Goal: Task Accomplishment & Management: Manage account settings

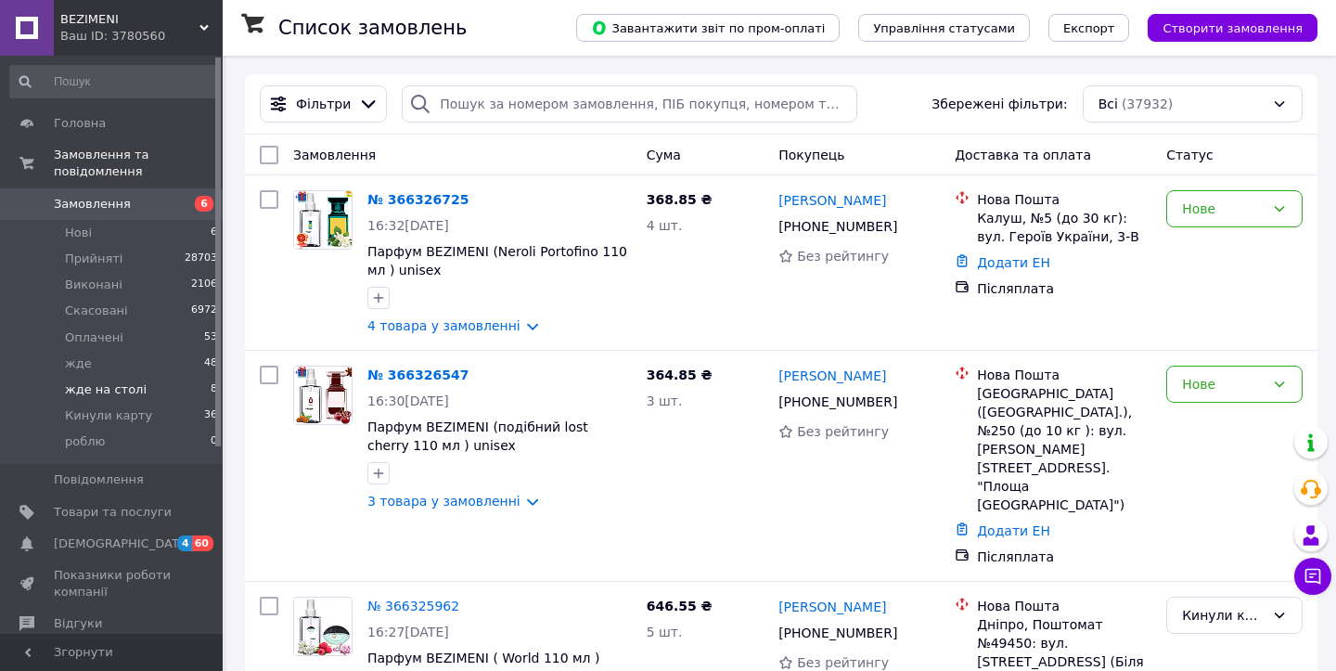
click at [110, 384] on span "жде на столі" at bounding box center [106, 389] width 82 height 17
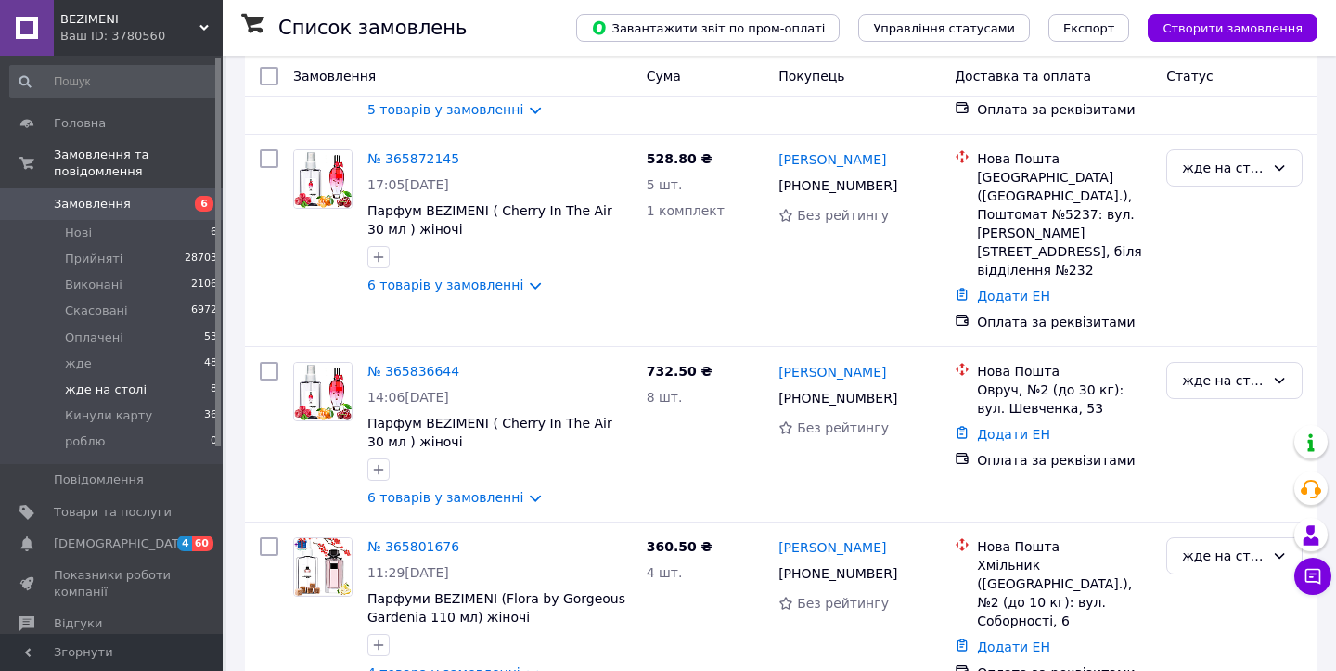
scroll to position [970, 0]
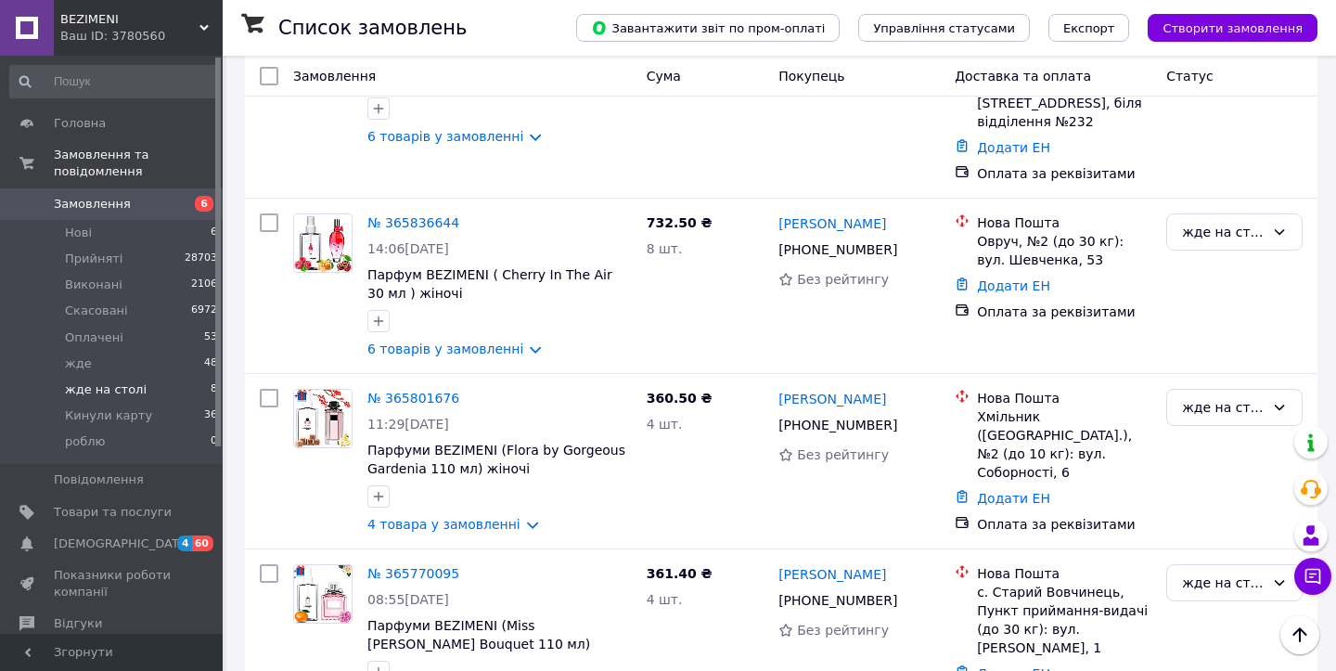
click at [185, 383] on li "жде на столі 8" at bounding box center [114, 390] width 228 height 26
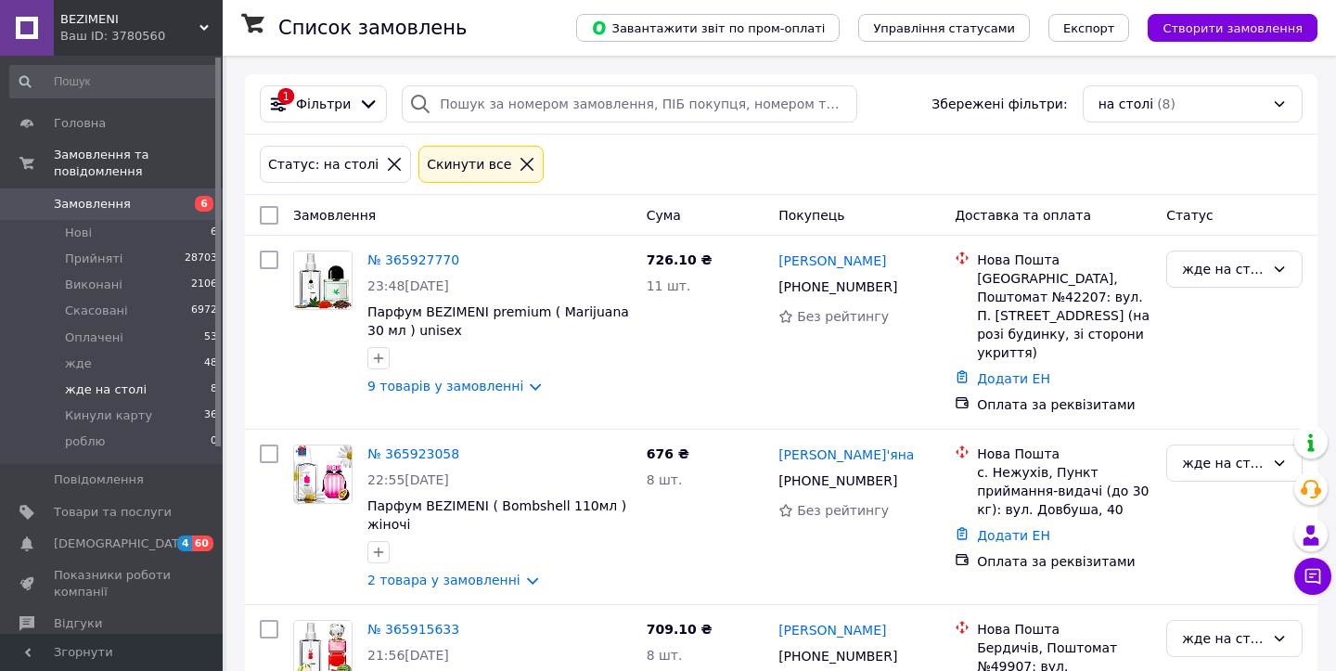
click at [262, 219] on input "checkbox" at bounding box center [269, 215] width 19 height 19
checkbox input "true"
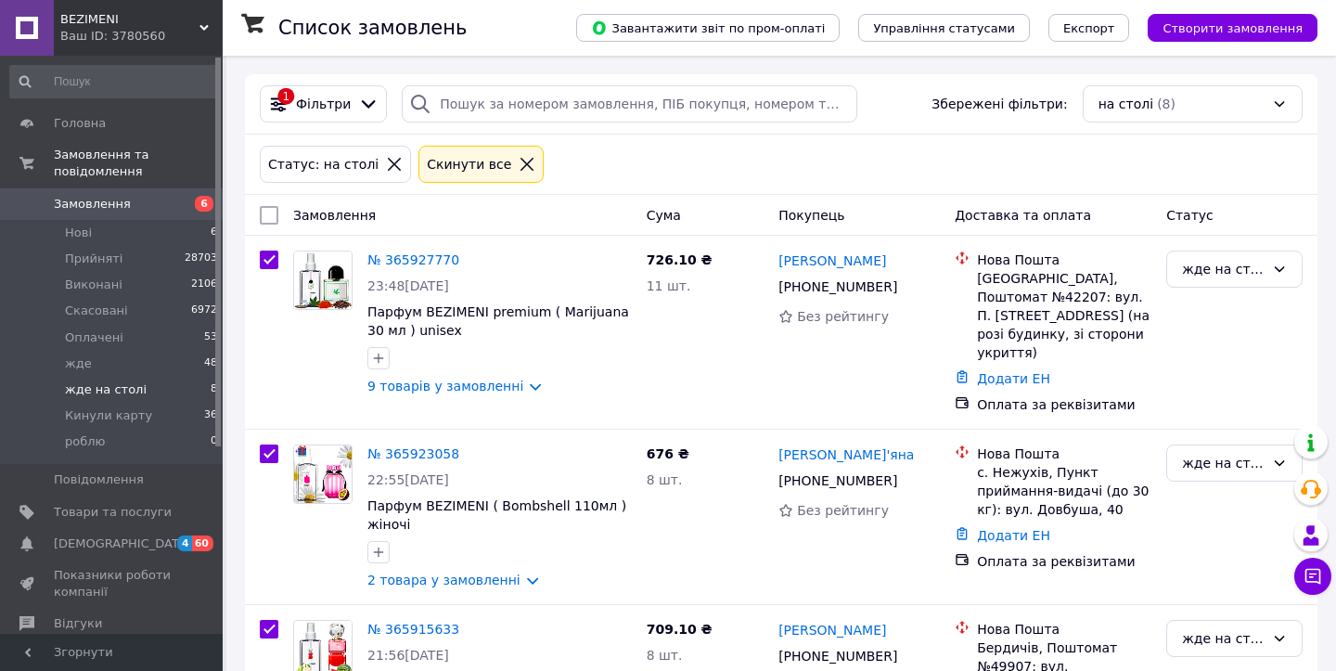
checkbox input "true"
click at [272, 261] on input "checkbox" at bounding box center [269, 259] width 19 height 19
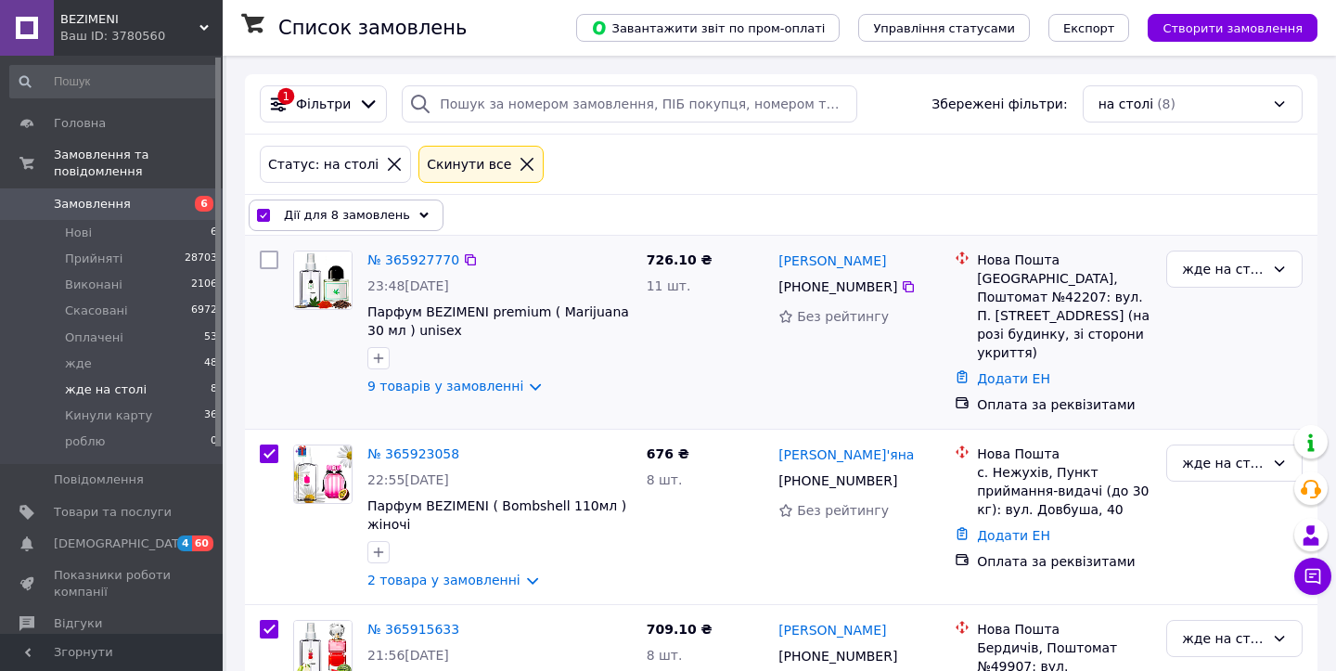
checkbox input "false"
click at [366, 220] on span "Дії для 7 замовлень" at bounding box center [347, 215] width 126 height 19
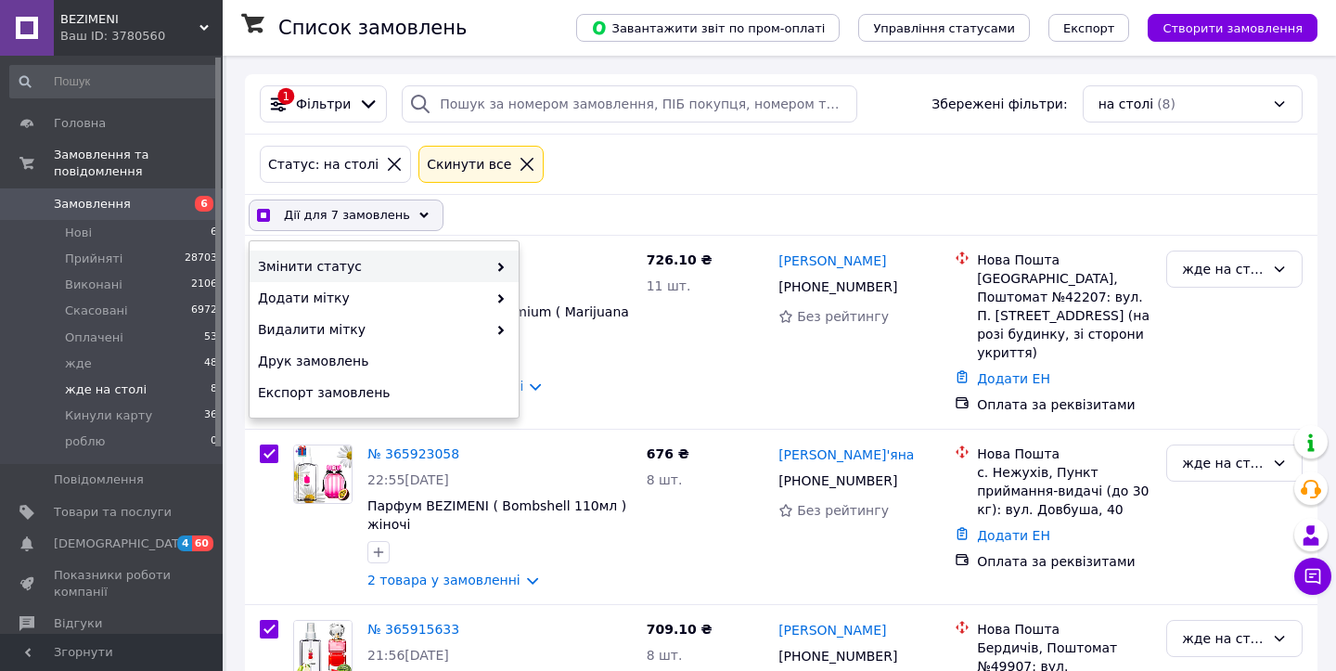
click at [384, 263] on span "Змінити статус" at bounding box center [372, 266] width 229 height 19
click at [420, 263] on span "Змінити статус" at bounding box center [372, 266] width 229 height 19
checkbox input "true"
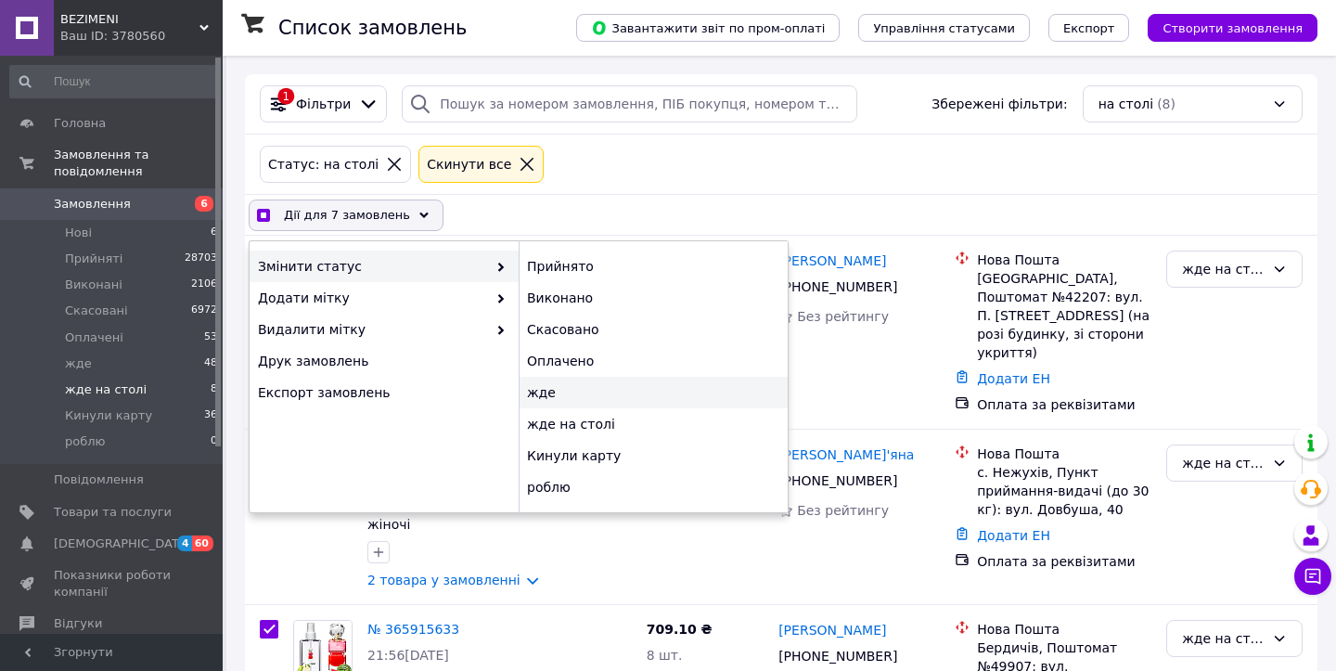
click at [566, 398] on div "жде" at bounding box center [653, 393] width 269 height 32
checkbox input "false"
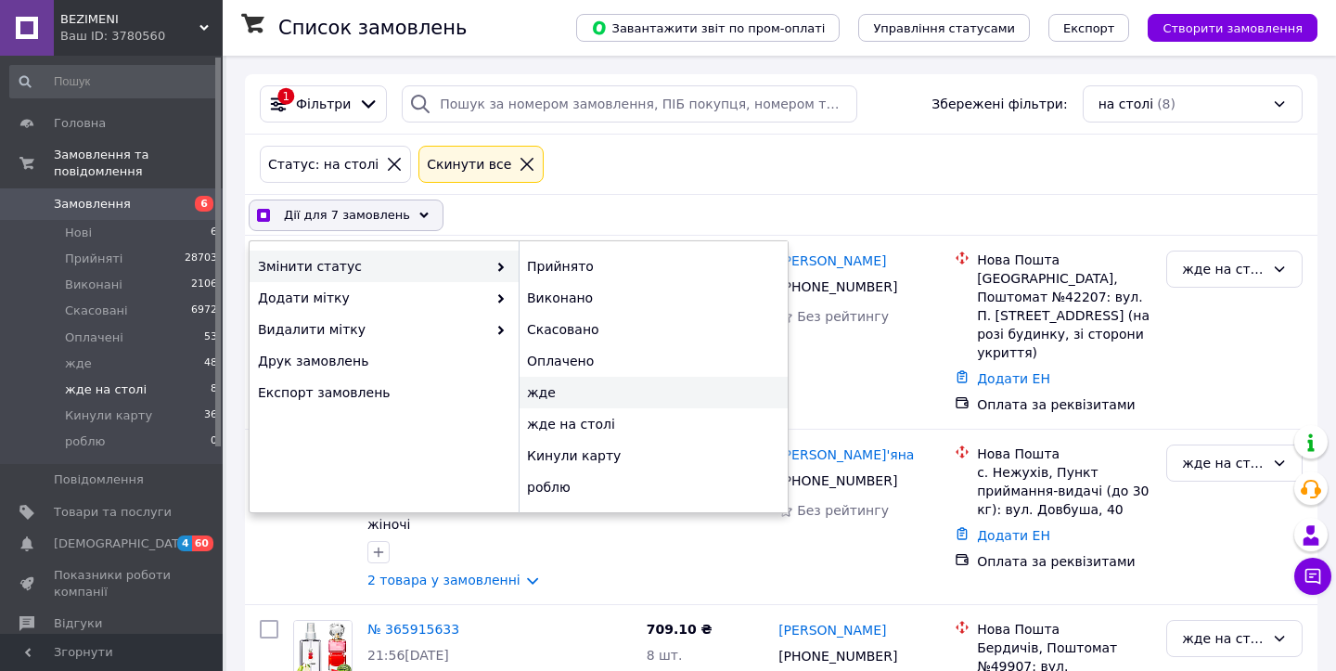
checkbox input "false"
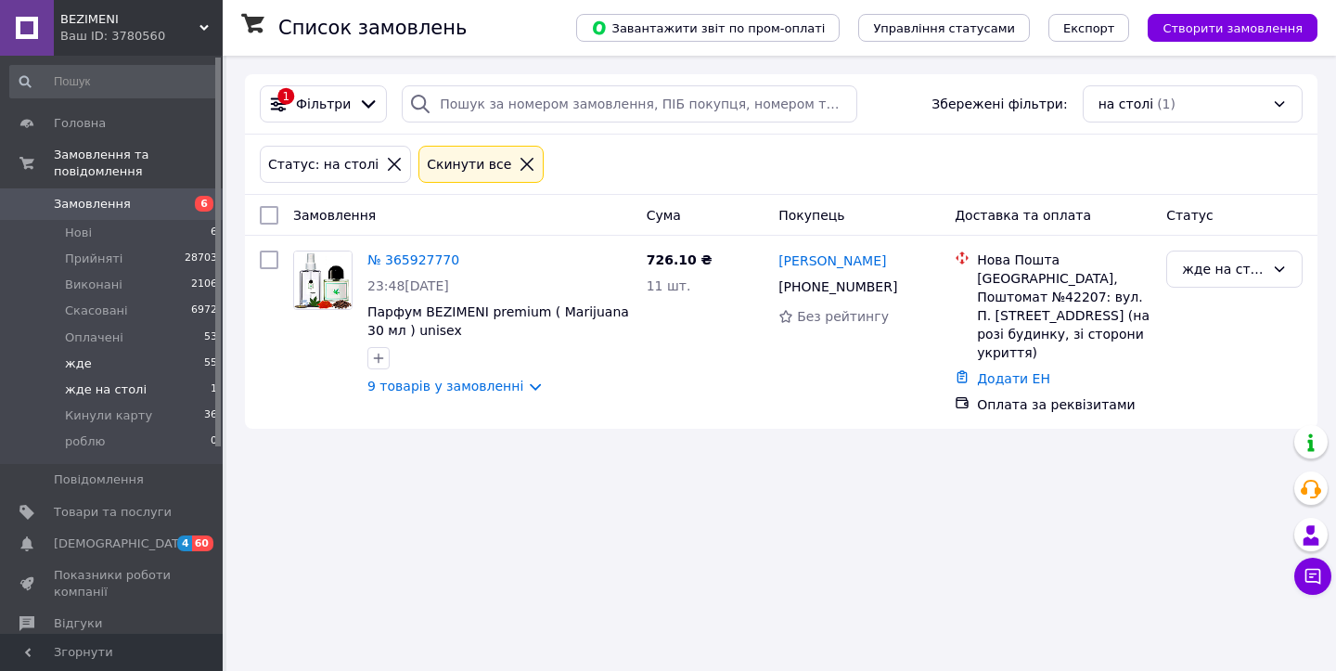
click at [131, 366] on li "жде 55" at bounding box center [114, 364] width 228 height 26
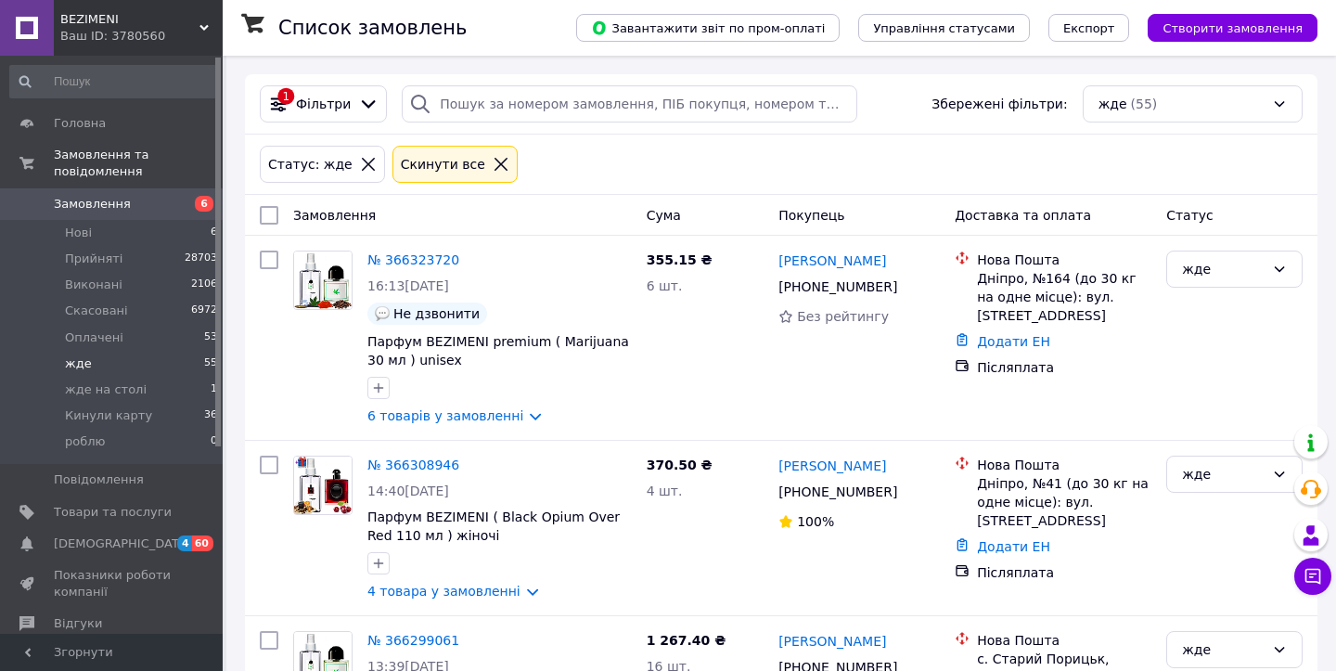
click at [268, 217] on input "checkbox" at bounding box center [269, 215] width 19 height 19
checkbox input "true"
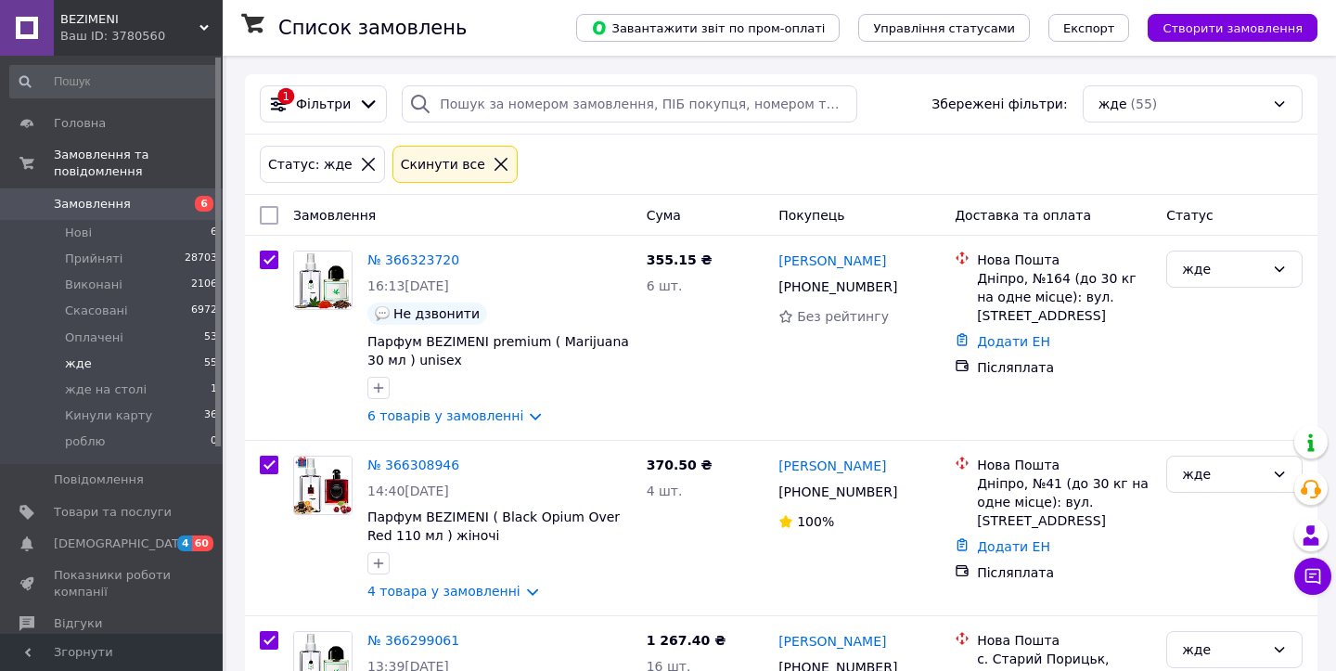
checkbox input "true"
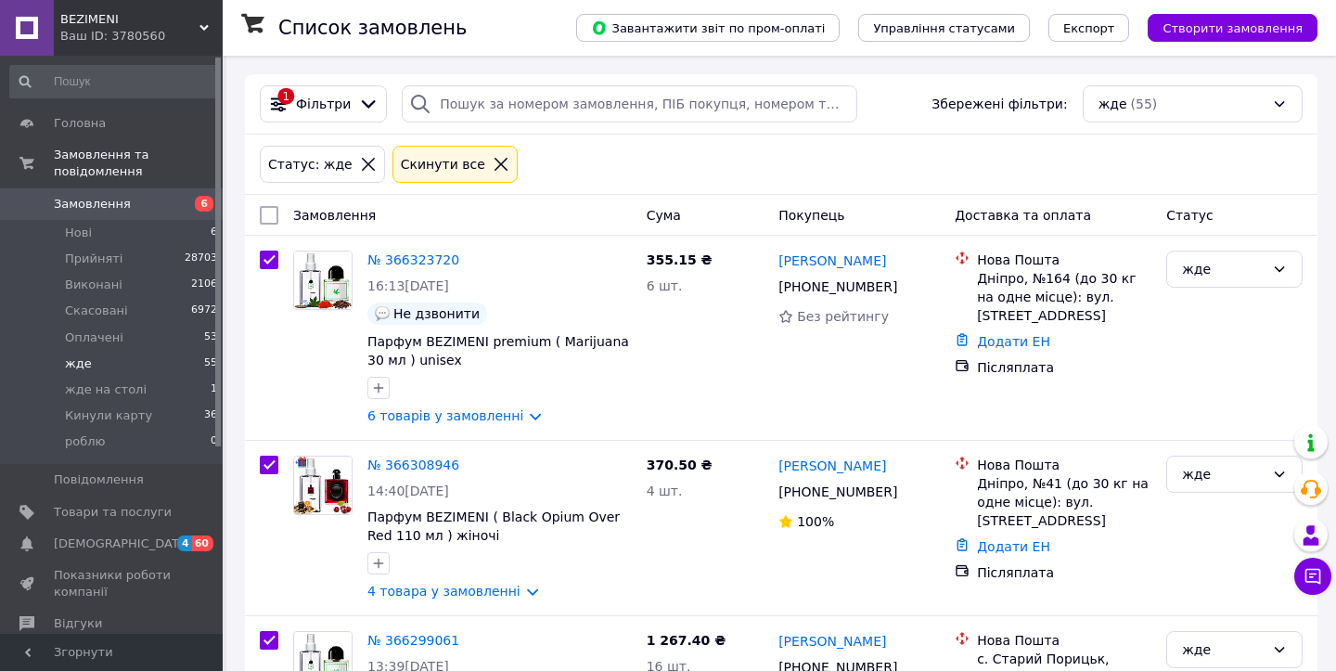
checkbox input "true"
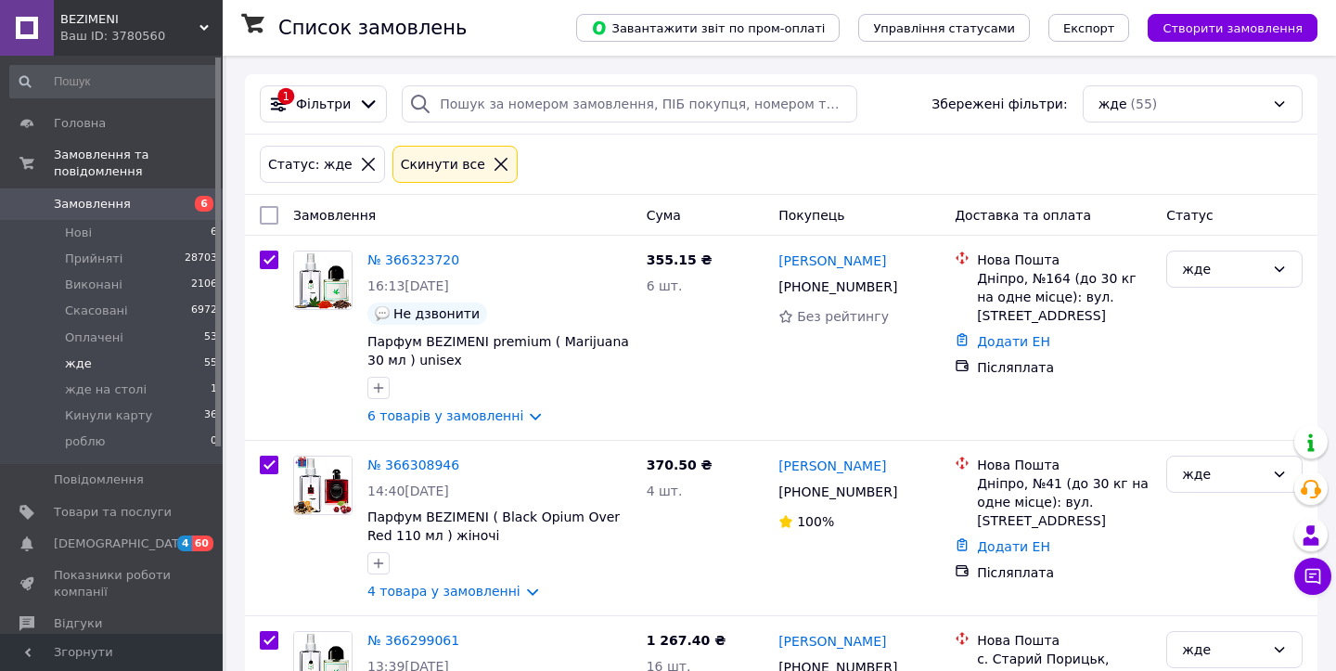
checkbox input "true"
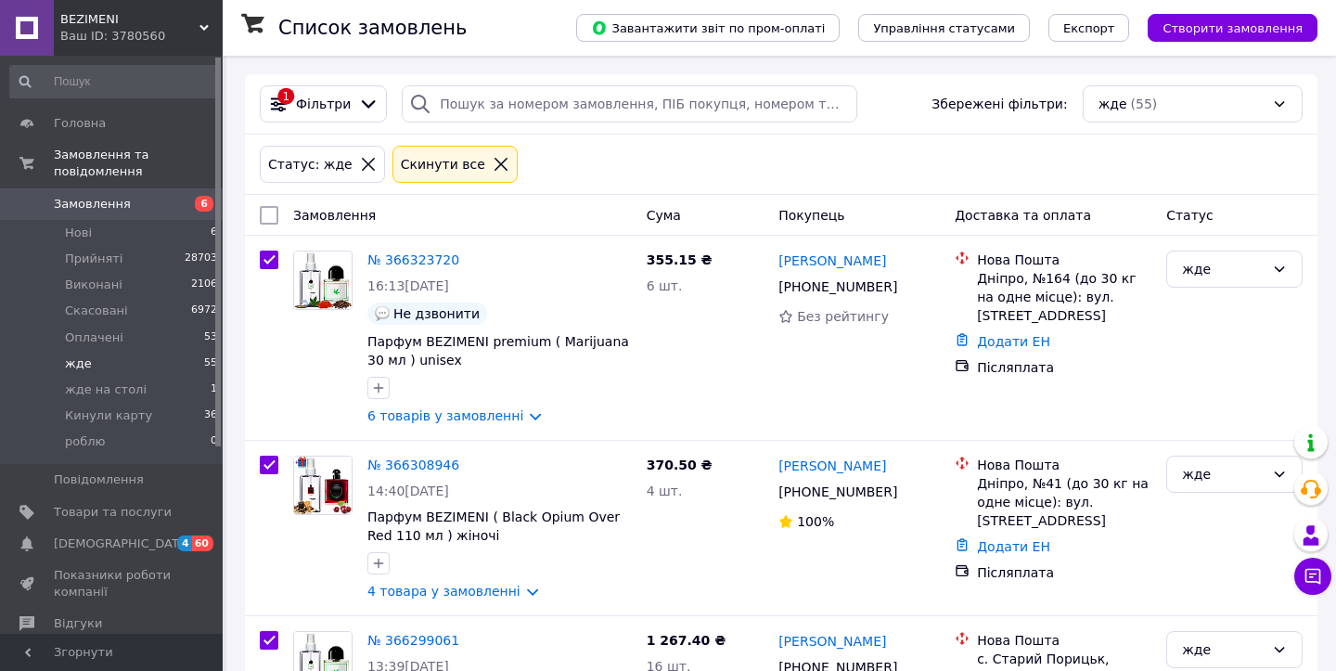
checkbox input "true"
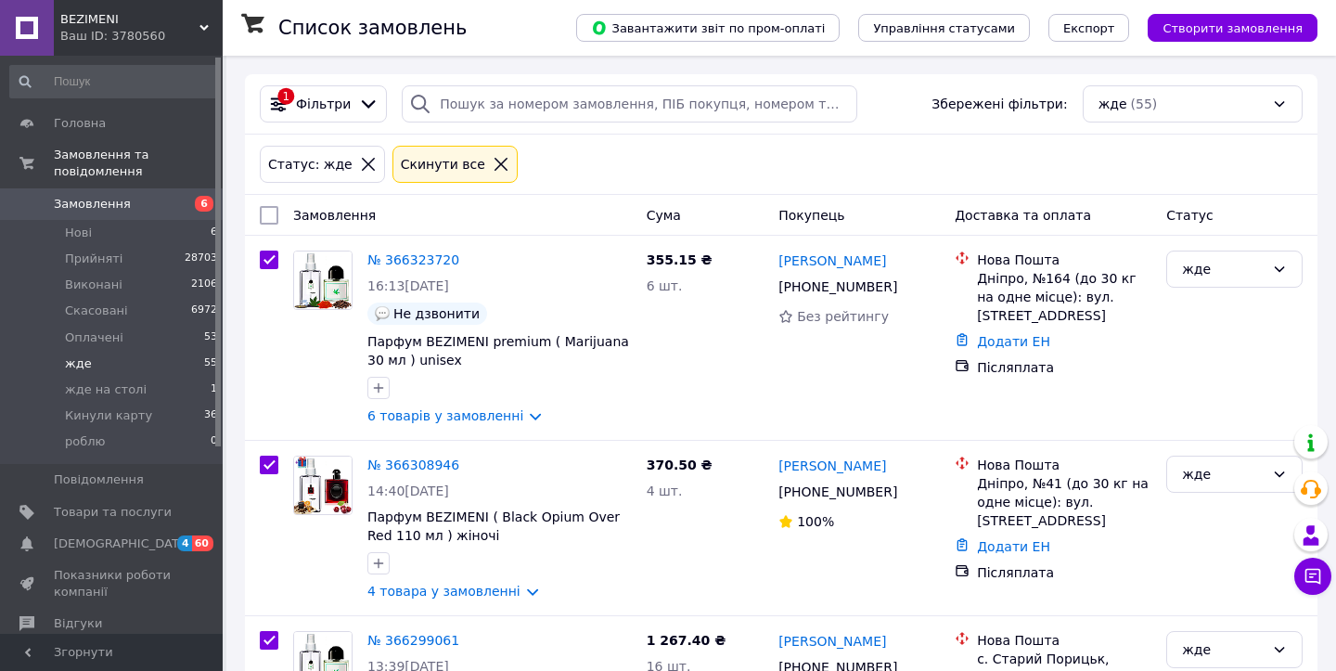
checkbox input "true"
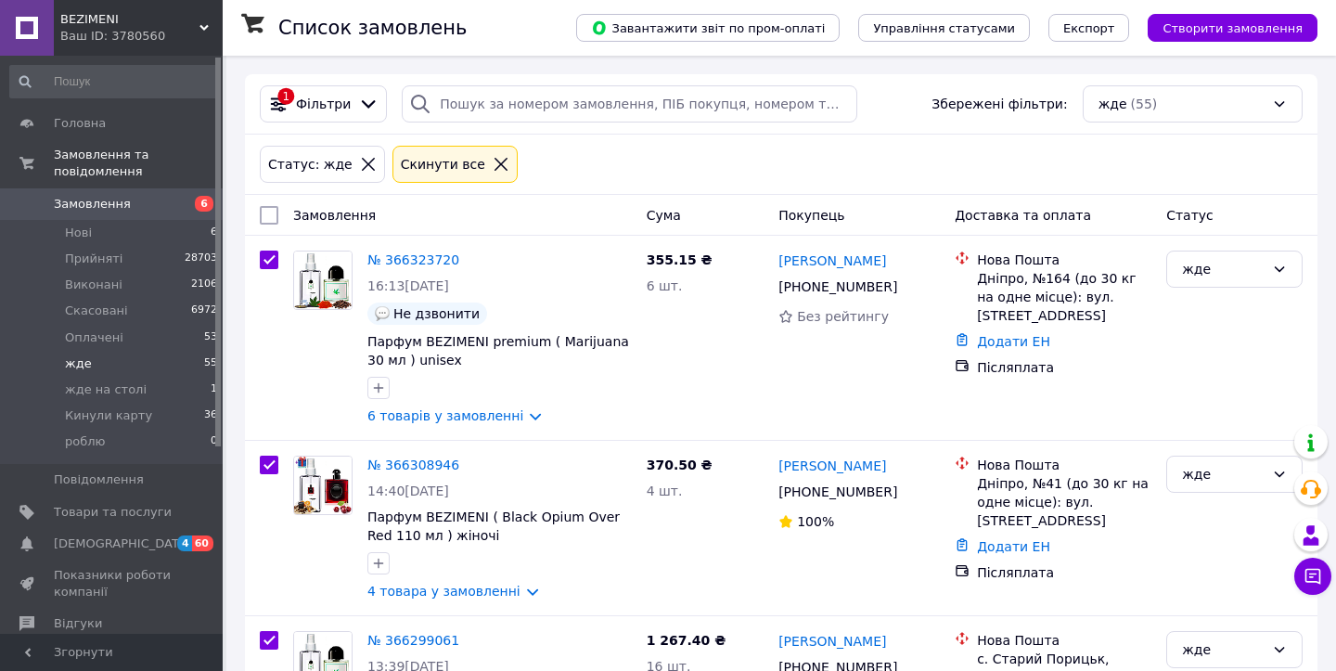
checkbox input "true"
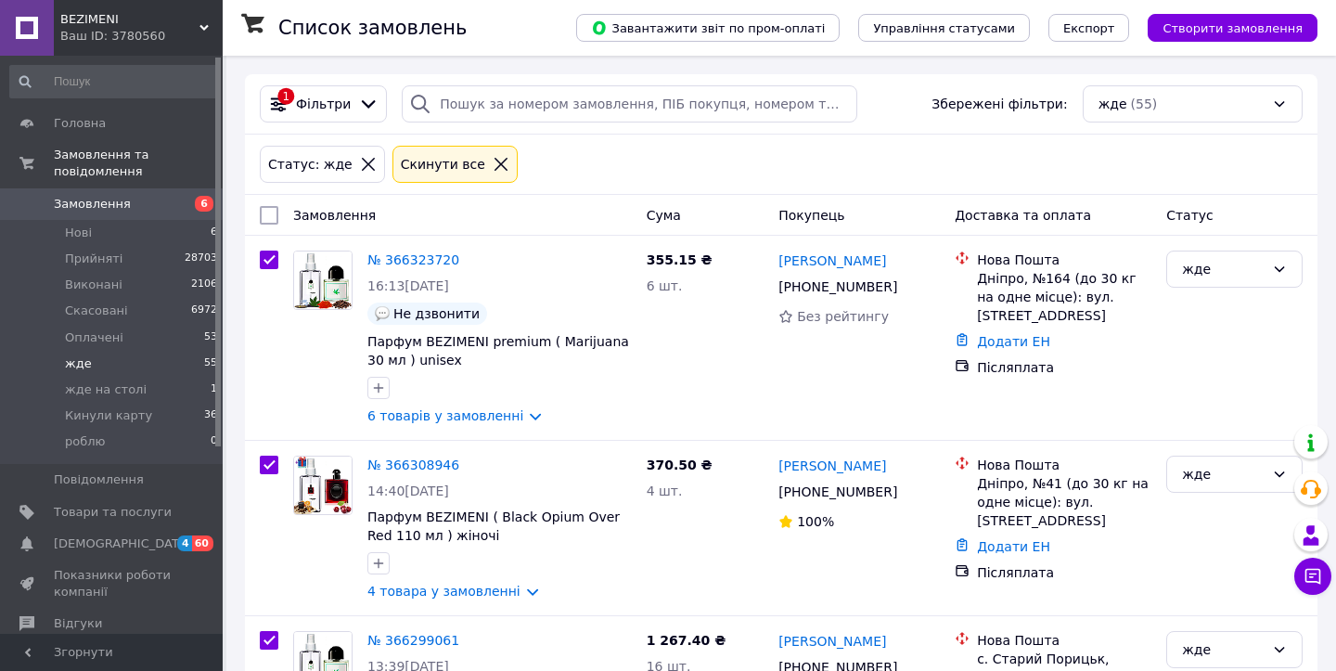
checkbox input "true"
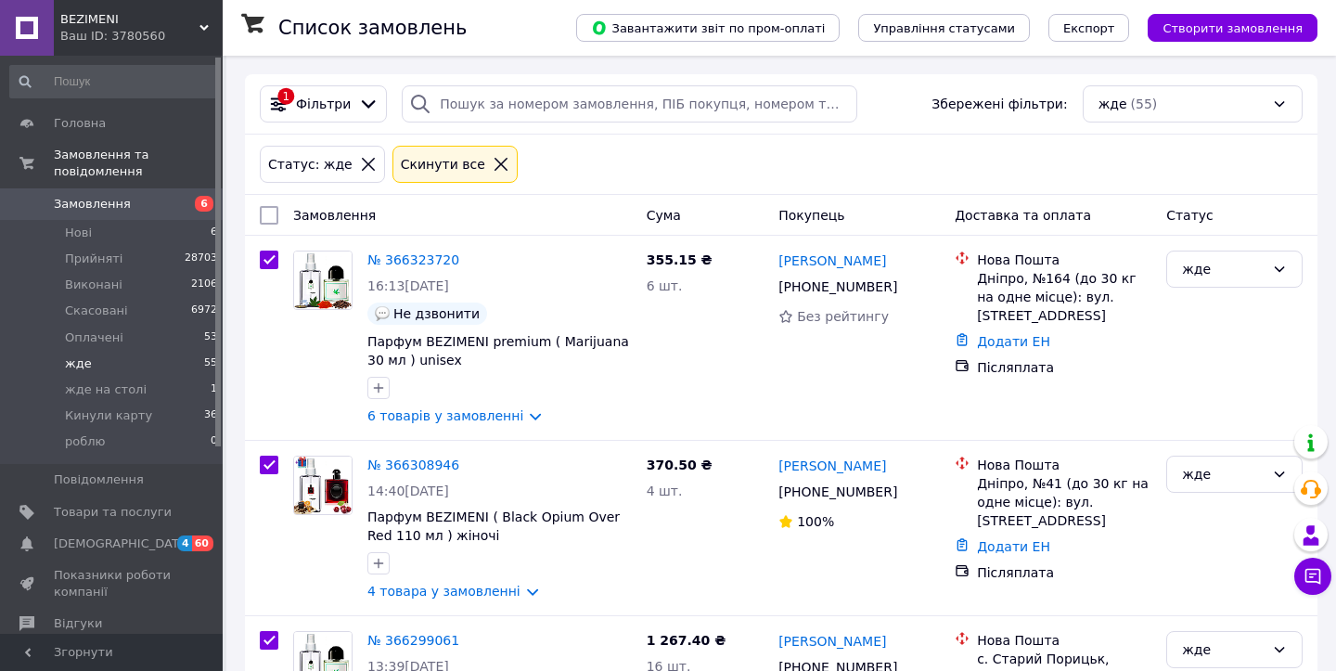
checkbox input "true"
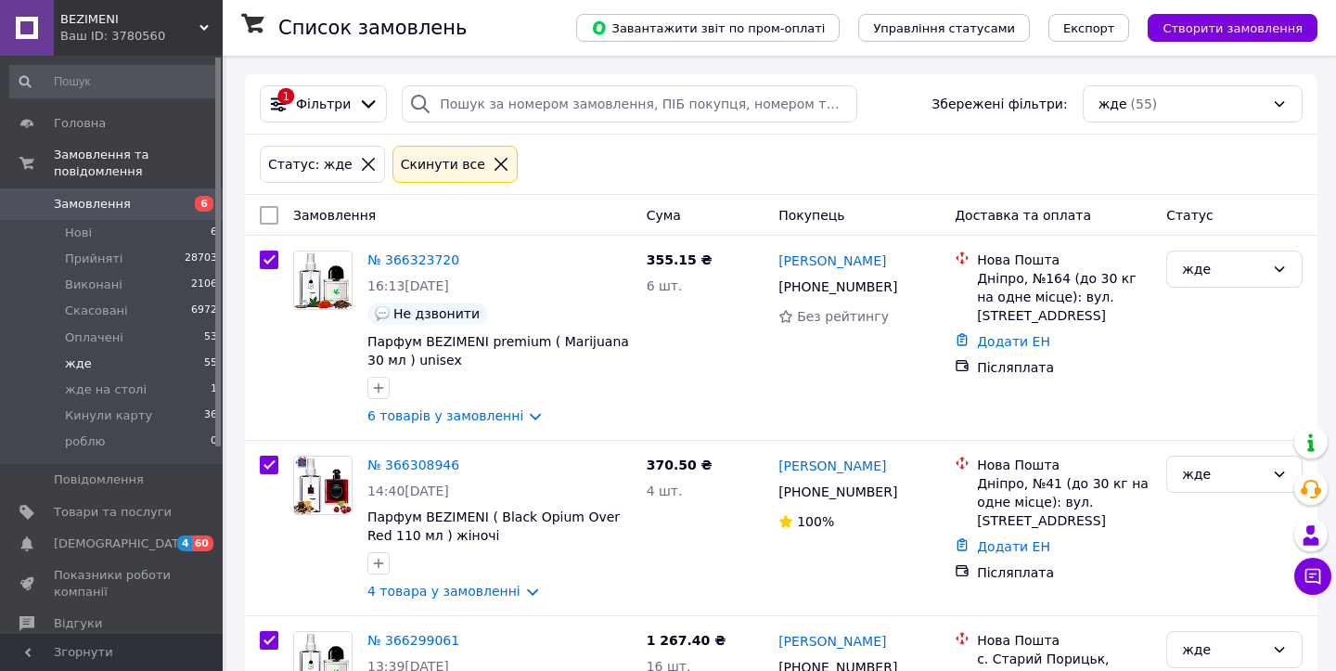
checkbox input "true"
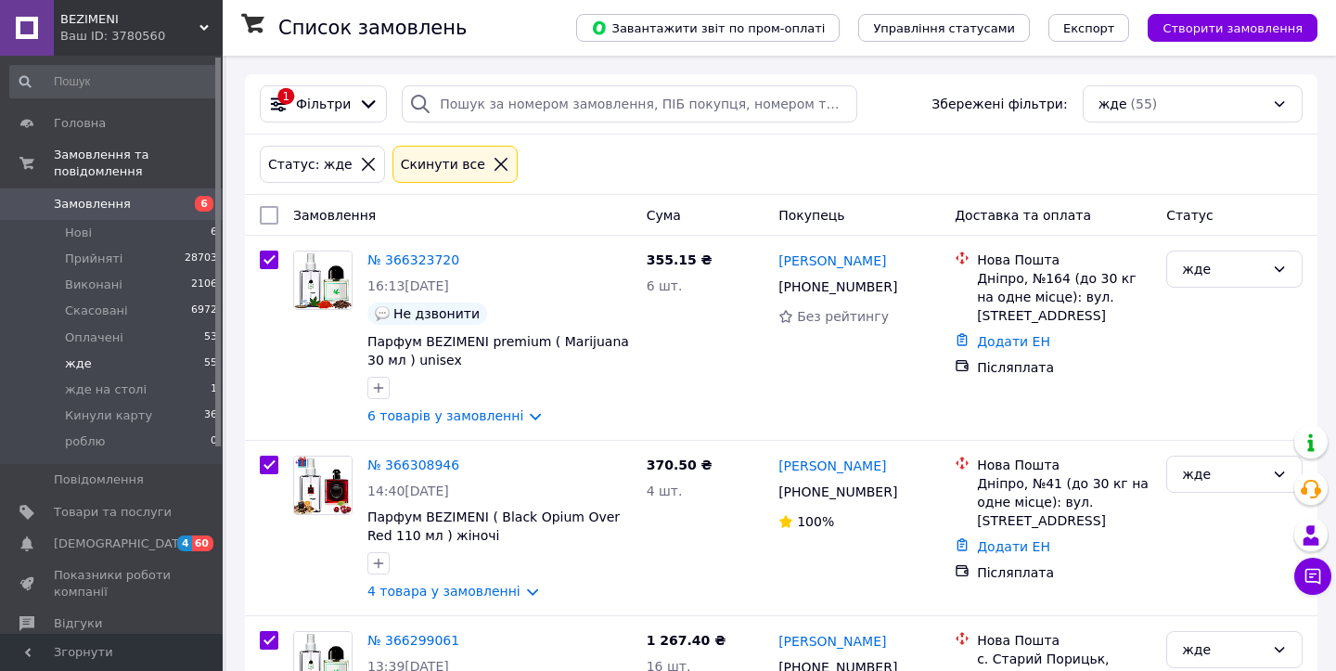
checkbox input "true"
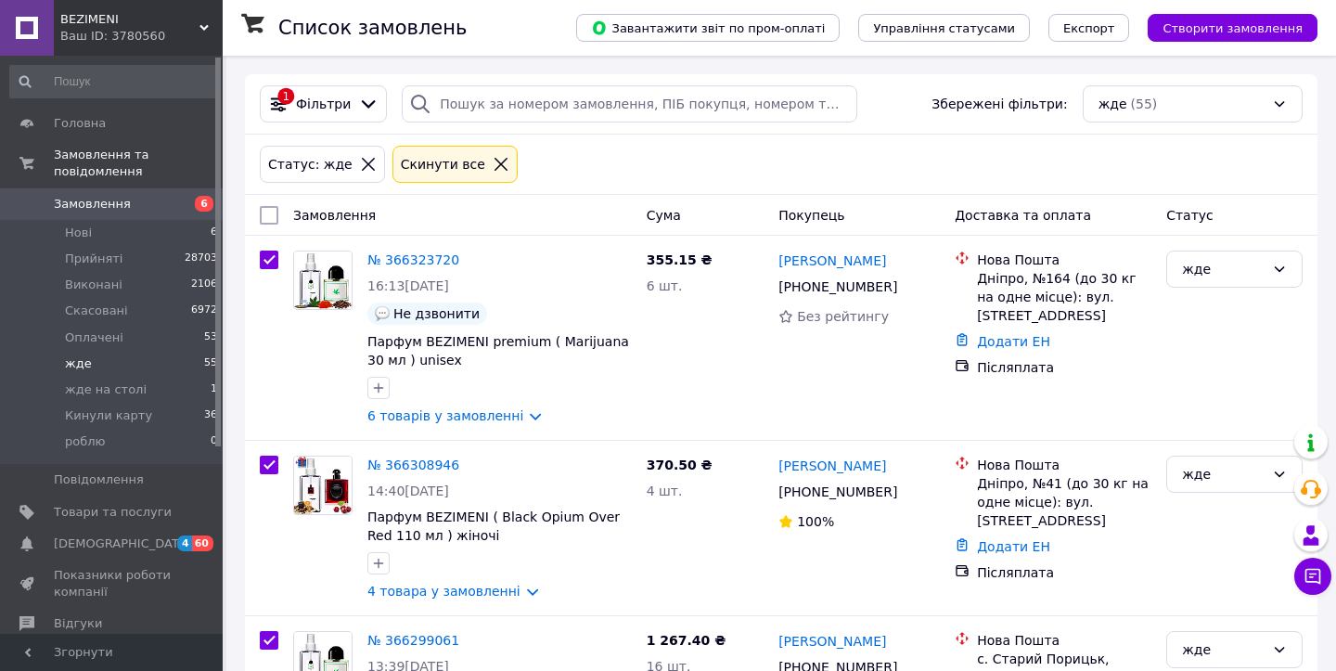
checkbox input "true"
click at [263, 212] on input "checkbox" at bounding box center [263, 216] width 12 height 12
checkbox input "false"
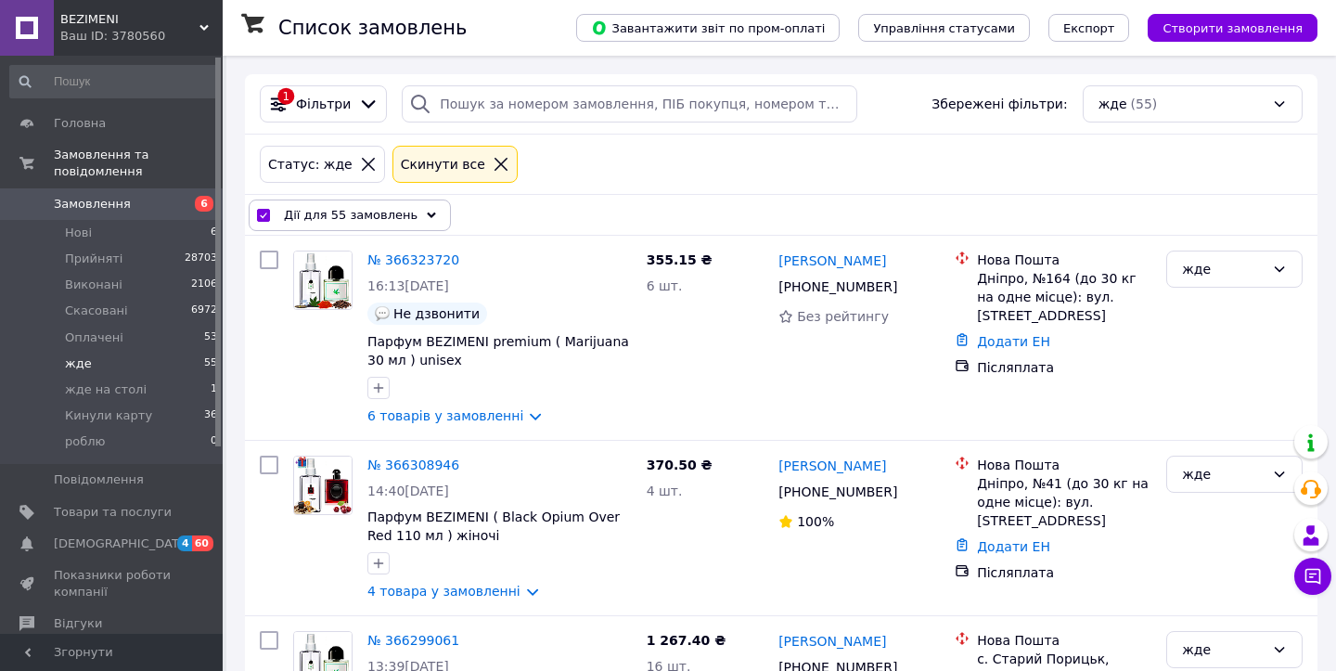
checkbox input "false"
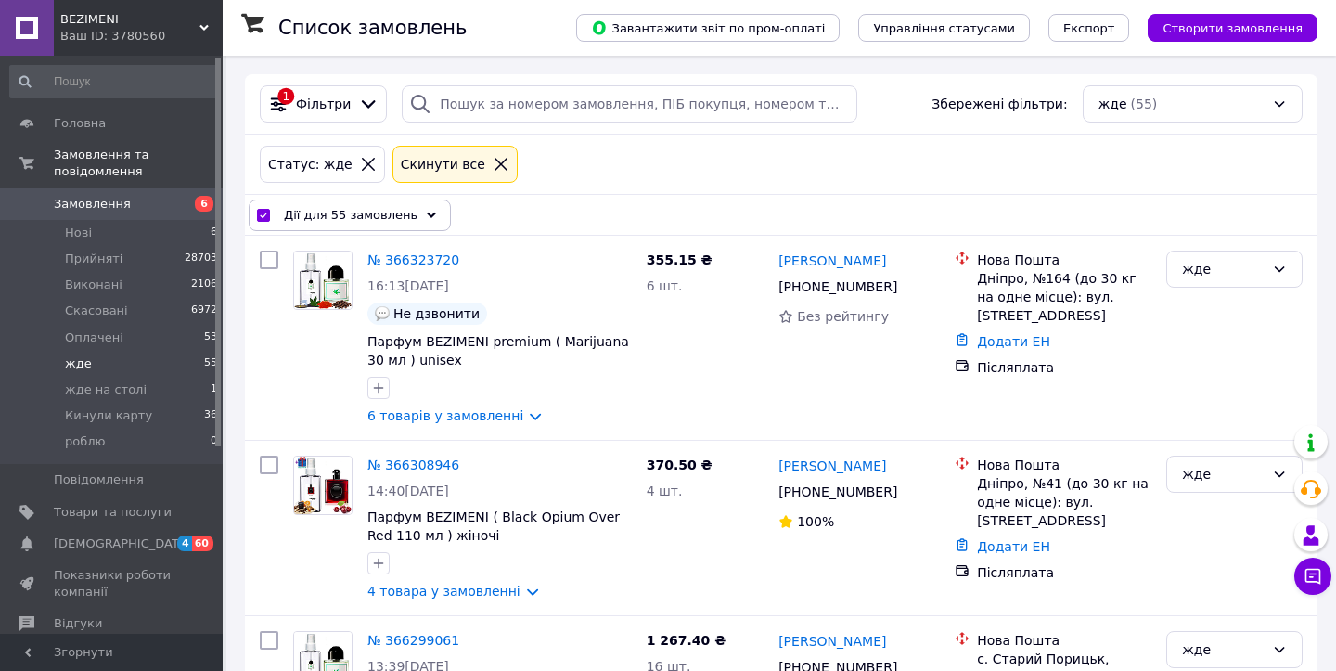
checkbox input "false"
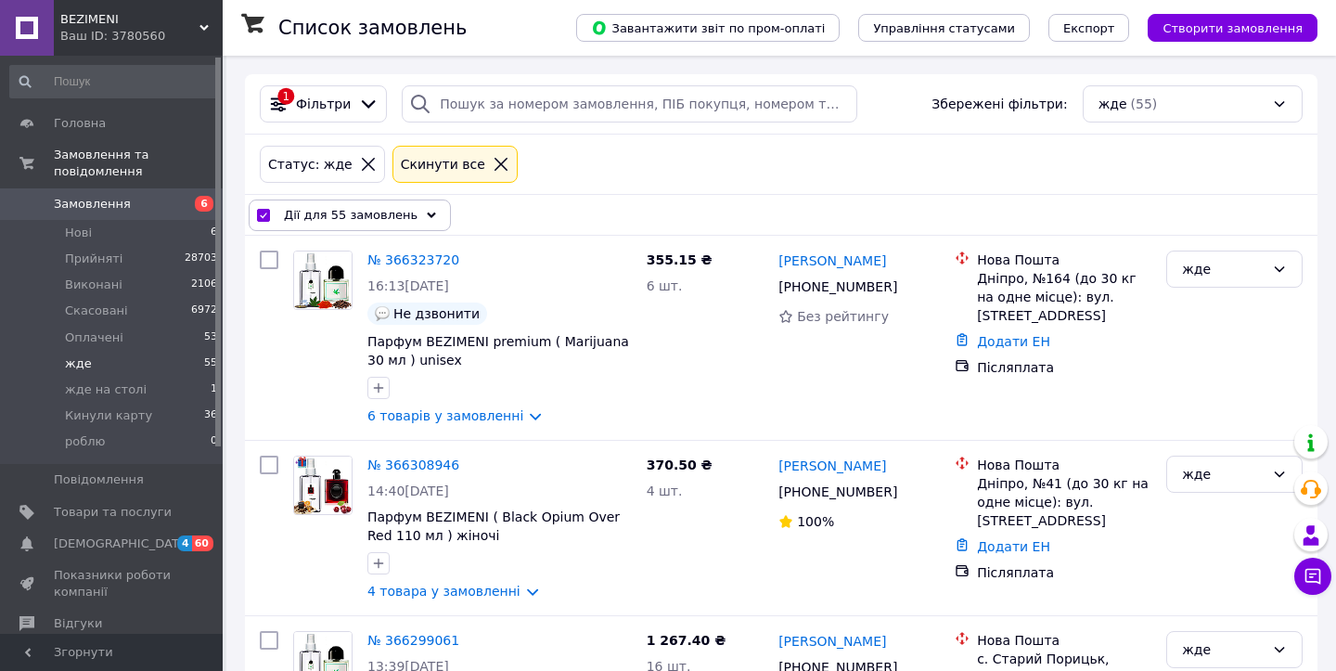
checkbox input "false"
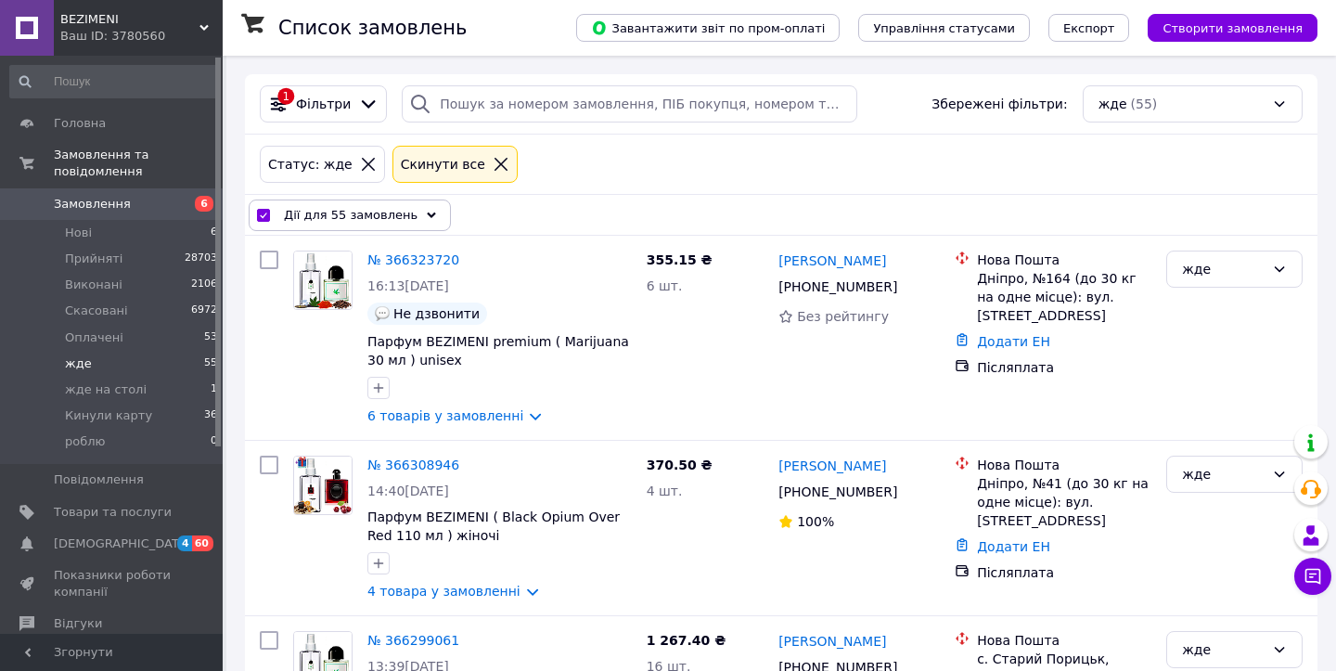
checkbox input "false"
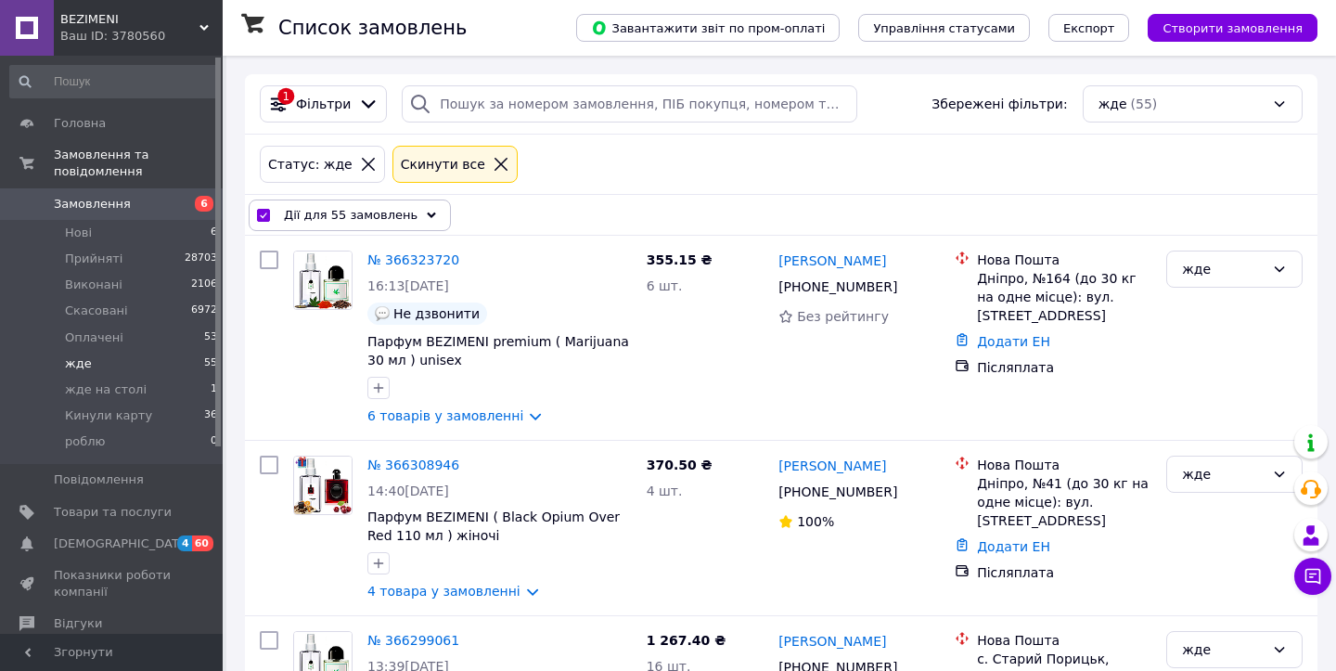
checkbox input "false"
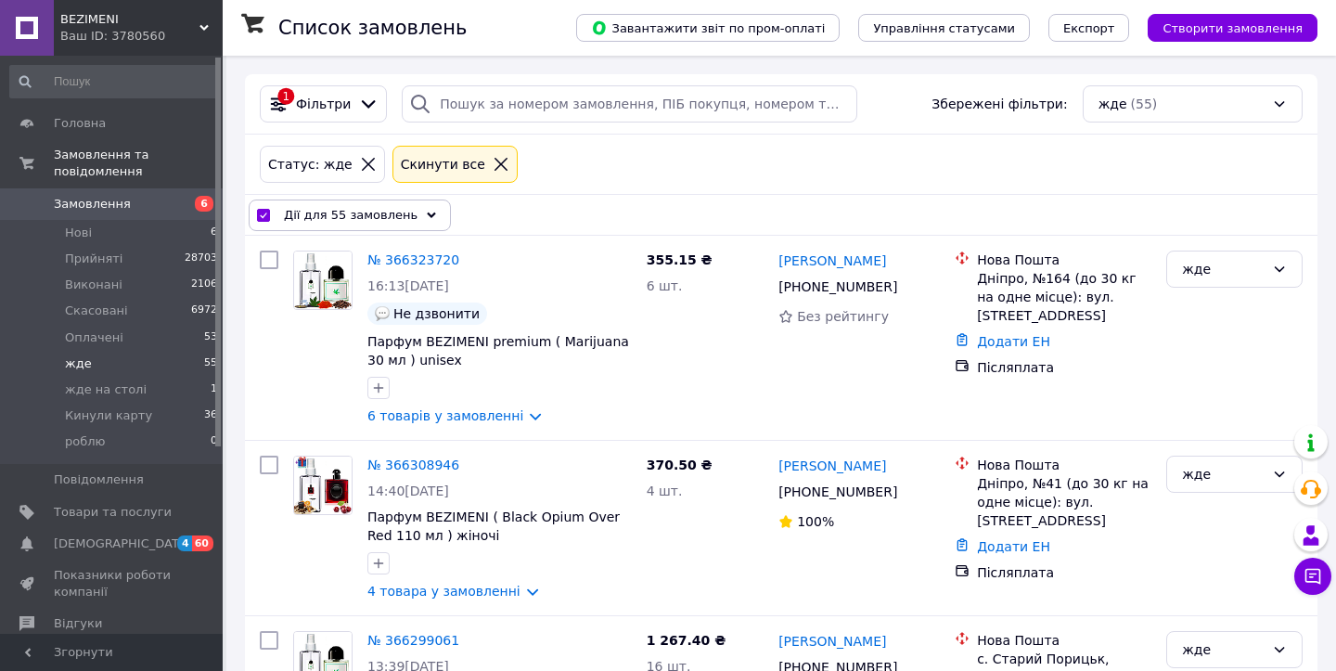
checkbox input "false"
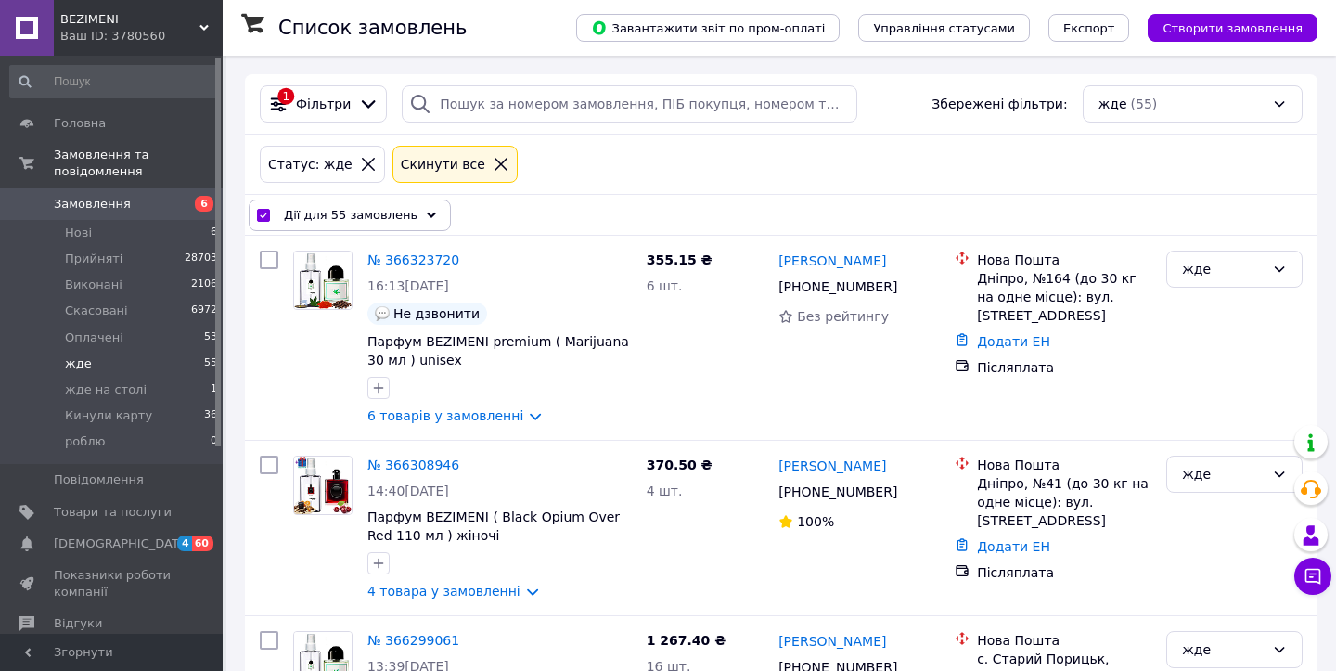
checkbox input "false"
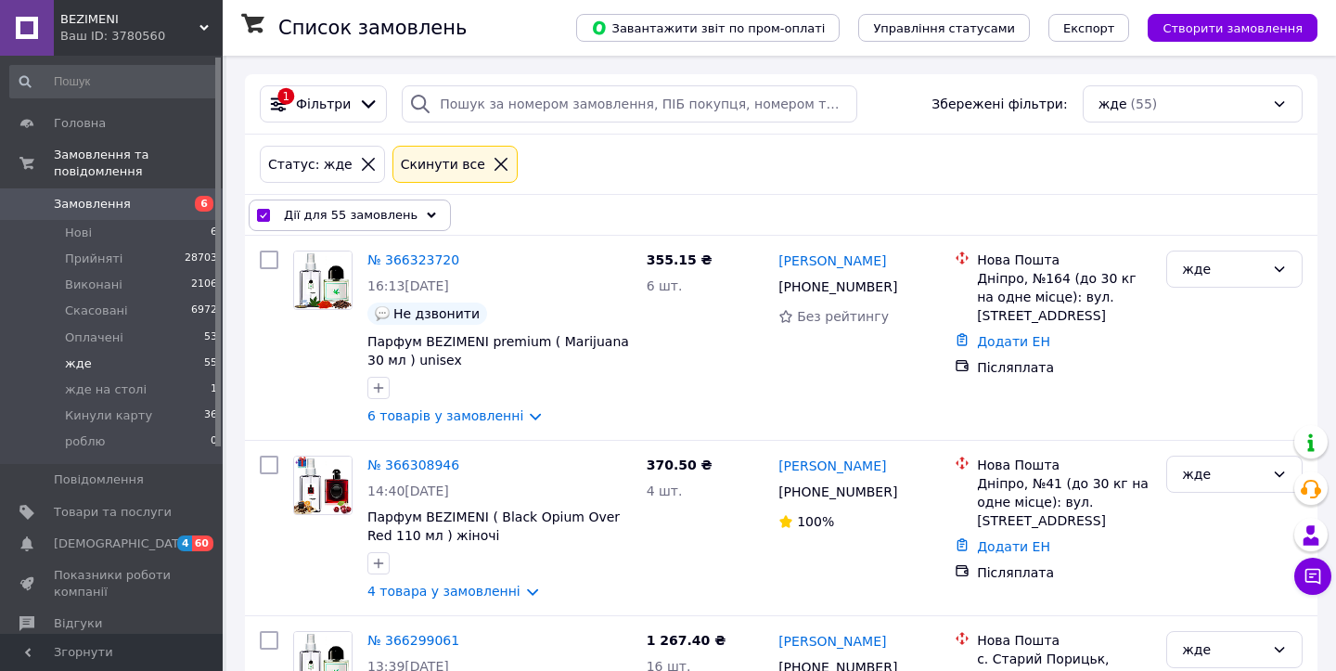
checkbox input "false"
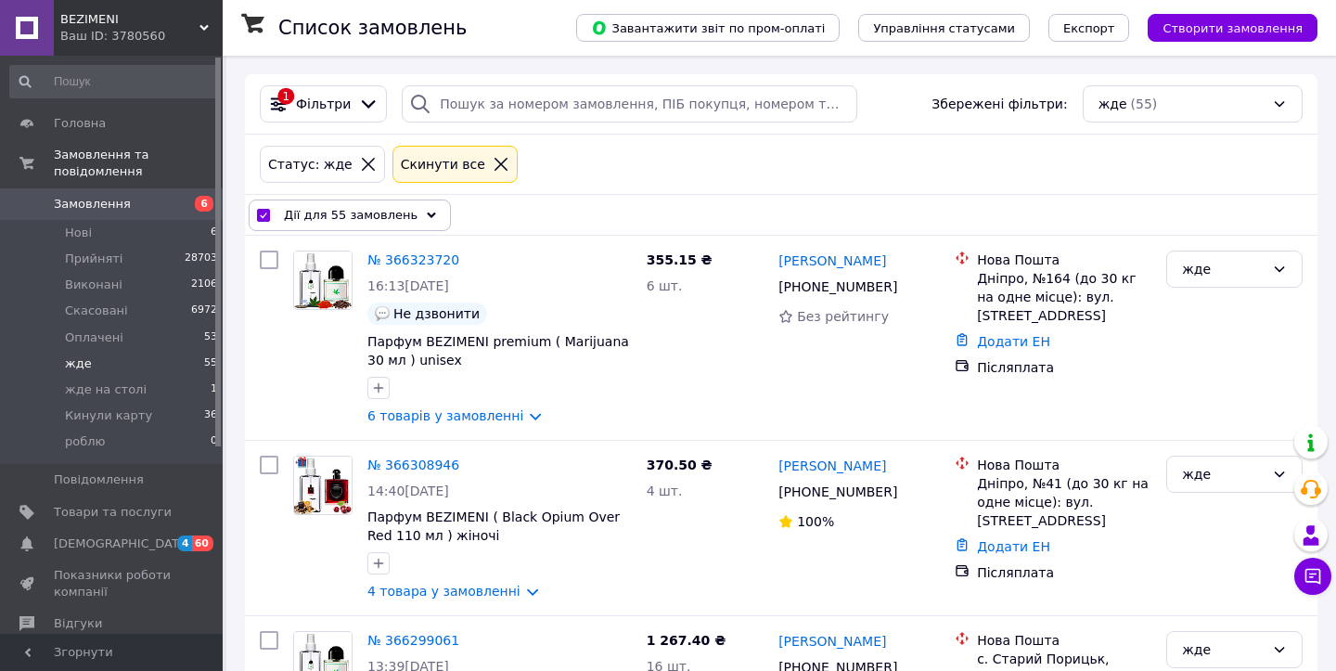
checkbox input "false"
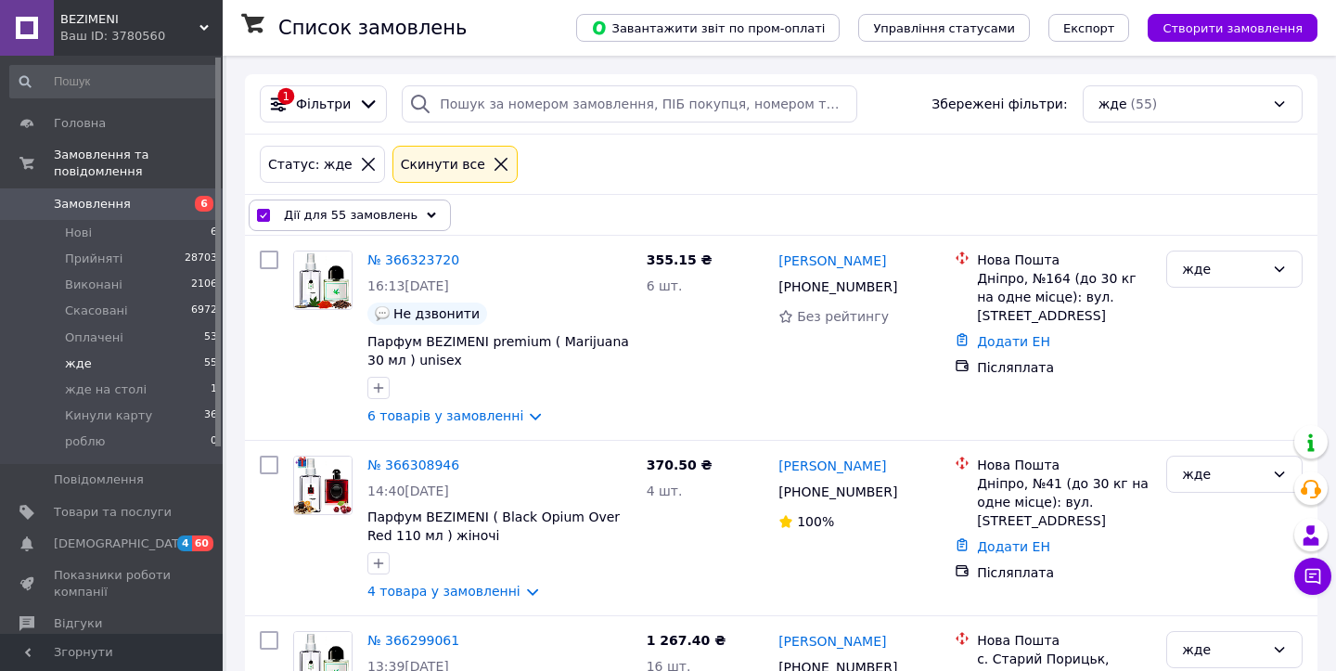
checkbox input "false"
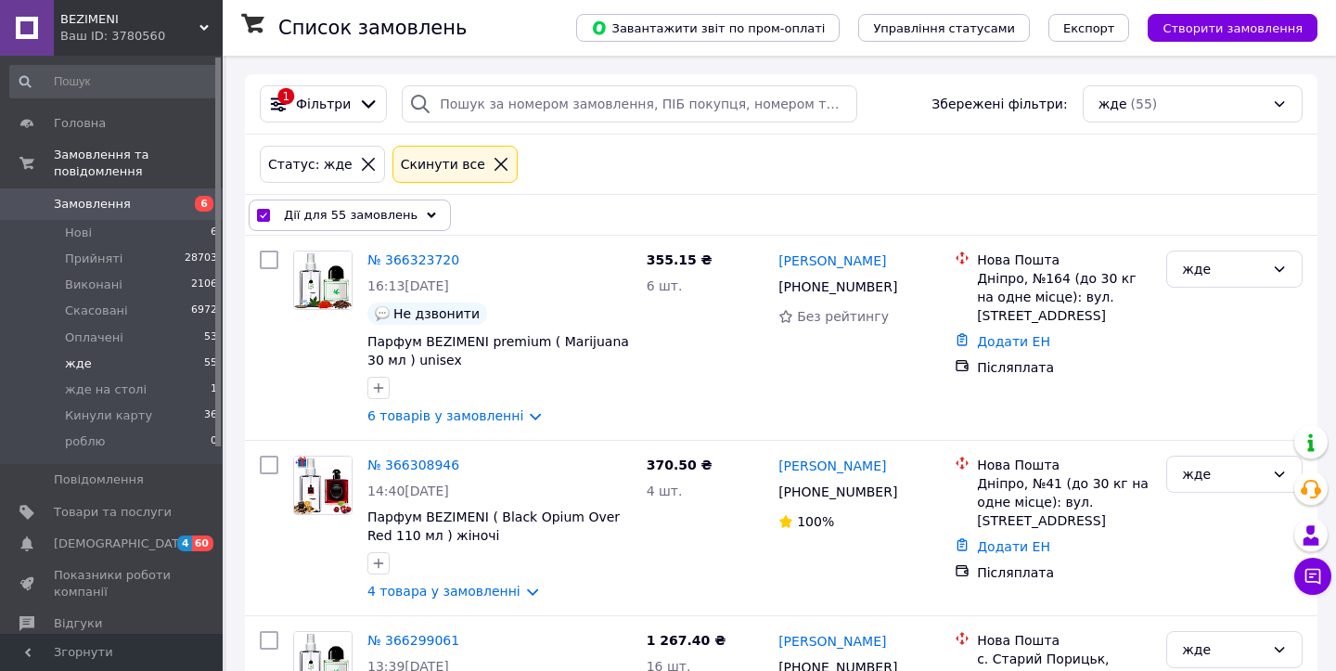
checkbox input "false"
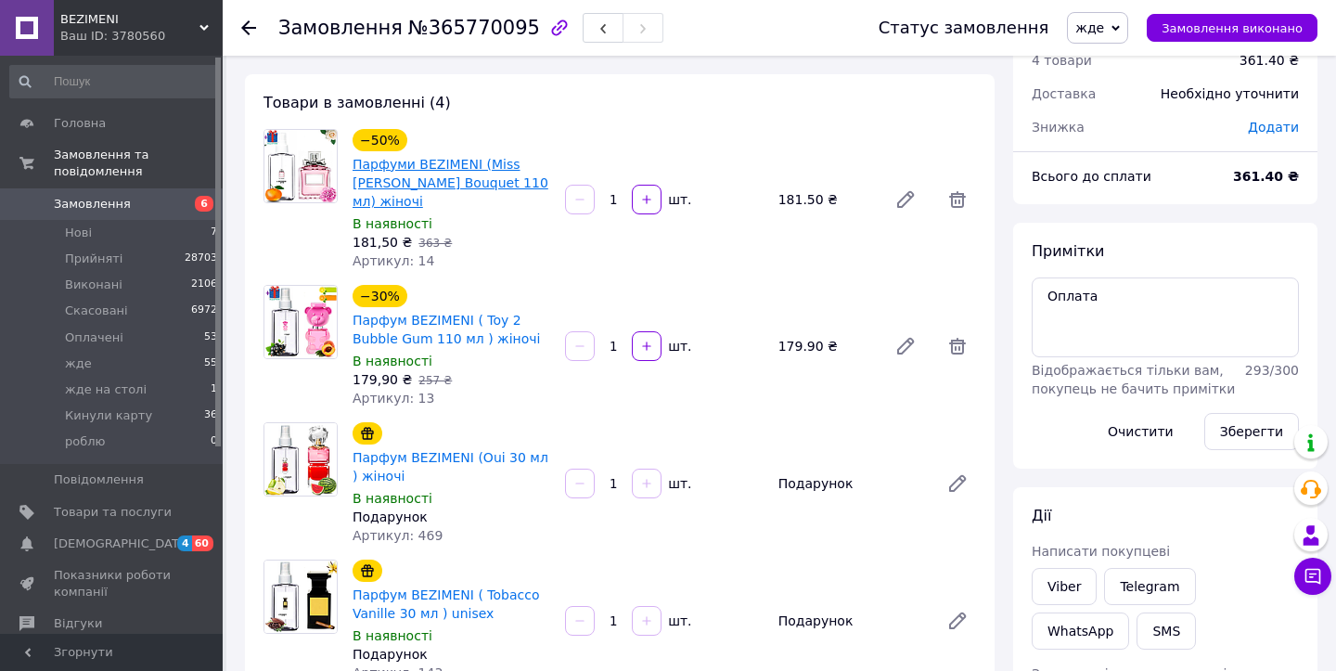
scroll to position [1053, 0]
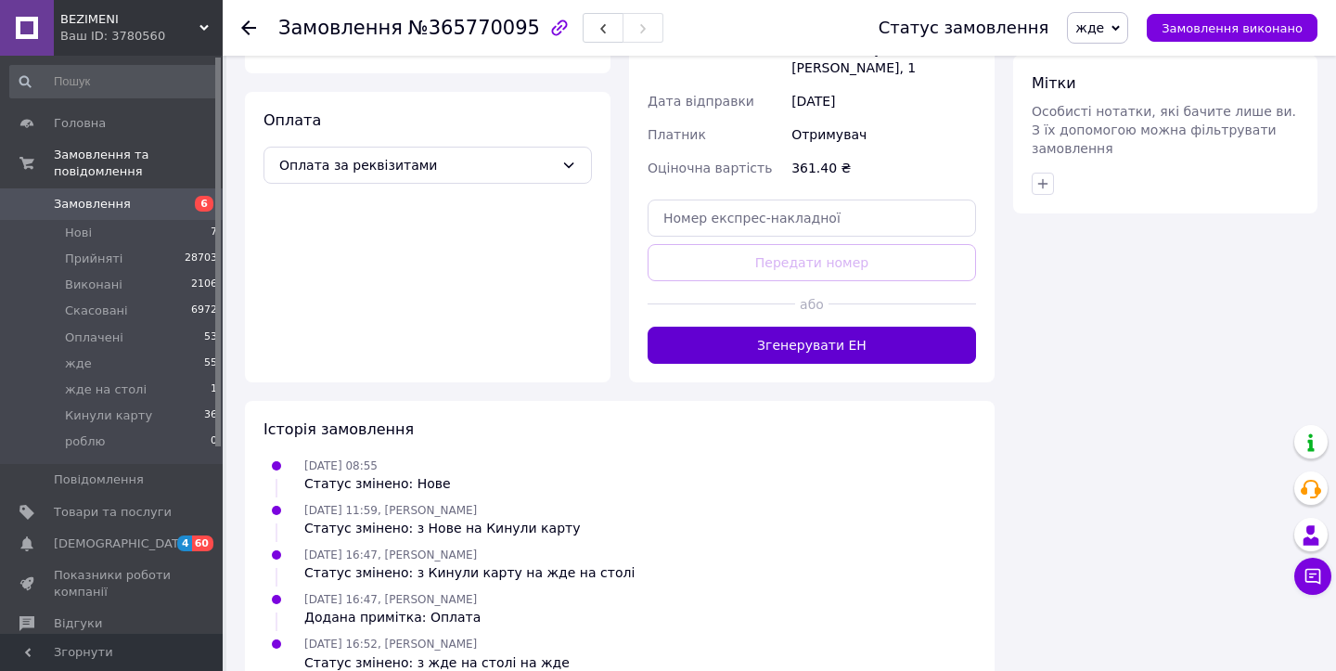
click at [672, 327] on button "Згенерувати ЕН" at bounding box center [812, 345] width 328 height 37
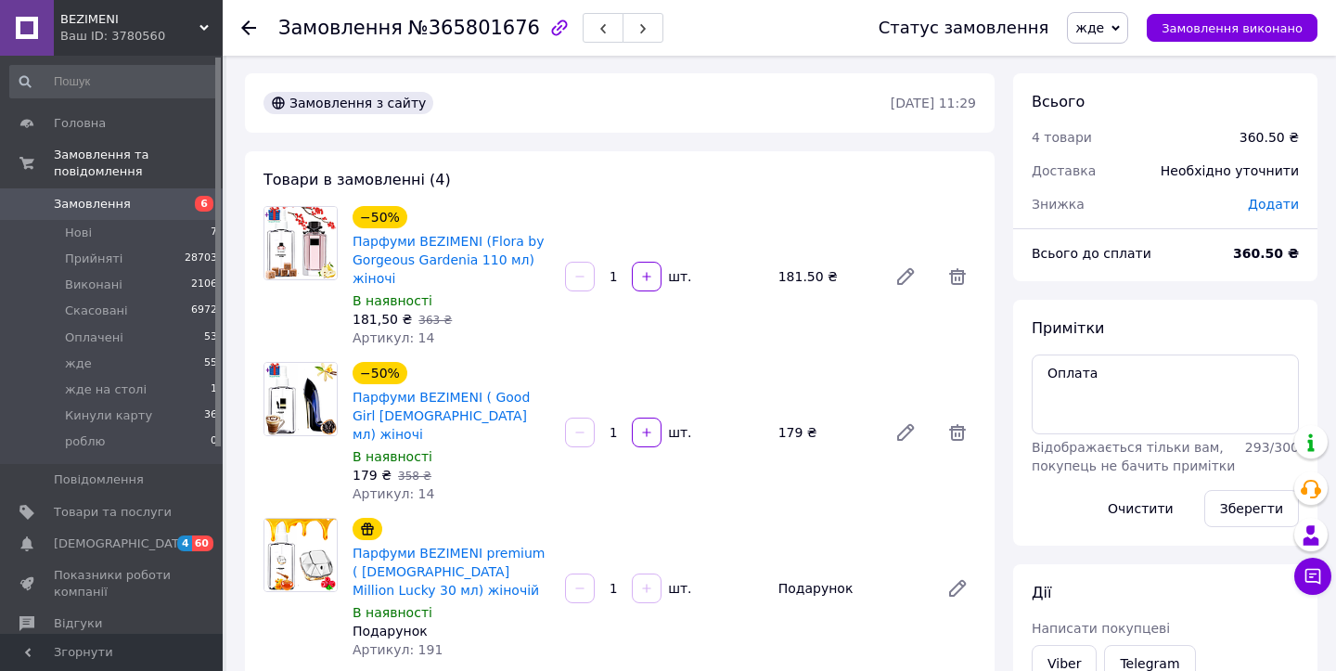
scroll to position [1072, 0]
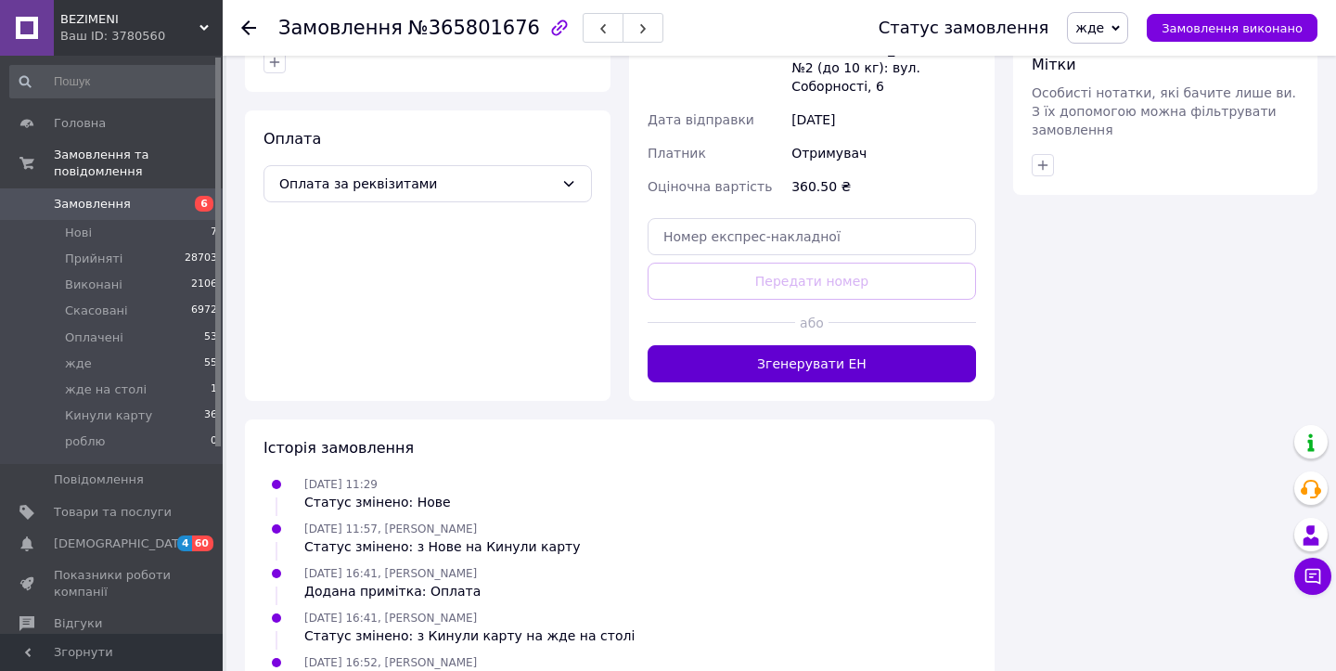
click at [709, 345] on button "Згенерувати ЕН" at bounding box center [812, 363] width 328 height 37
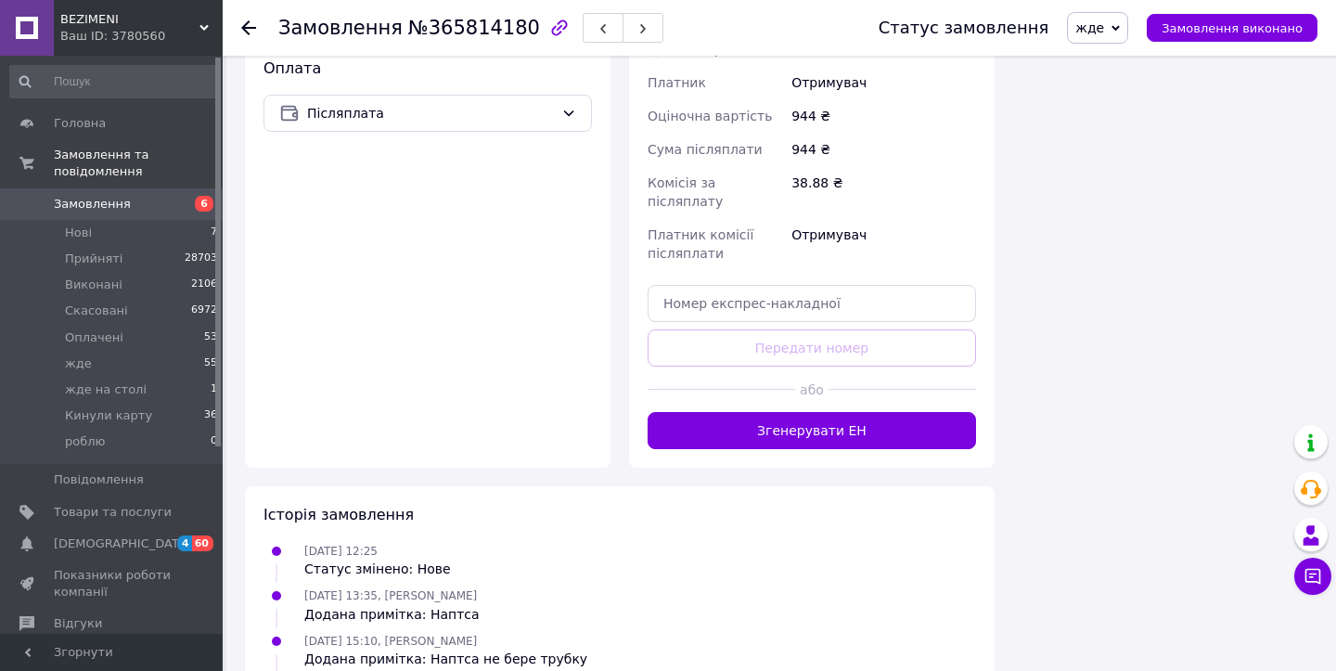
scroll to position [1836, 0]
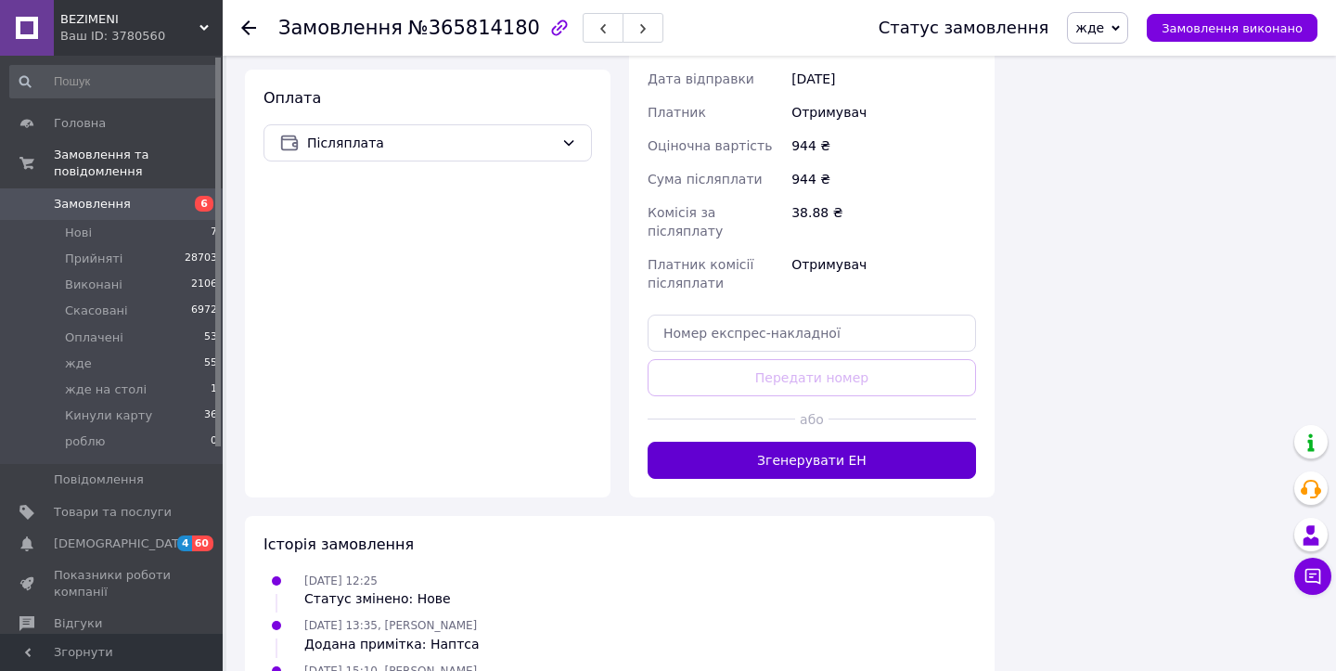
click at [759, 442] on button "Згенерувати ЕН" at bounding box center [812, 460] width 328 height 37
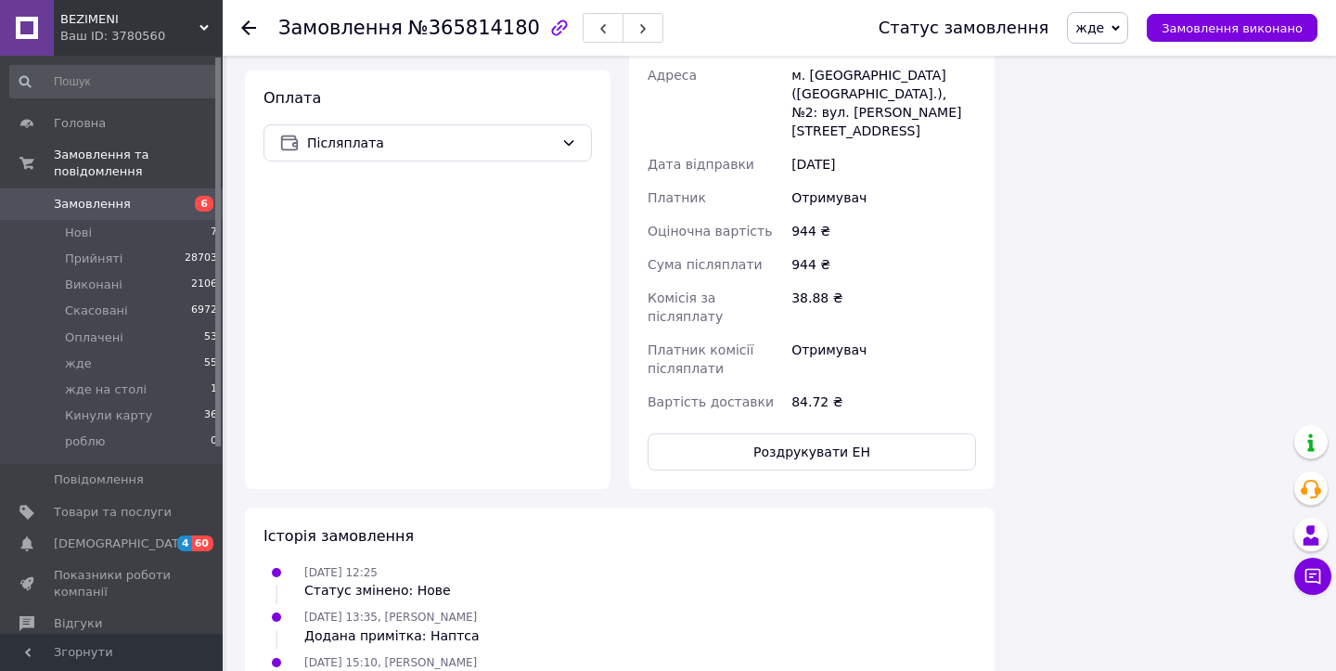
scroll to position [26, 0]
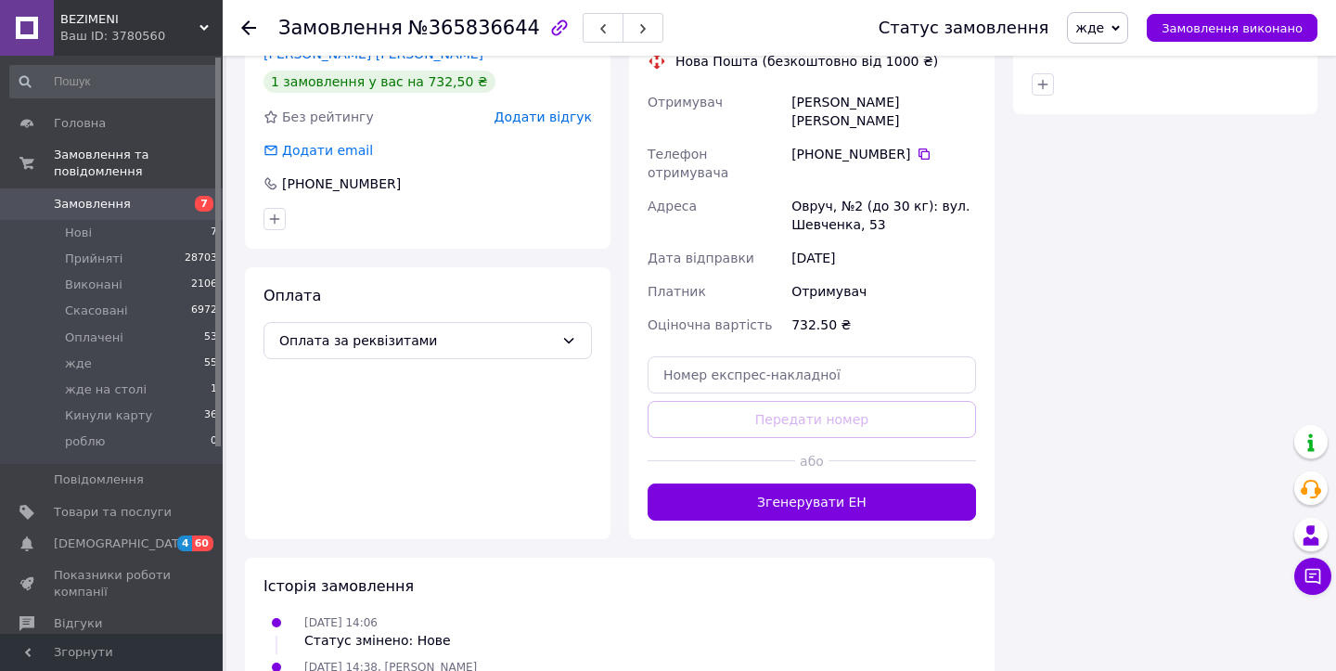
scroll to position [1363, 0]
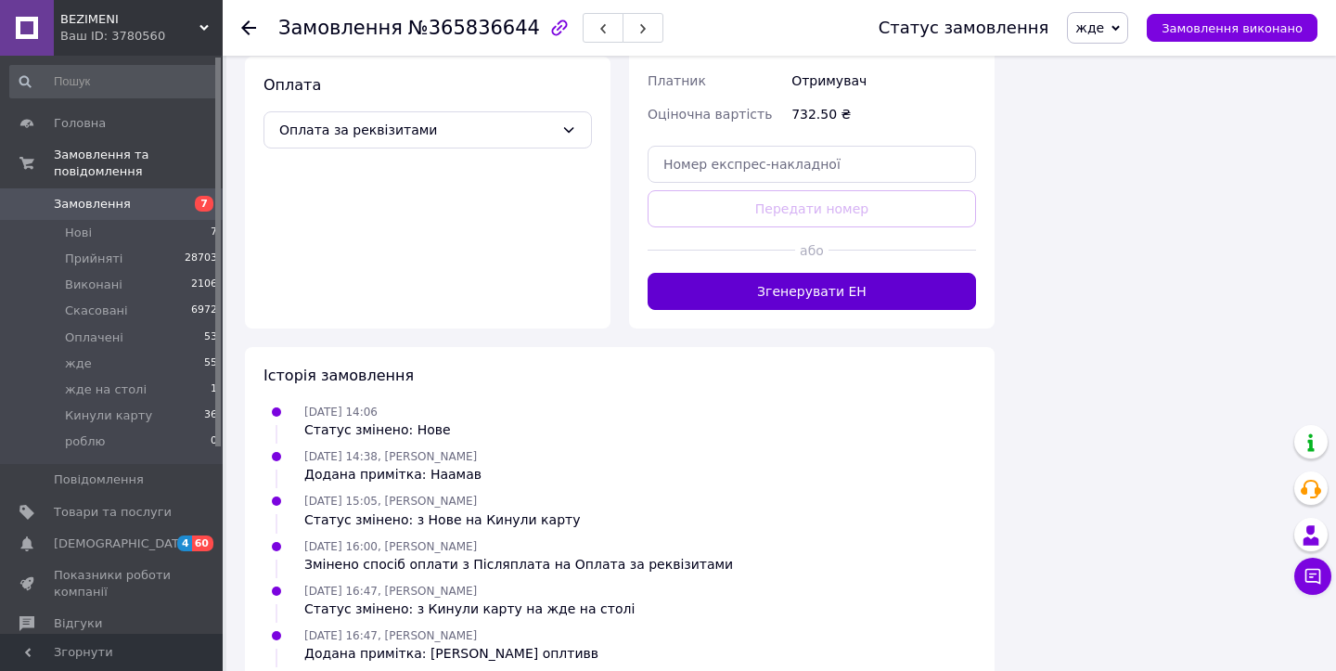
click at [722, 273] on button "Згенерувати ЕН" at bounding box center [812, 291] width 328 height 37
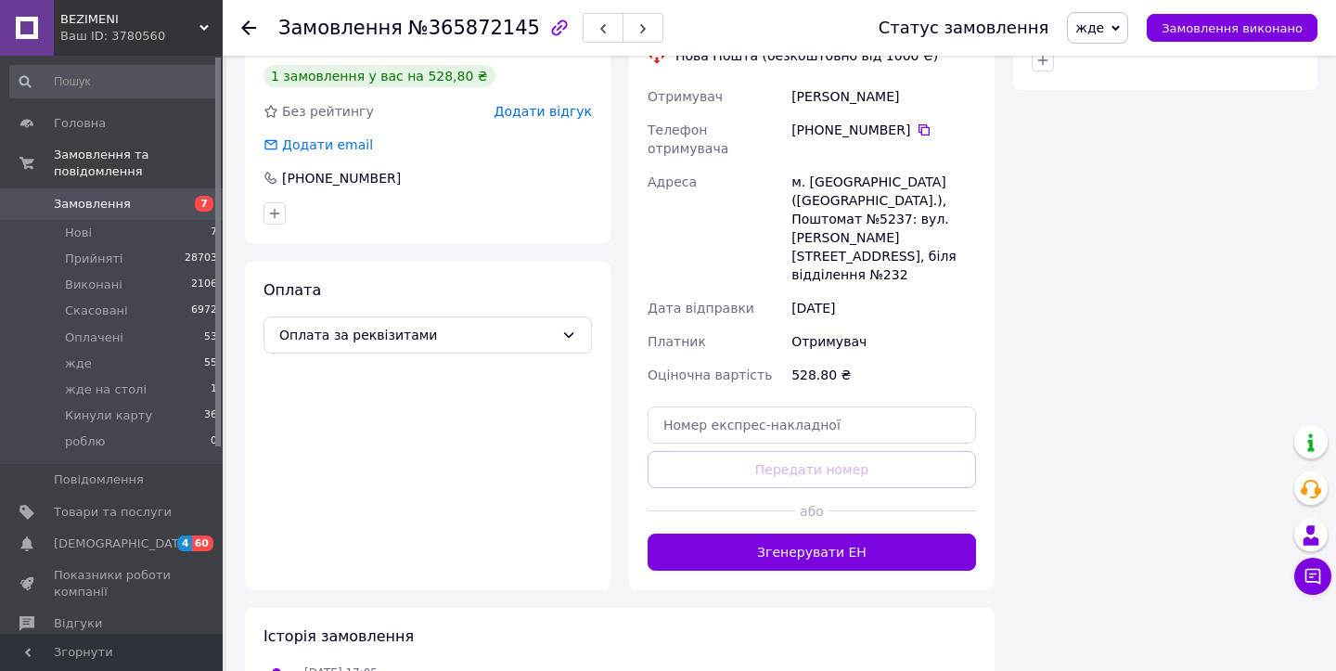
scroll to position [1328, 0]
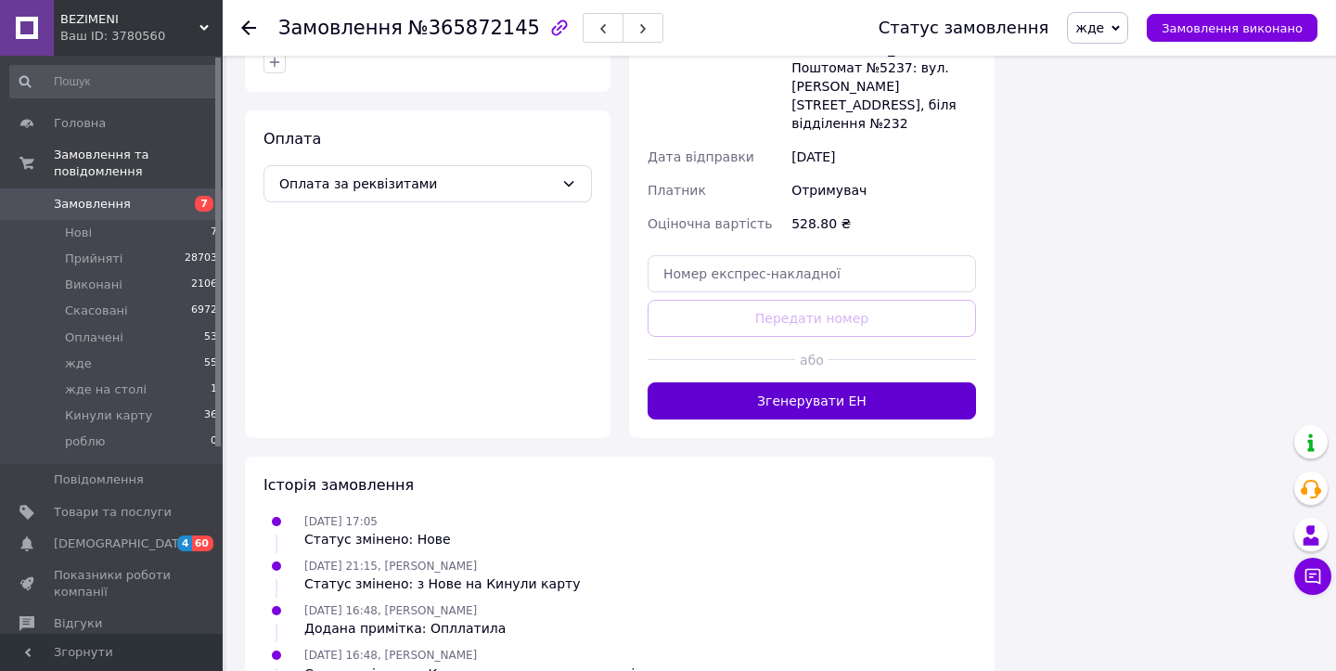
click at [738, 382] on button "Згенерувати ЕН" at bounding box center [812, 400] width 328 height 37
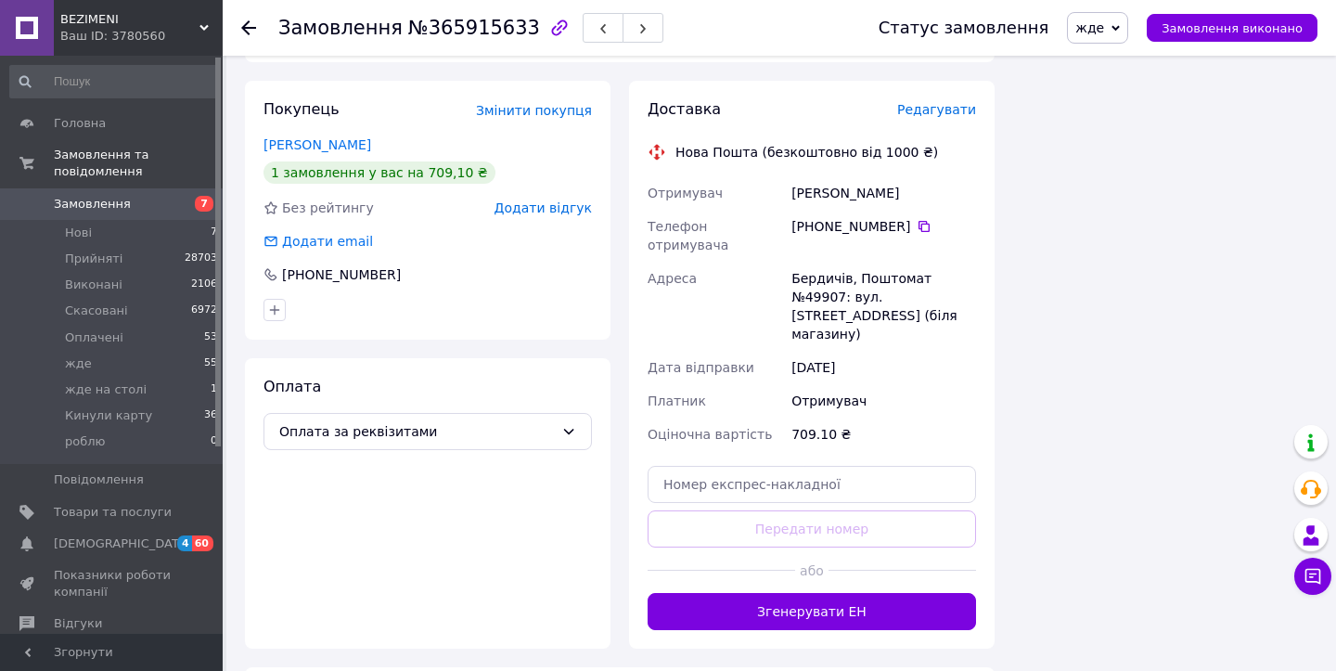
scroll to position [1259, 0]
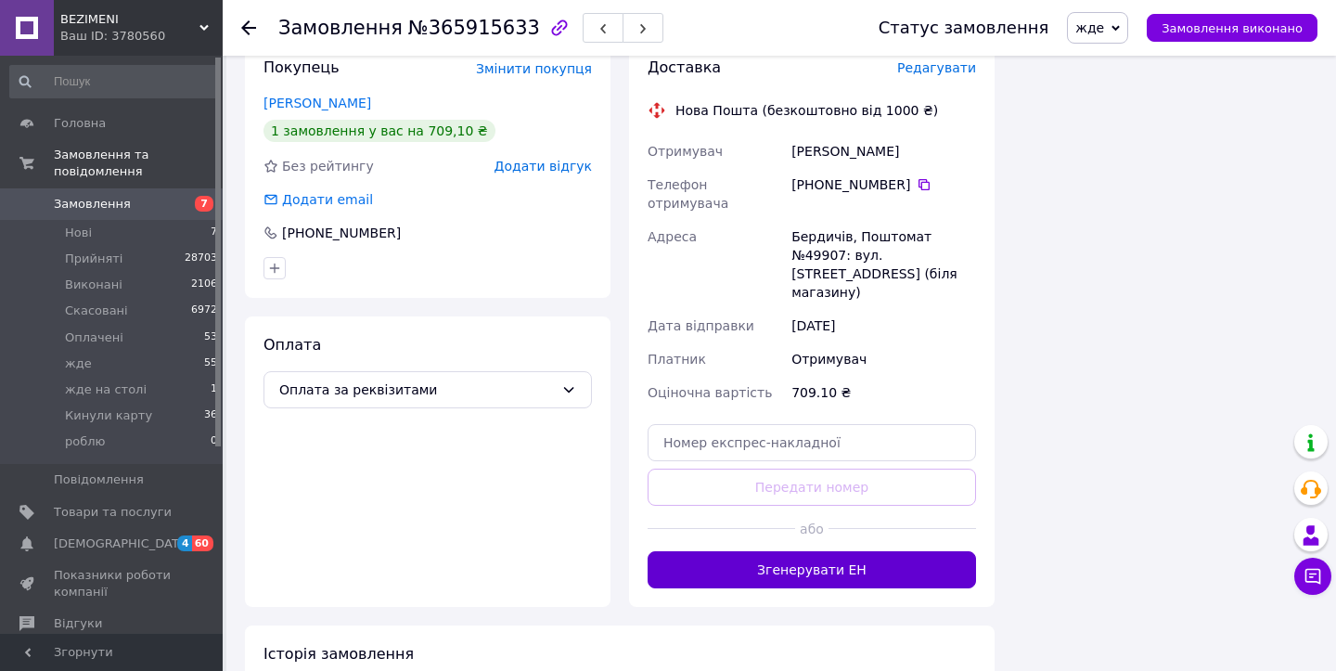
click at [757, 551] on button "Згенерувати ЕН" at bounding box center [812, 569] width 328 height 37
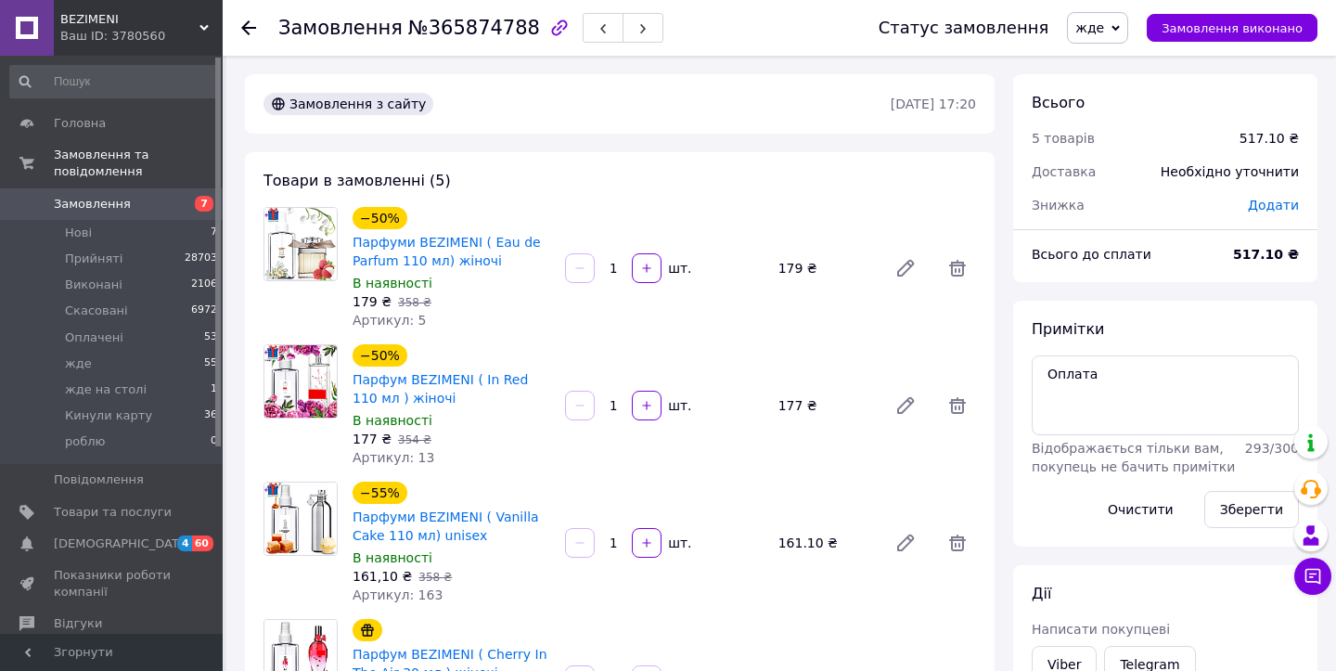
scroll to position [1149, 0]
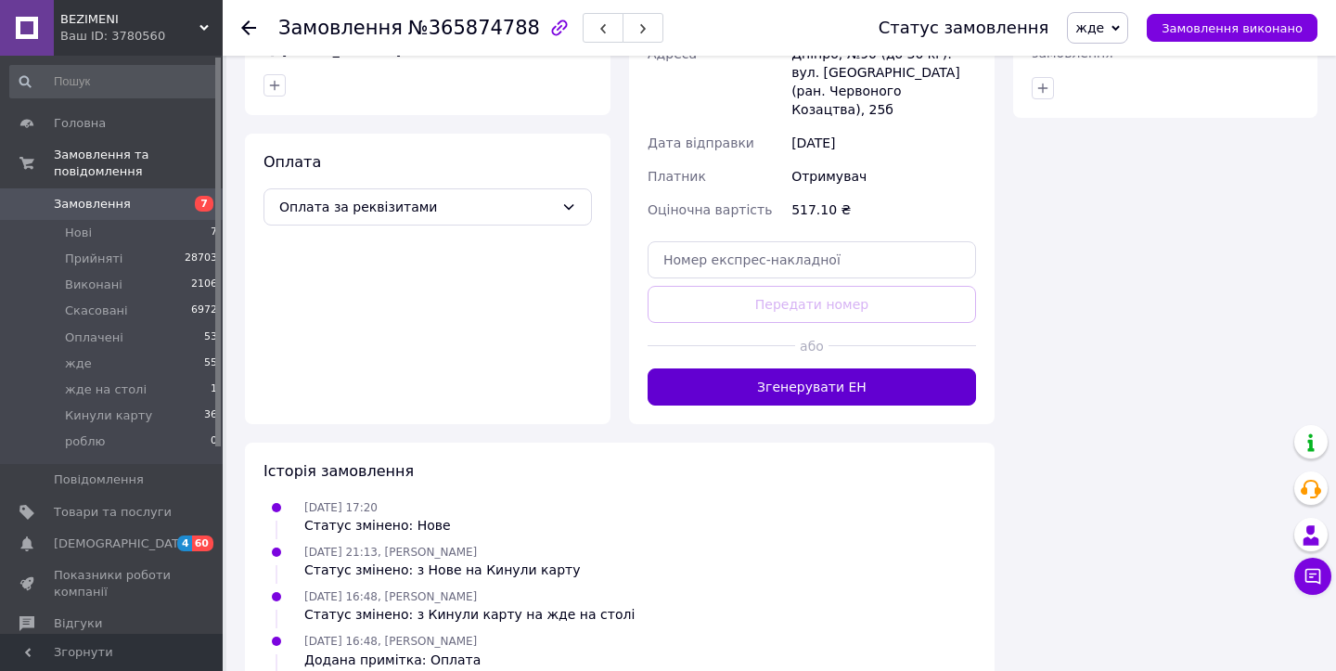
click at [713, 368] on button "Згенерувати ЕН" at bounding box center [812, 386] width 328 height 37
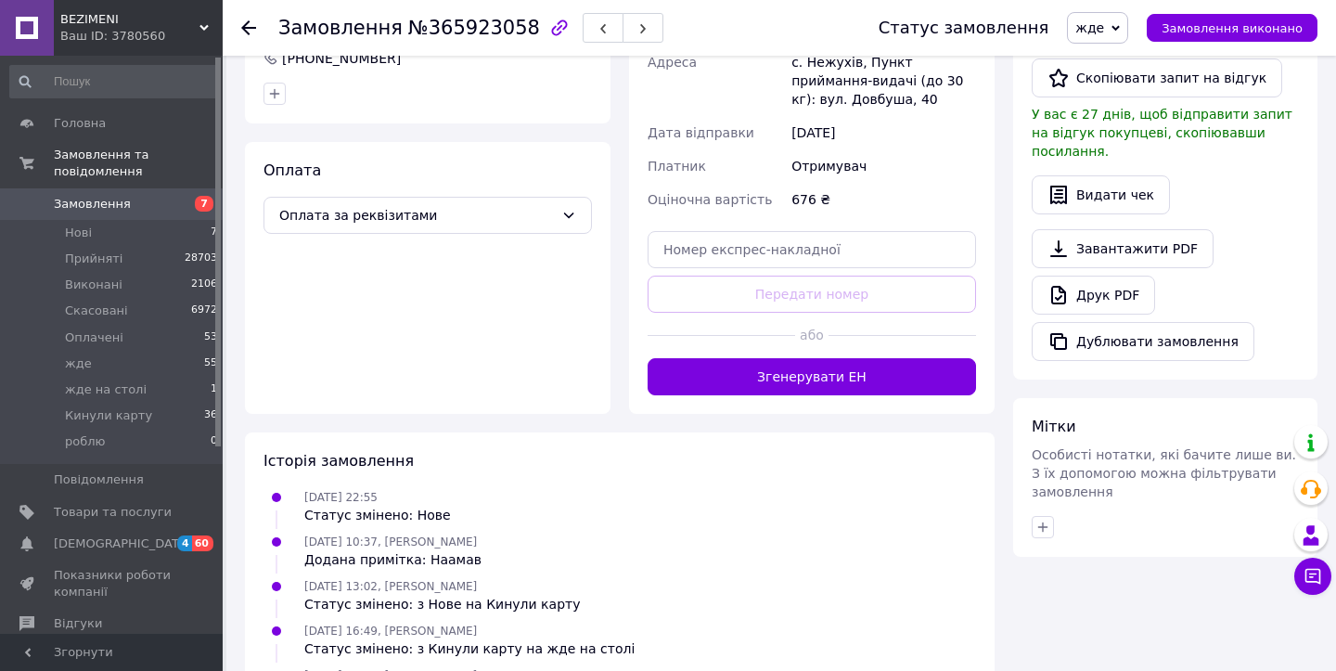
scroll to position [735, 0]
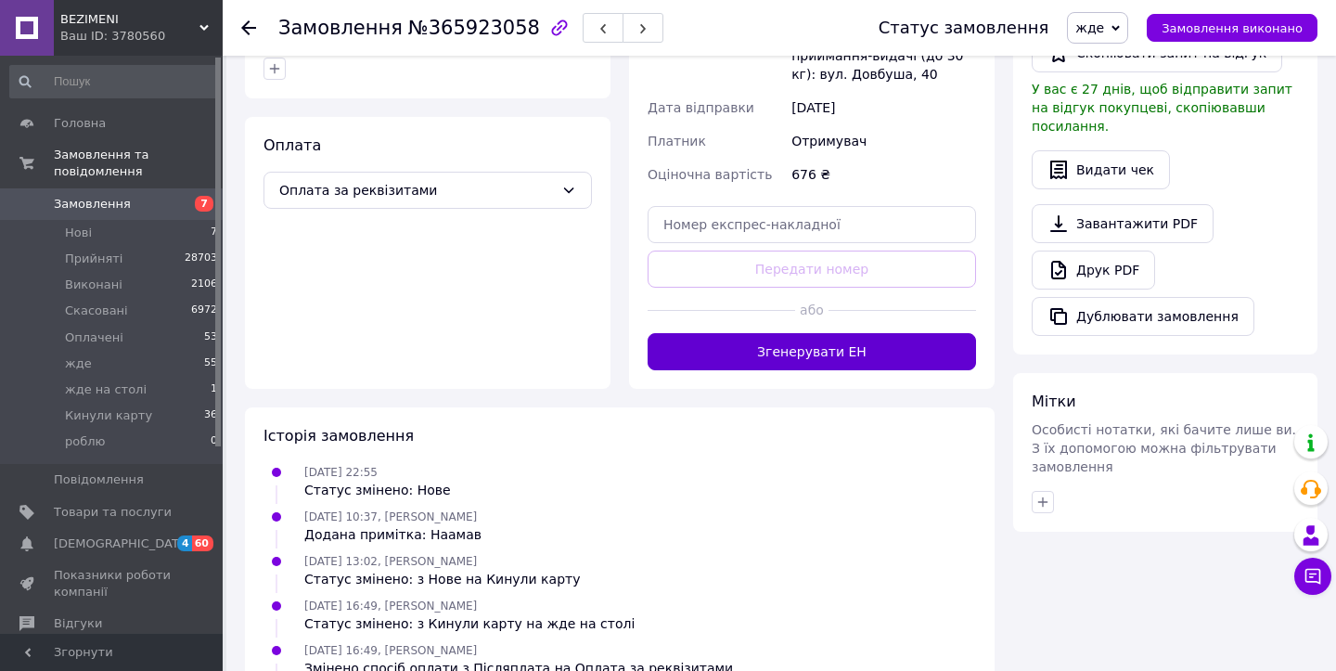
click at [783, 337] on button "Згенерувати ЕН" at bounding box center [812, 351] width 328 height 37
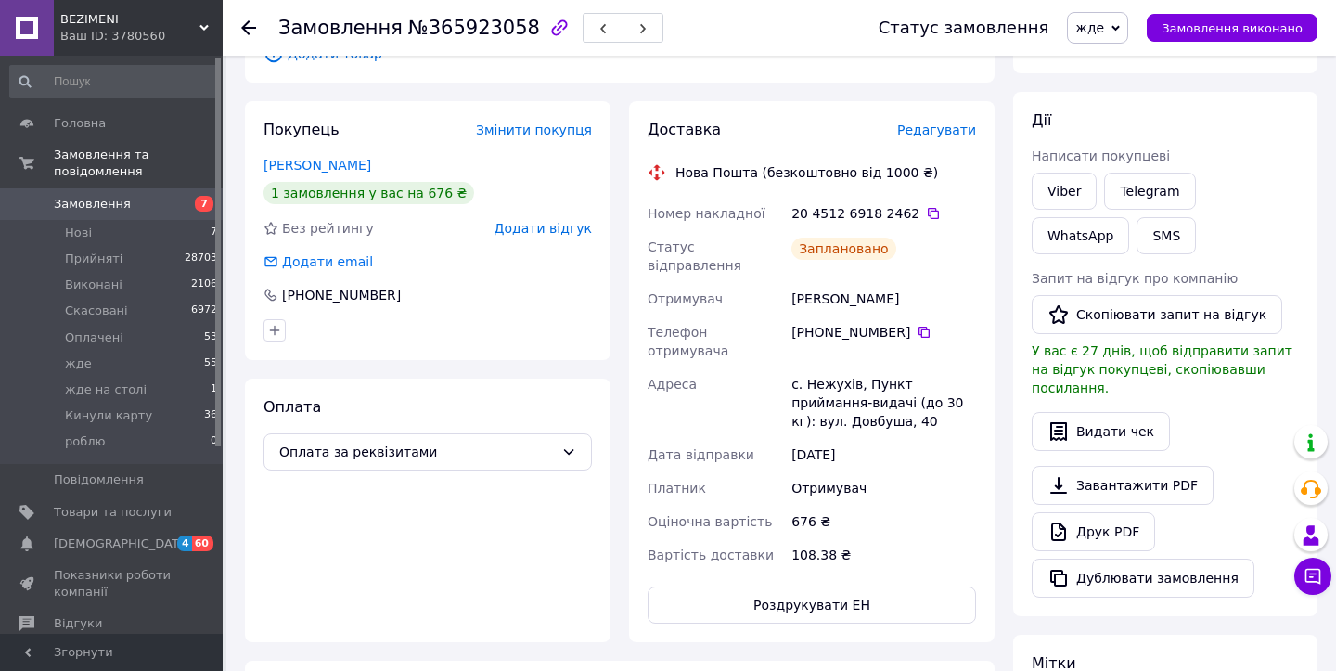
scroll to position [0, 0]
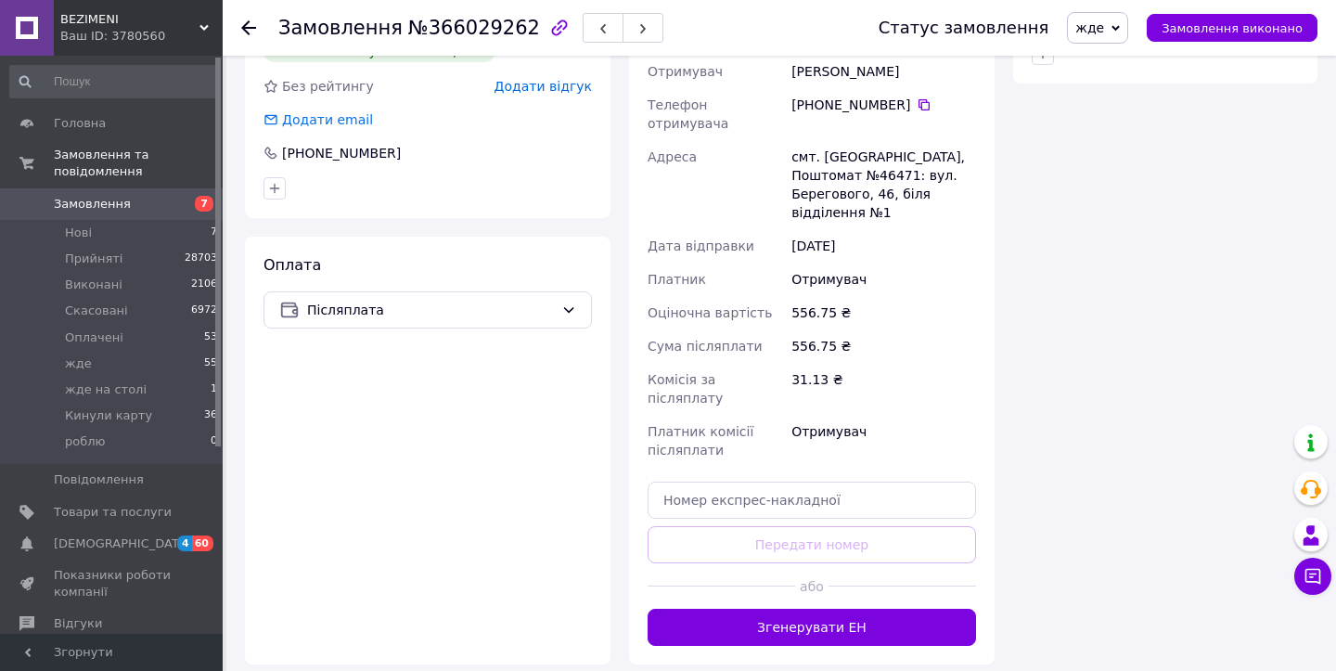
scroll to position [1402, 0]
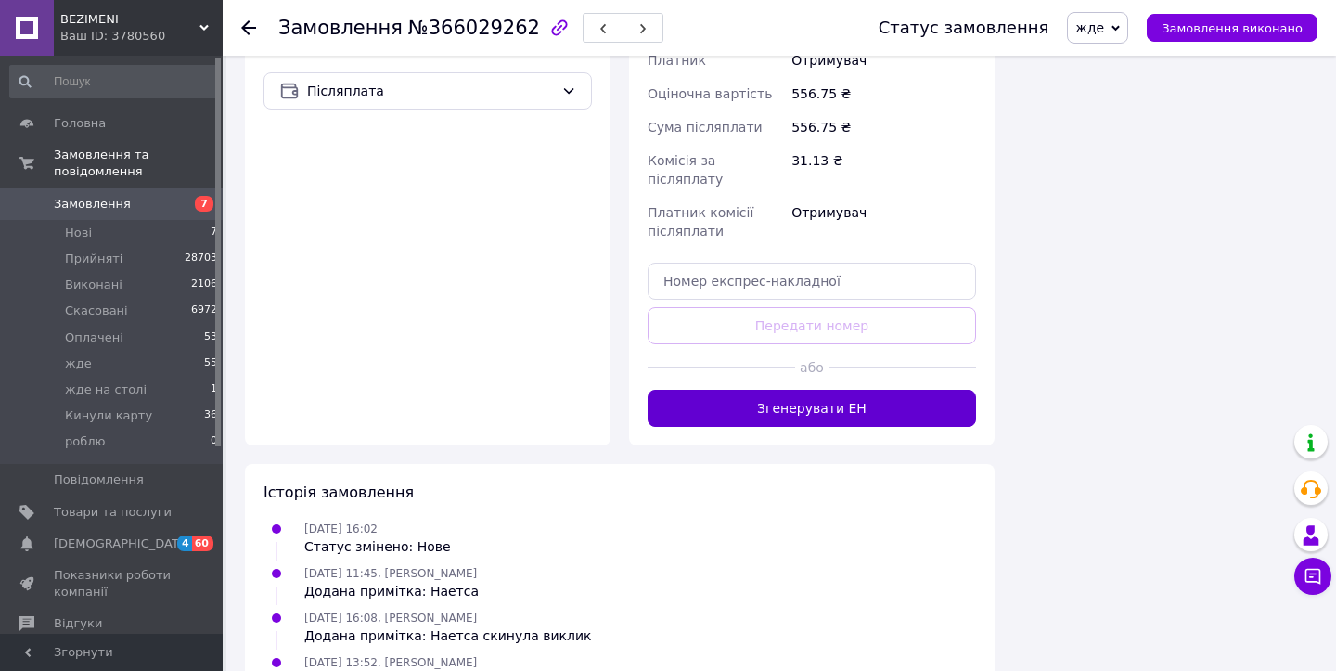
click at [747, 390] on button "Згенерувати ЕН" at bounding box center [812, 408] width 328 height 37
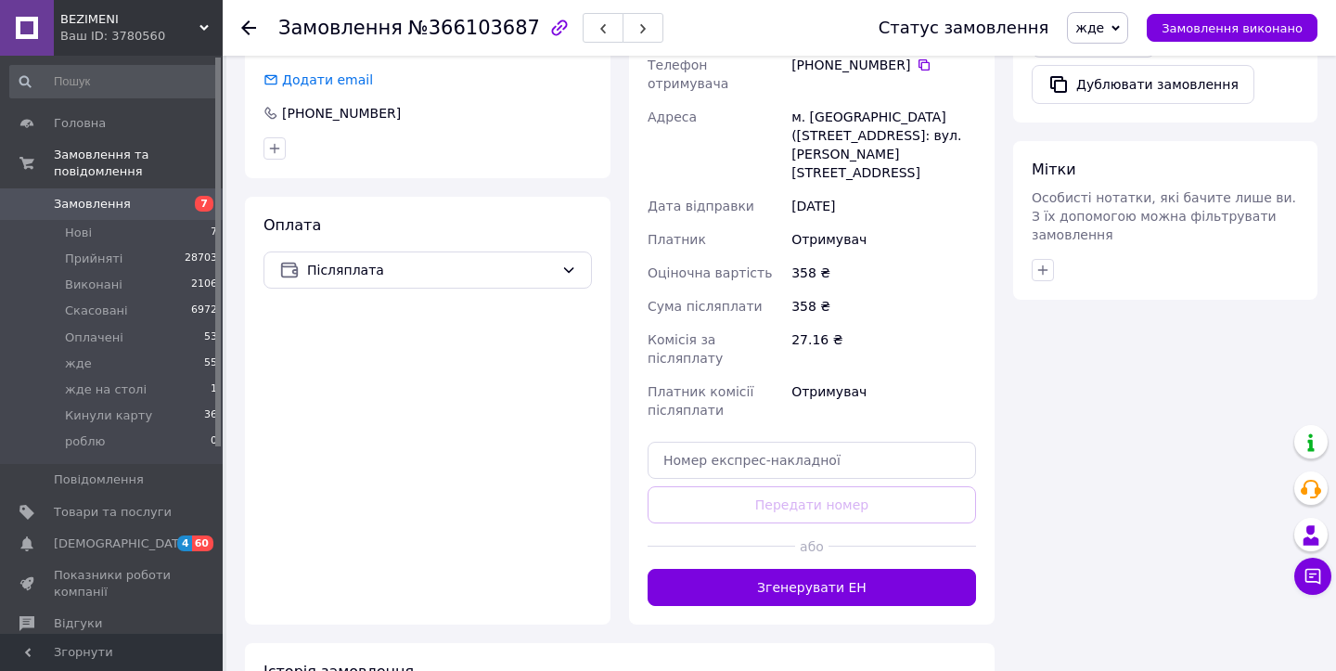
scroll to position [1127, 0]
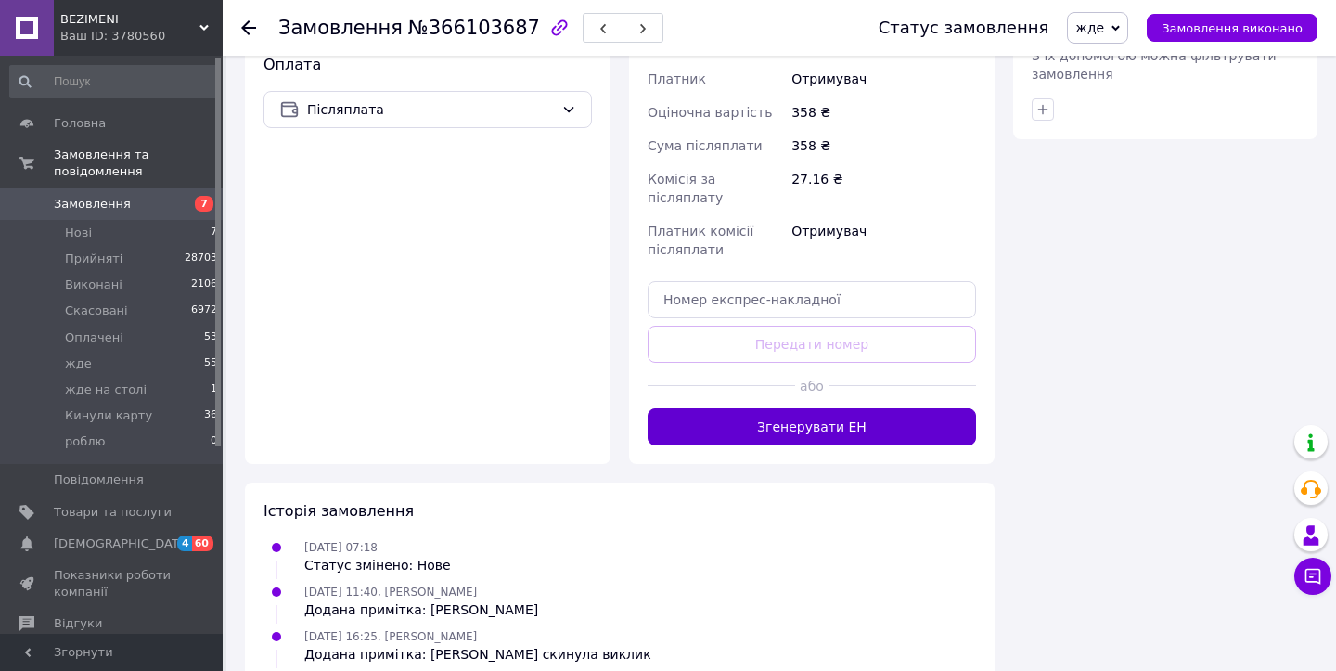
click at [676, 408] on button "Згенерувати ЕН" at bounding box center [812, 426] width 328 height 37
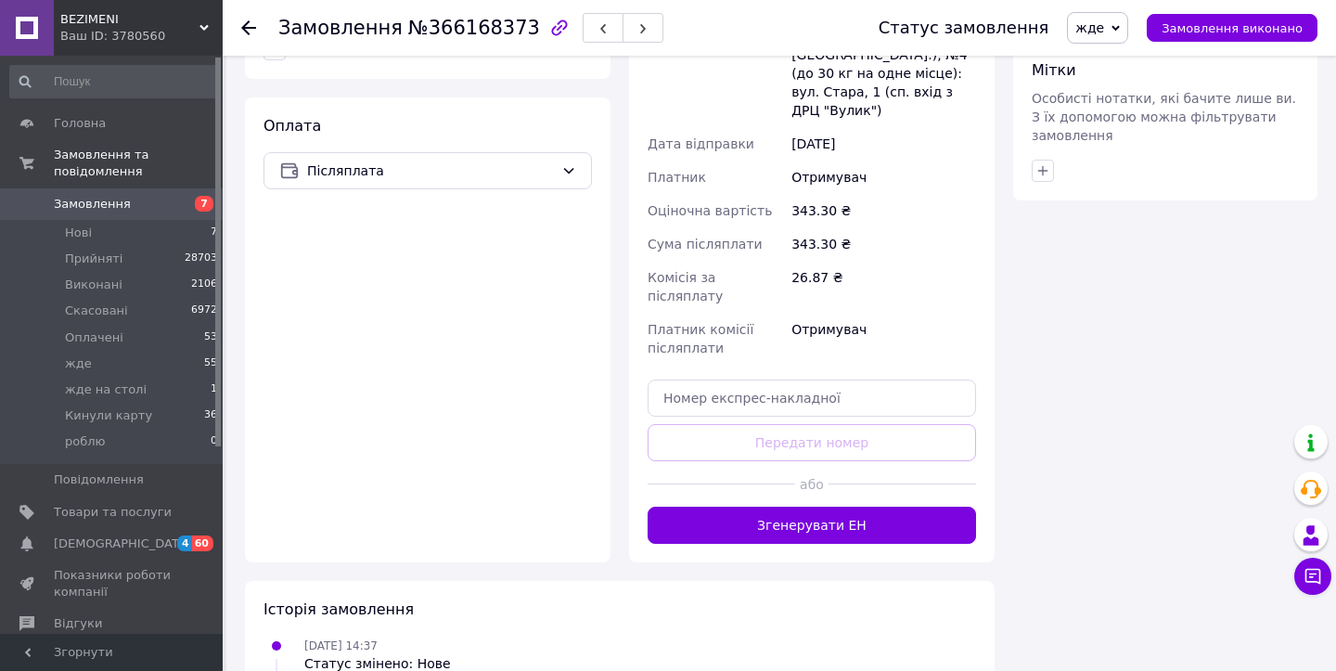
scroll to position [1120, 0]
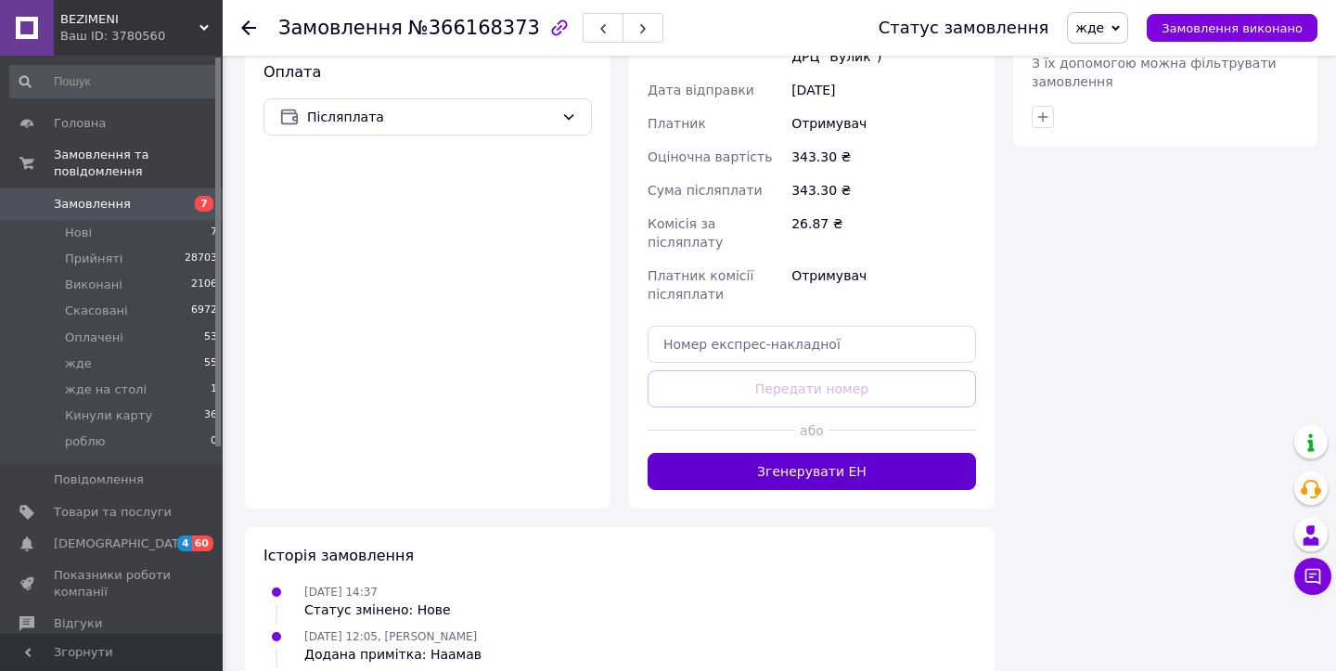
click at [763, 453] on button "Згенерувати ЕН" at bounding box center [812, 471] width 328 height 37
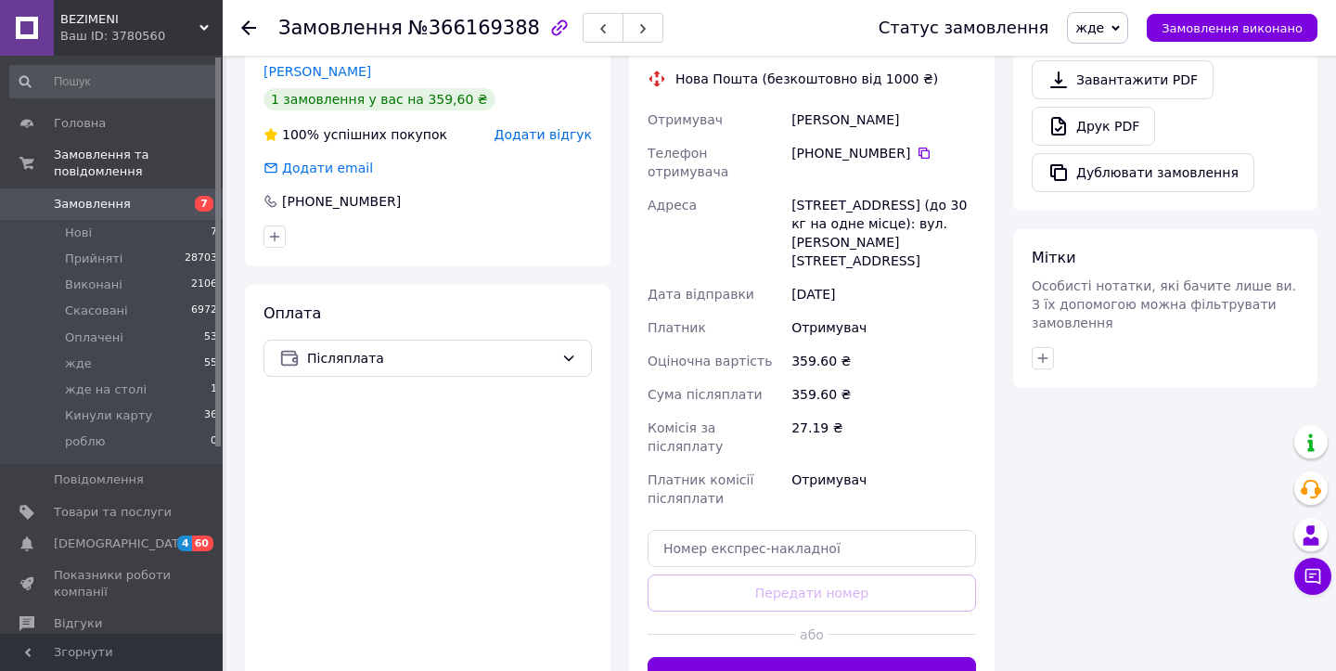
scroll to position [1064, 0]
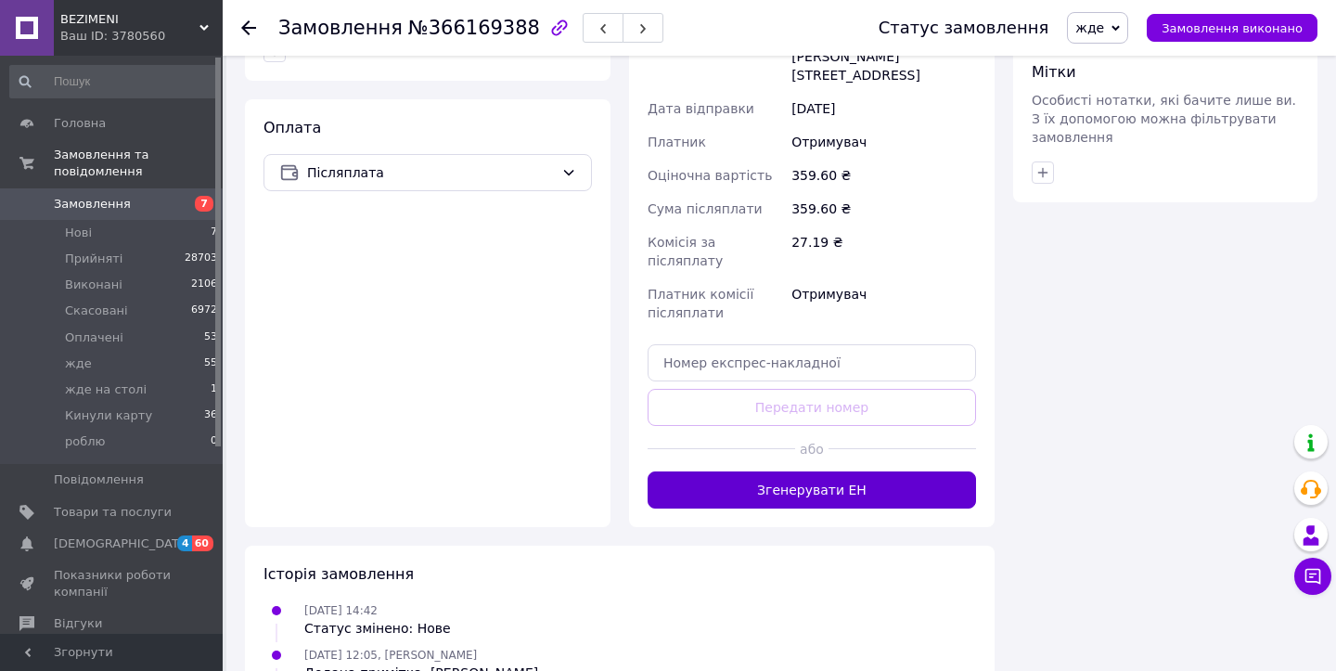
click at [736, 471] on button "Згенерувати ЕН" at bounding box center [812, 489] width 328 height 37
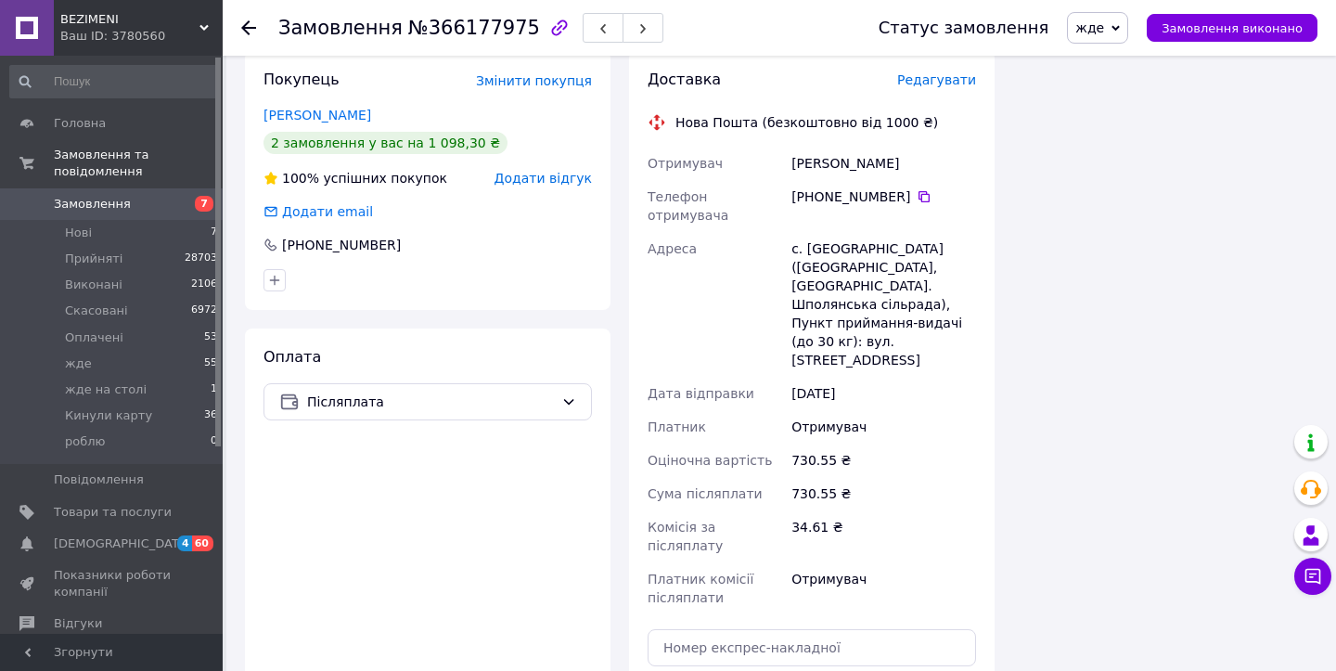
scroll to position [1587, 0]
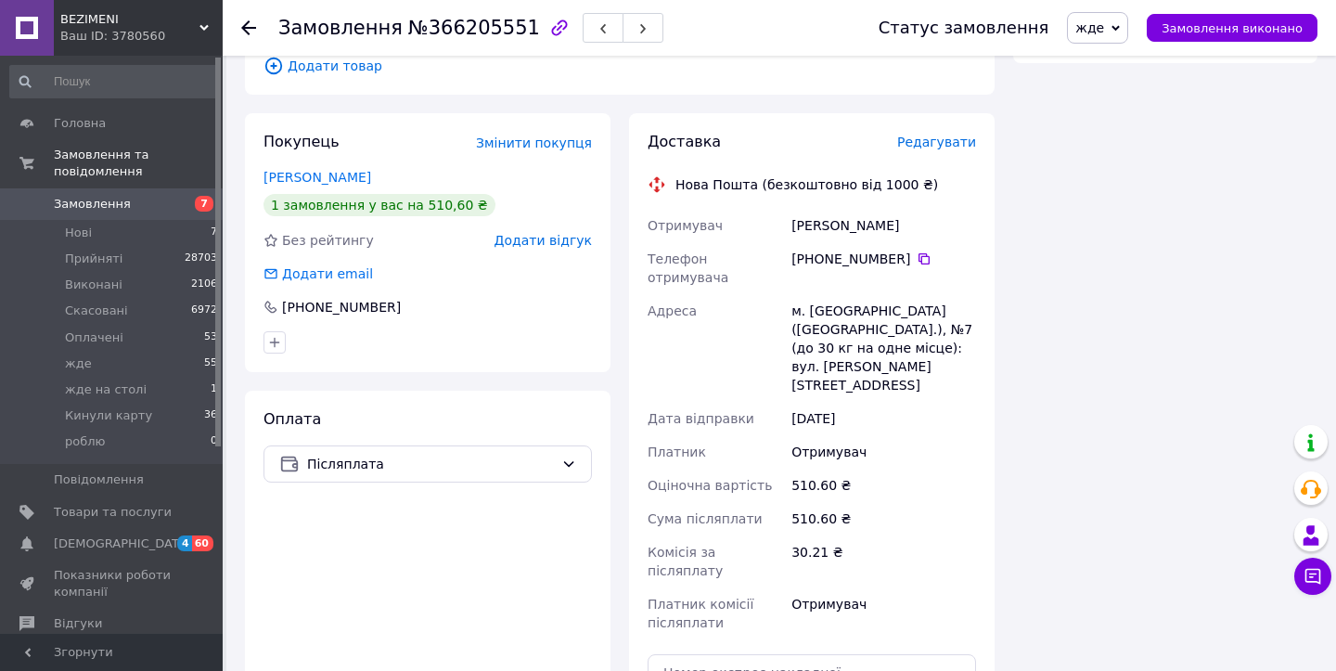
scroll to position [1513, 0]
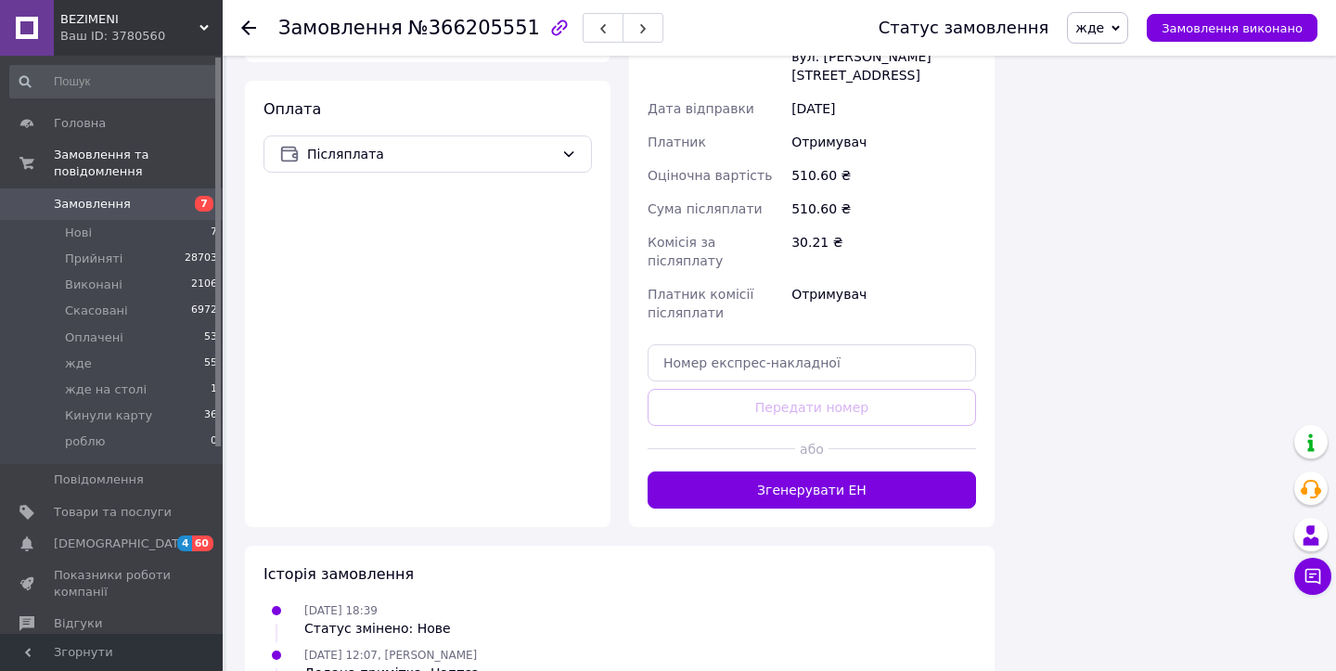
click at [776, 426] on div at bounding box center [722, 448] width 148 height 45
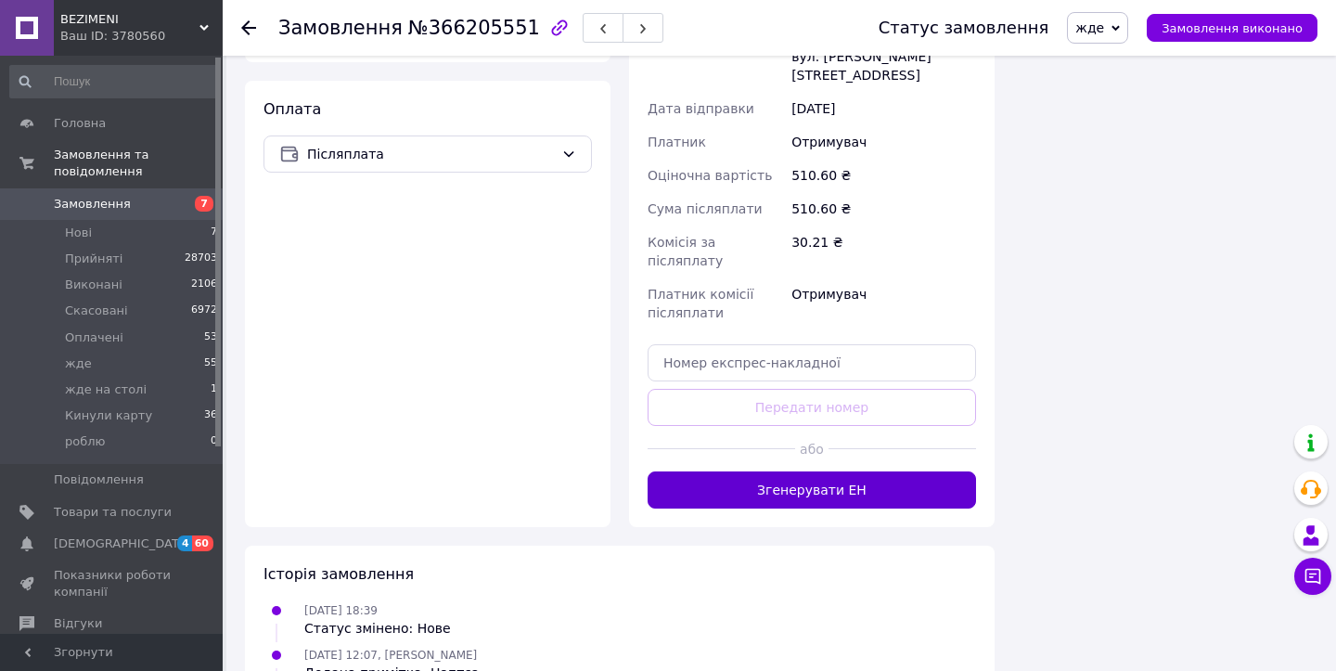
click at [782, 471] on button "Згенерувати ЕН" at bounding box center [812, 489] width 328 height 37
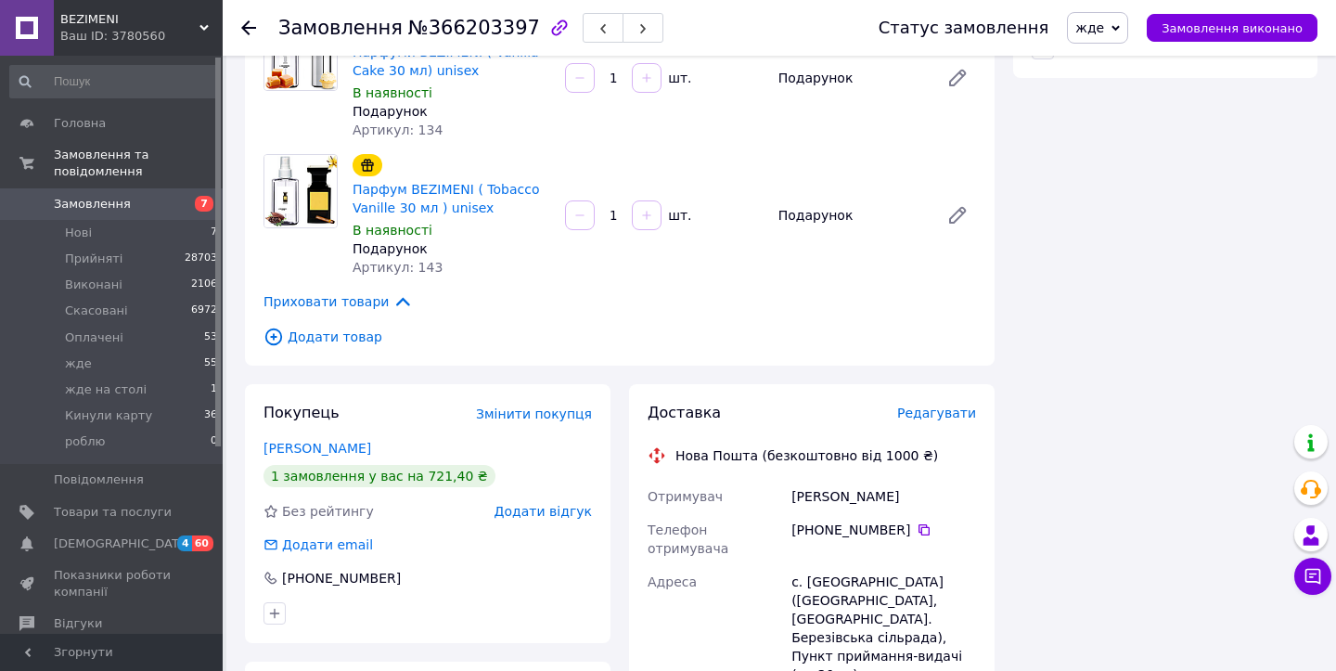
scroll to position [1712, 0]
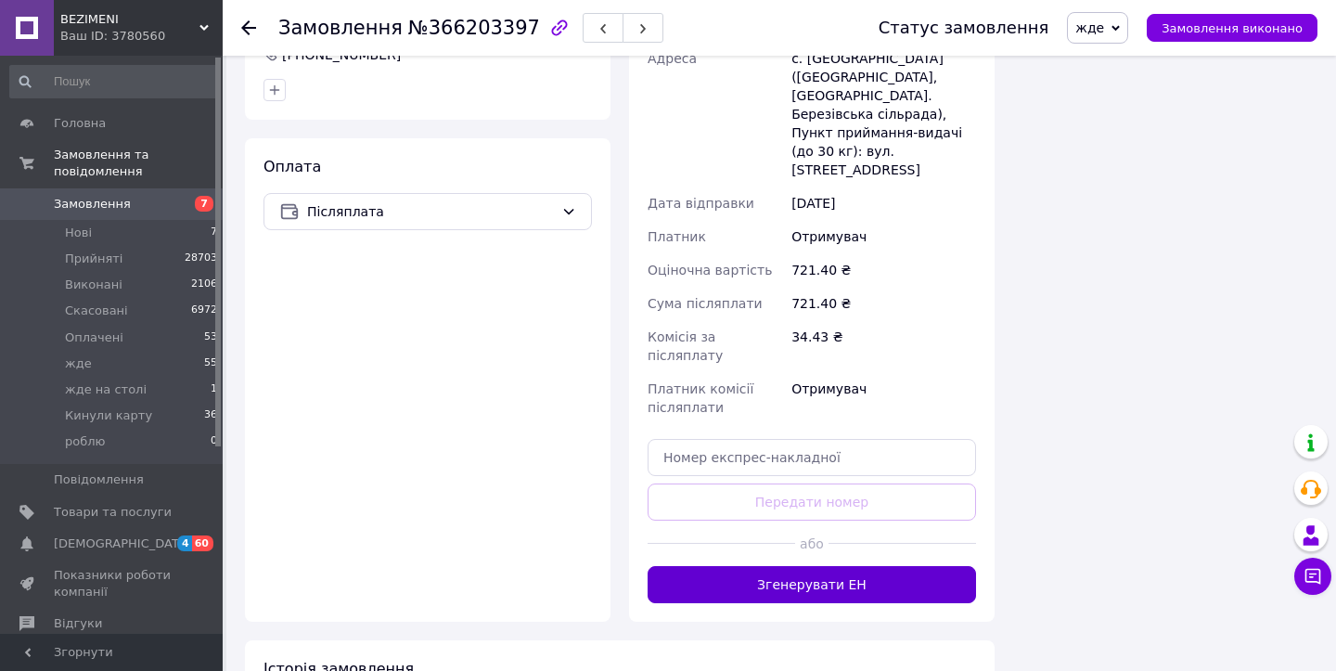
click at [813, 566] on button "Згенерувати ЕН" at bounding box center [812, 584] width 328 height 37
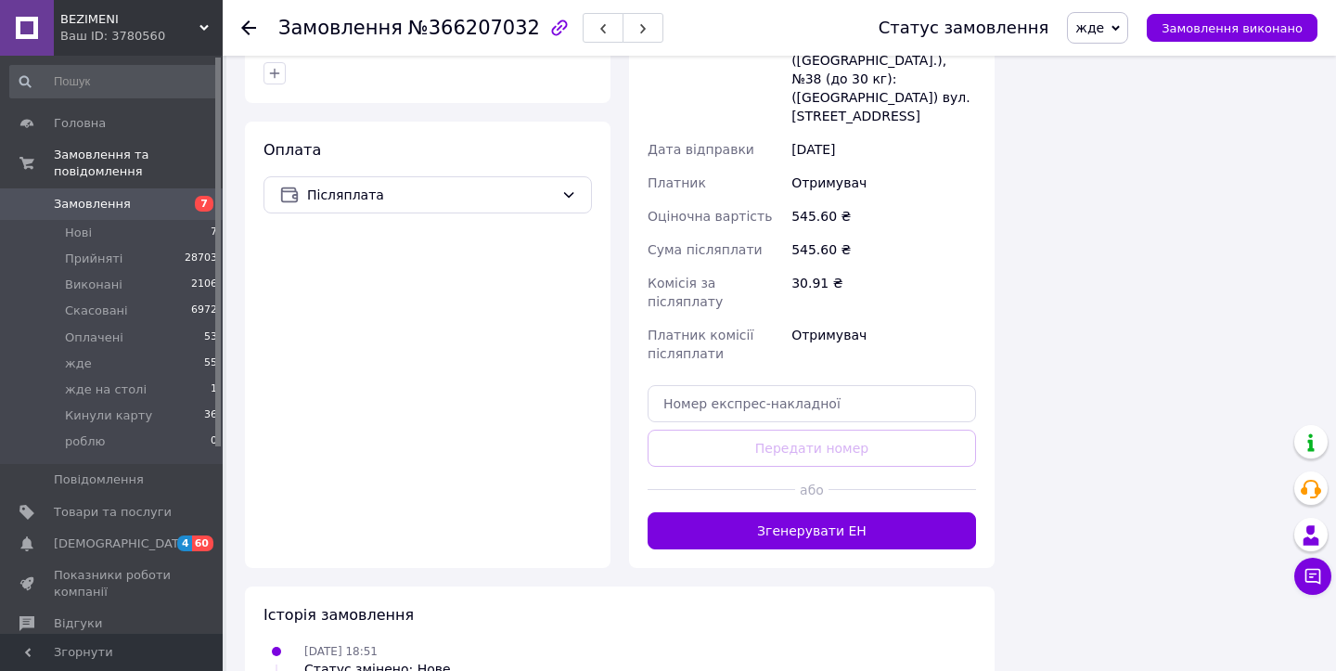
scroll to position [1357, 0]
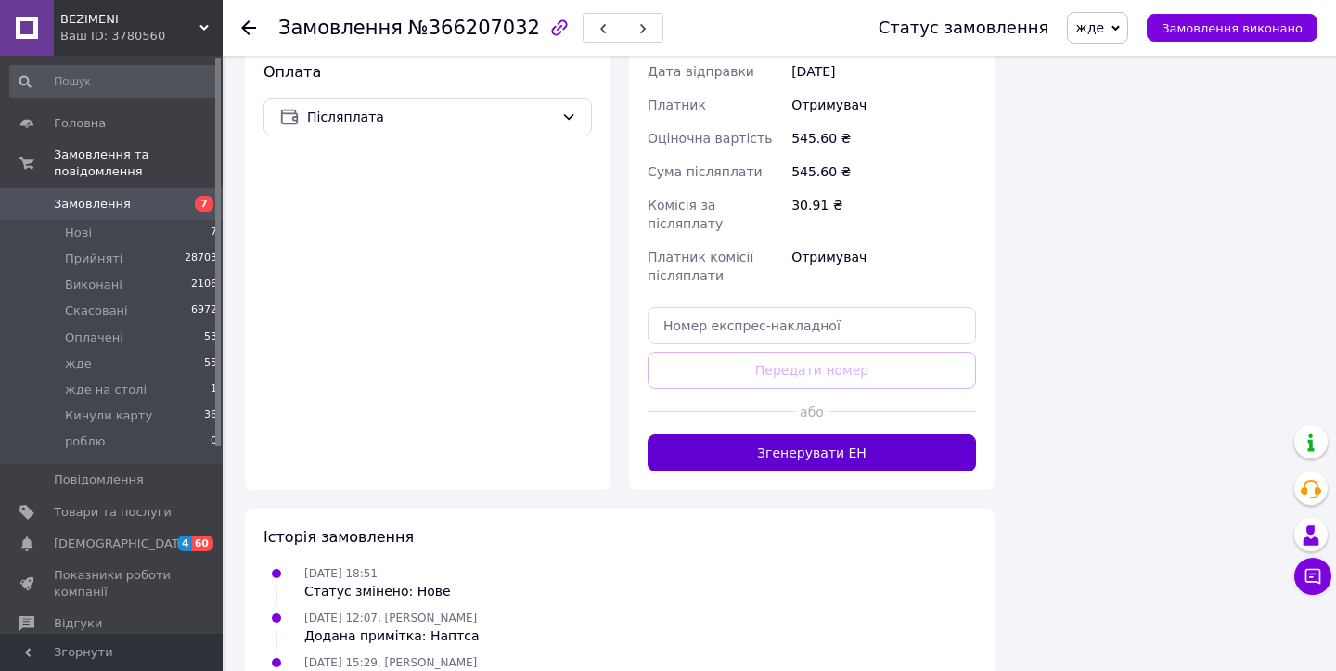
click at [754, 434] on button "Згенерувати ЕН" at bounding box center [812, 452] width 328 height 37
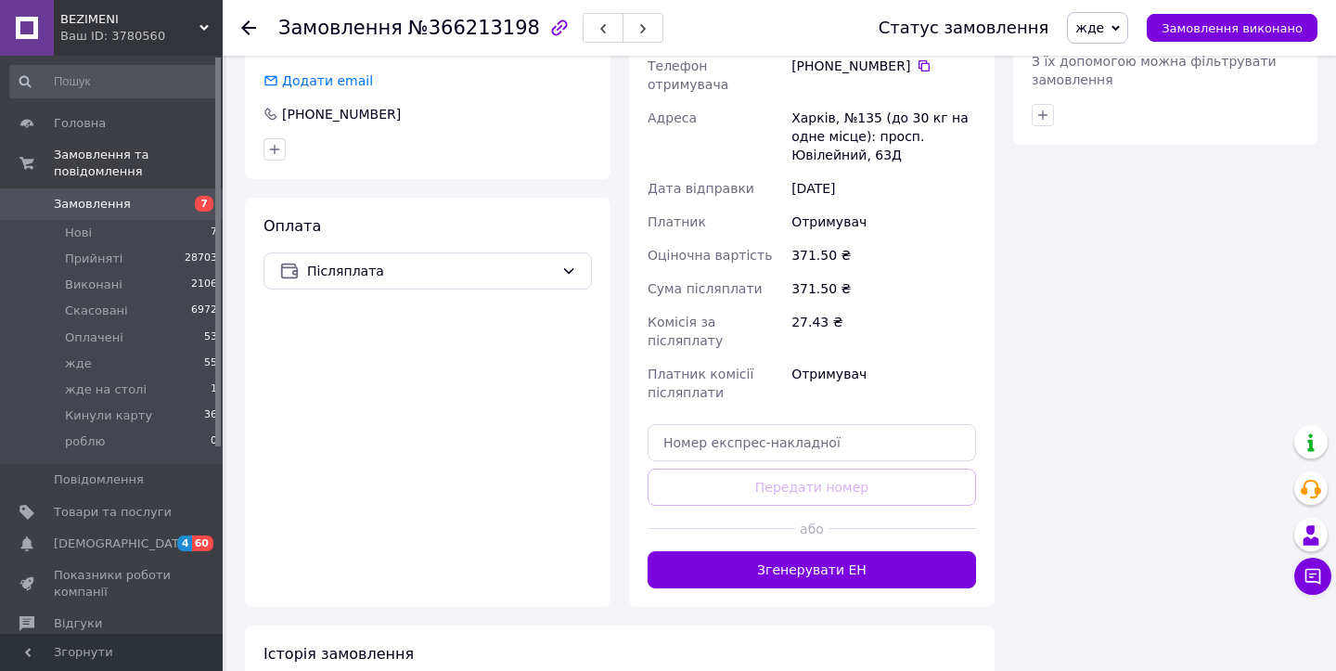
scroll to position [1196, 0]
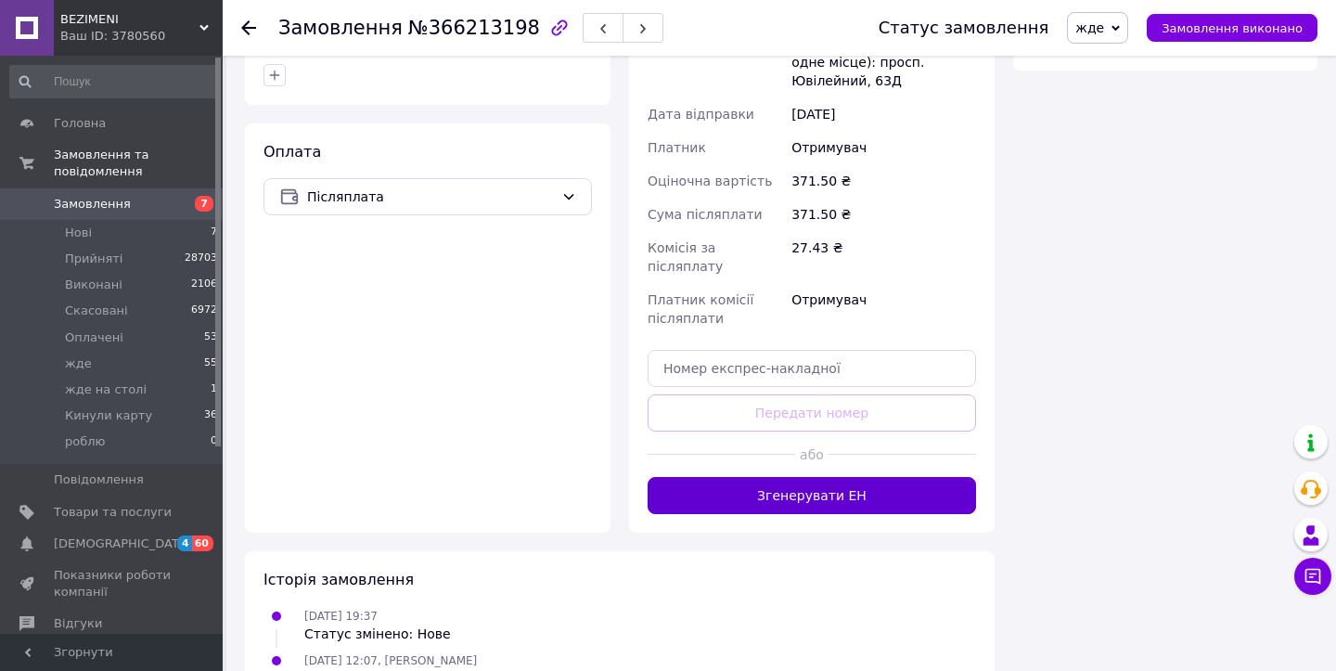
click at [770, 477] on button "Згенерувати ЕН" at bounding box center [812, 495] width 328 height 37
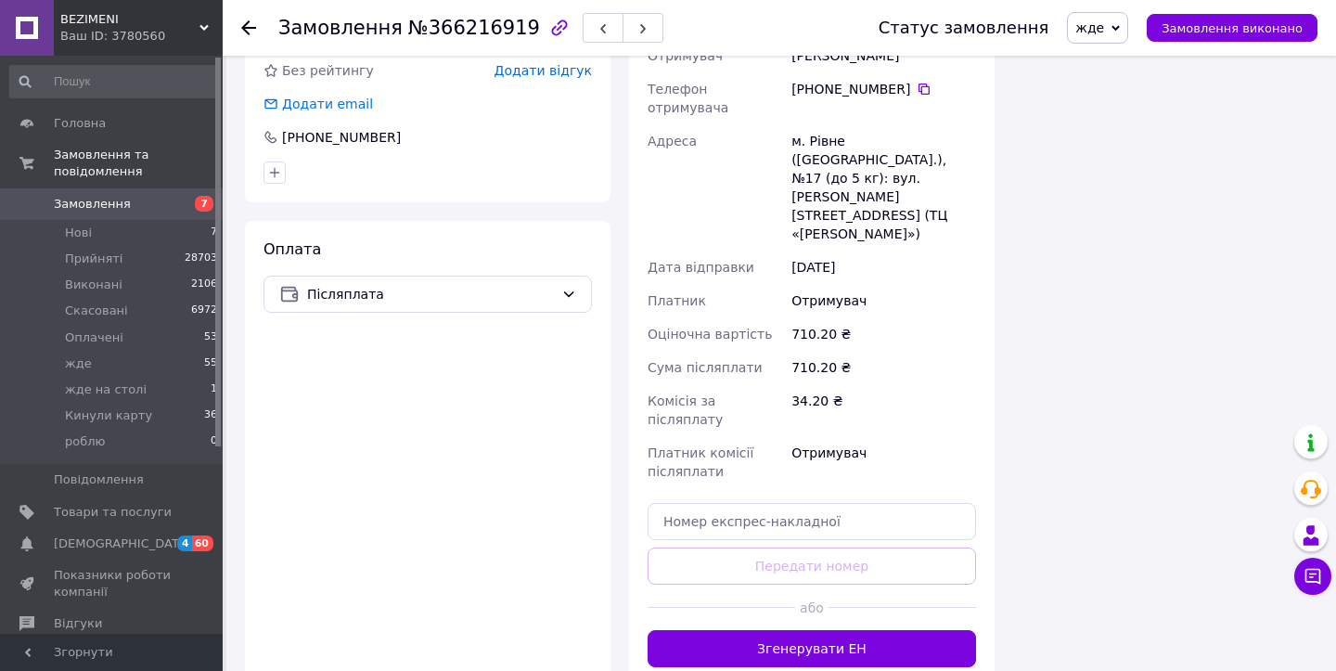
scroll to position [1668, 0]
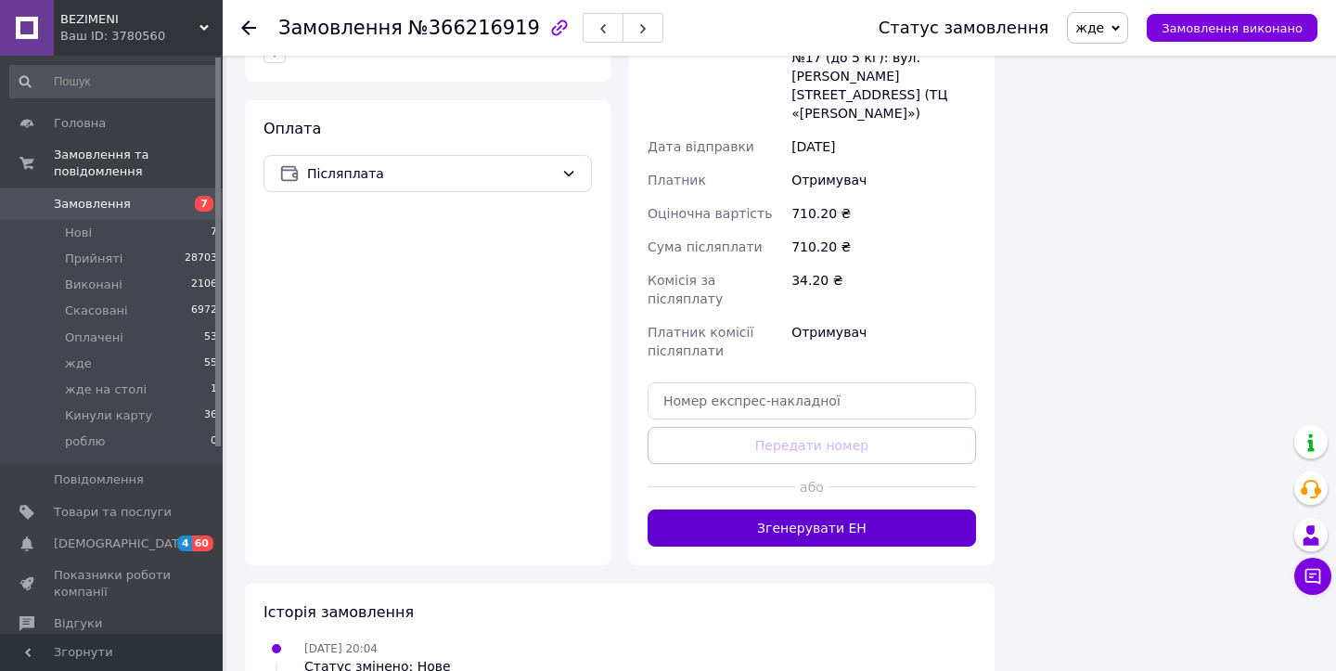
click at [809, 509] on button "Згенерувати ЕН" at bounding box center [812, 527] width 328 height 37
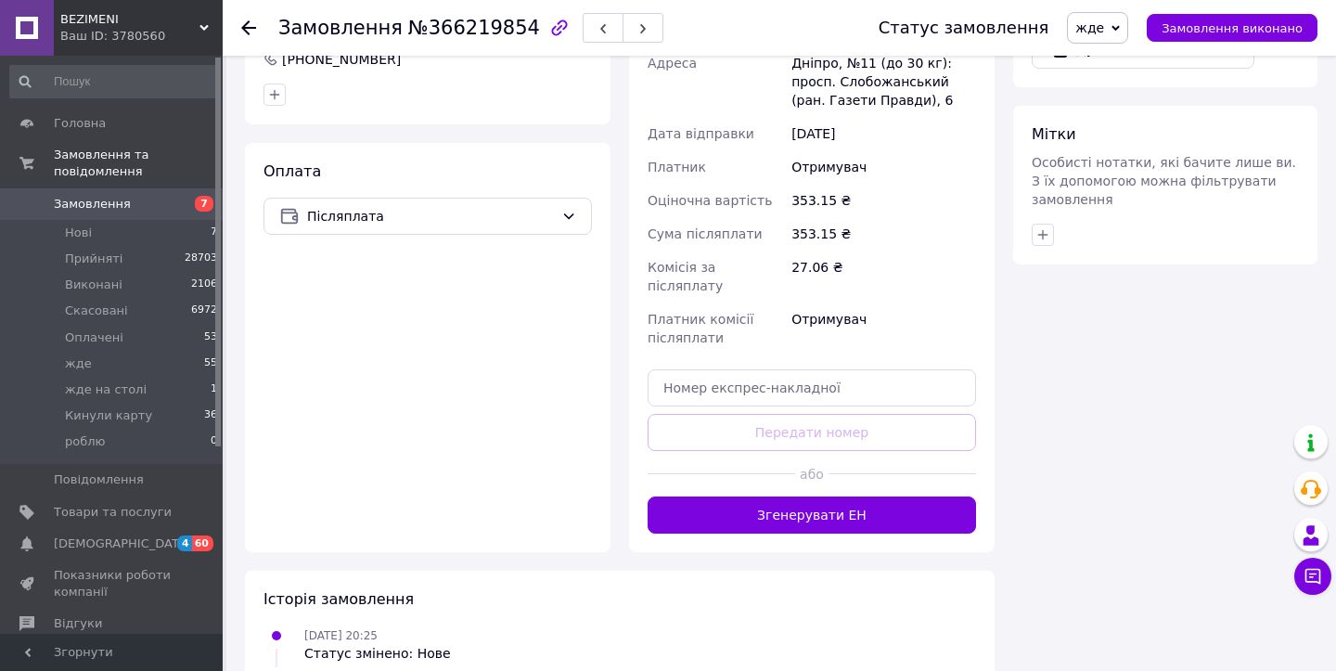
scroll to position [1064, 0]
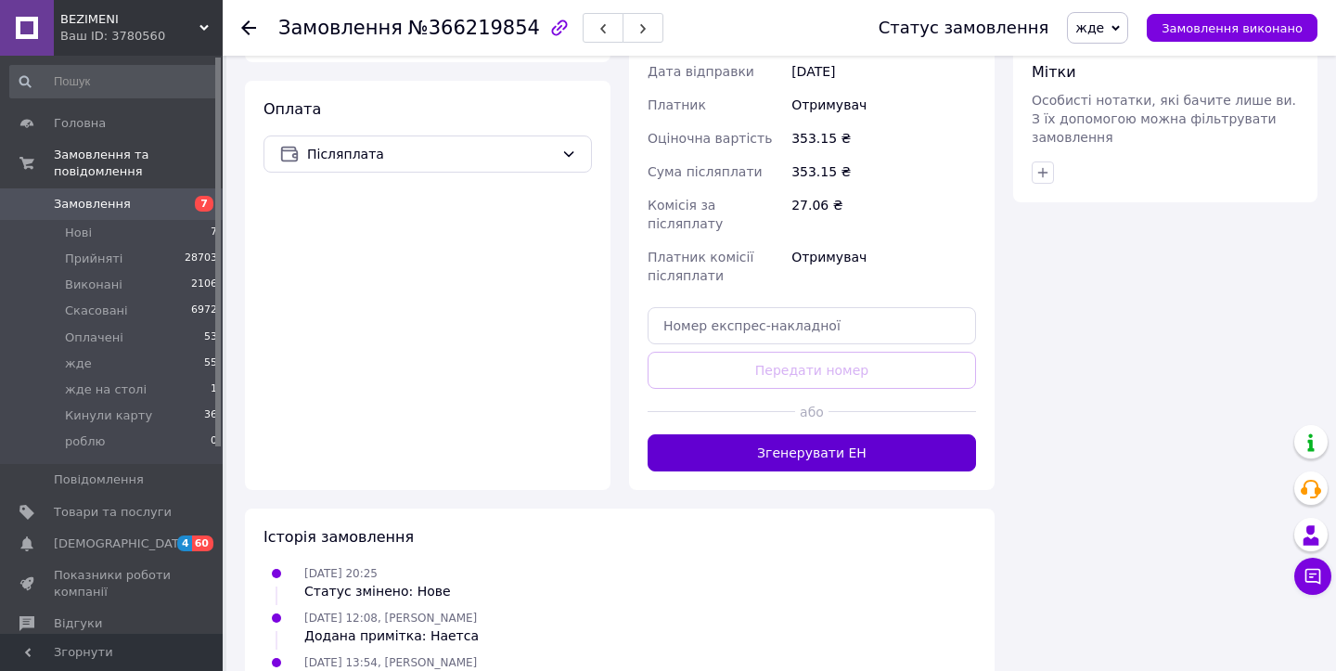
click at [709, 434] on button "Згенерувати ЕН" at bounding box center [812, 452] width 328 height 37
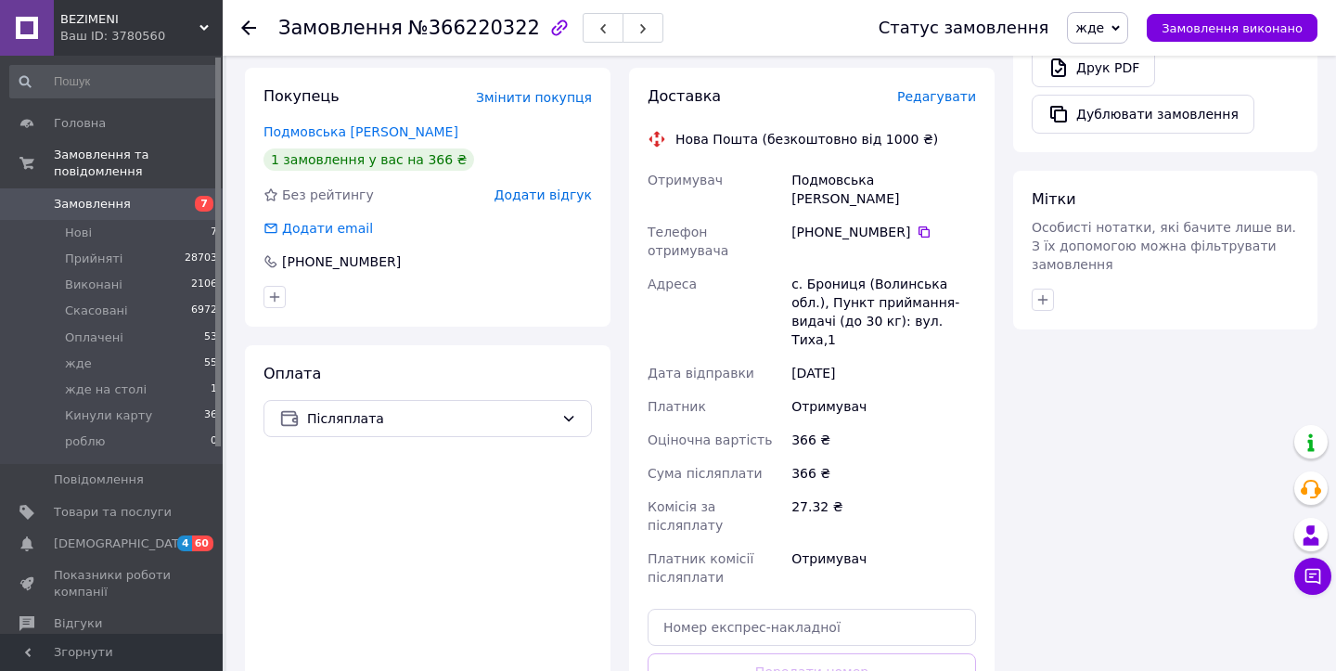
scroll to position [1265, 0]
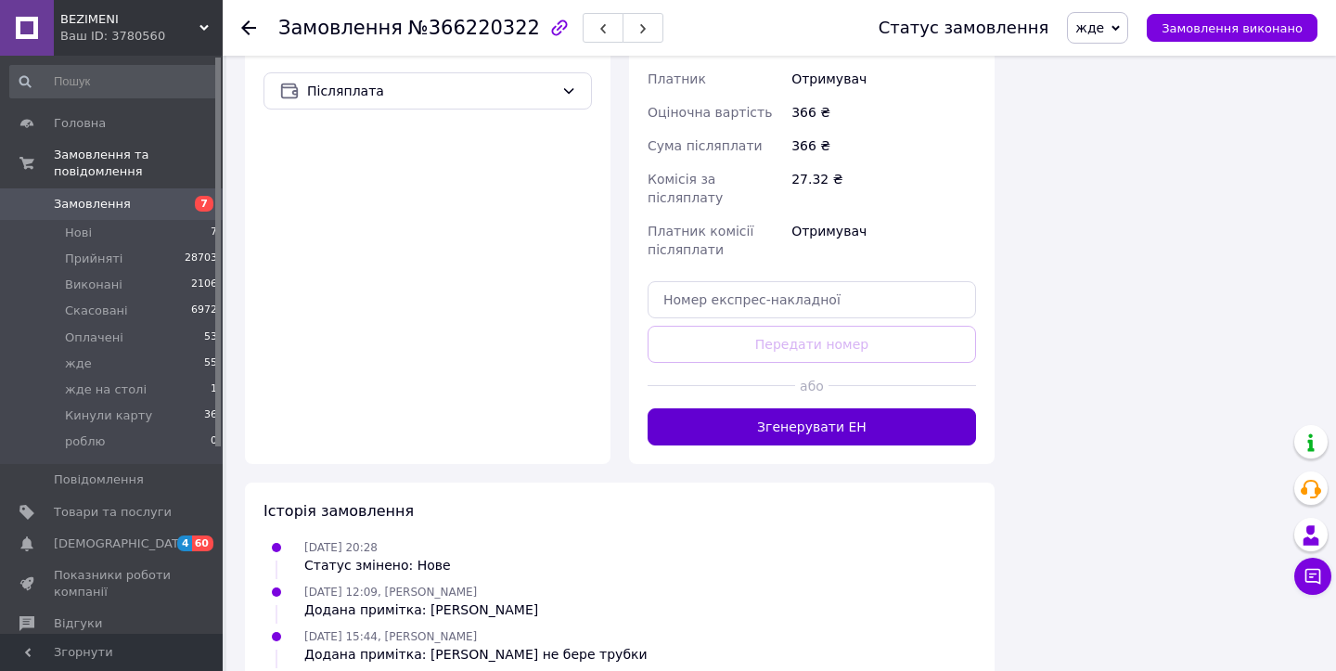
click at [718, 408] on button "Згенерувати ЕН" at bounding box center [812, 426] width 328 height 37
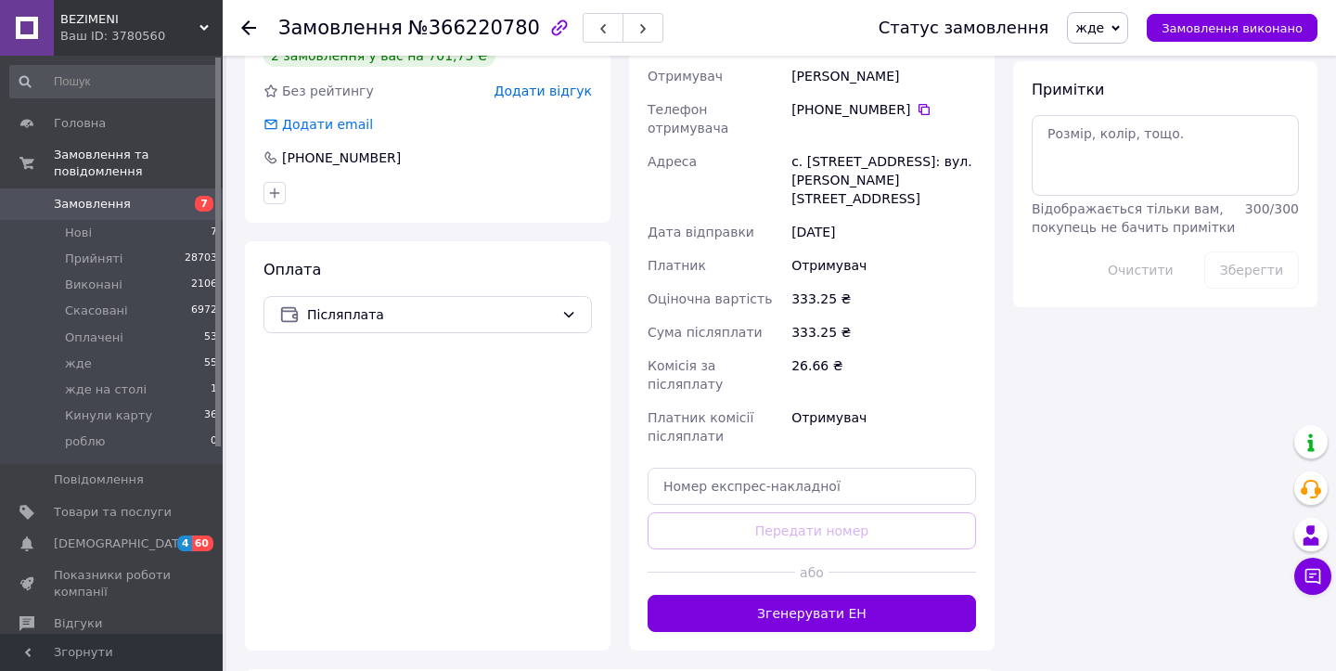
scroll to position [1020, 0]
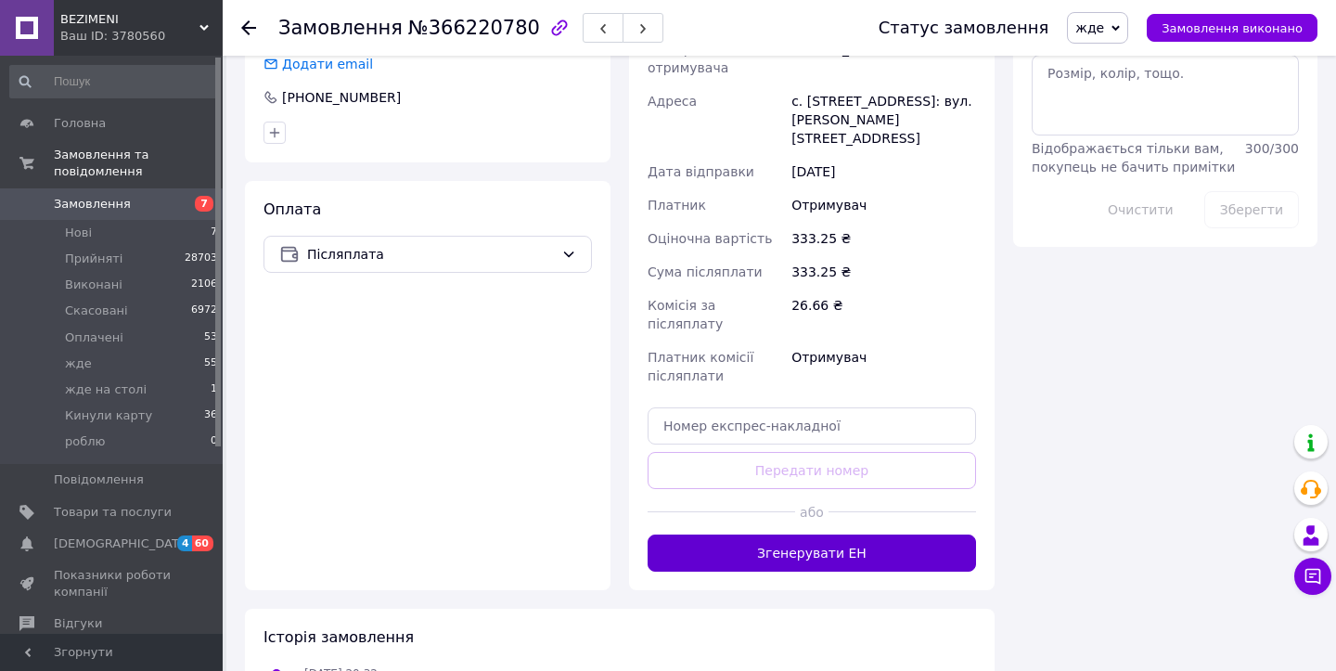
click at [769, 534] on button "Згенерувати ЕН" at bounding box center [812, 552] width 328 height 37
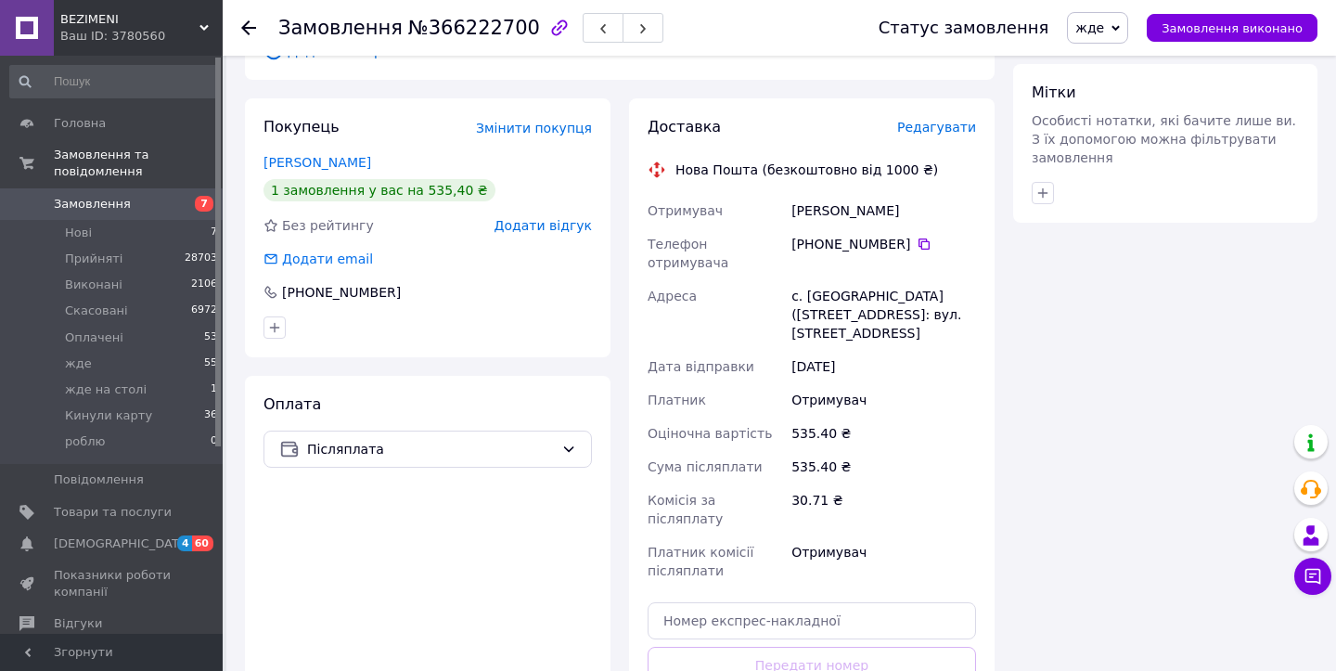
scroll to position [1150, 0]
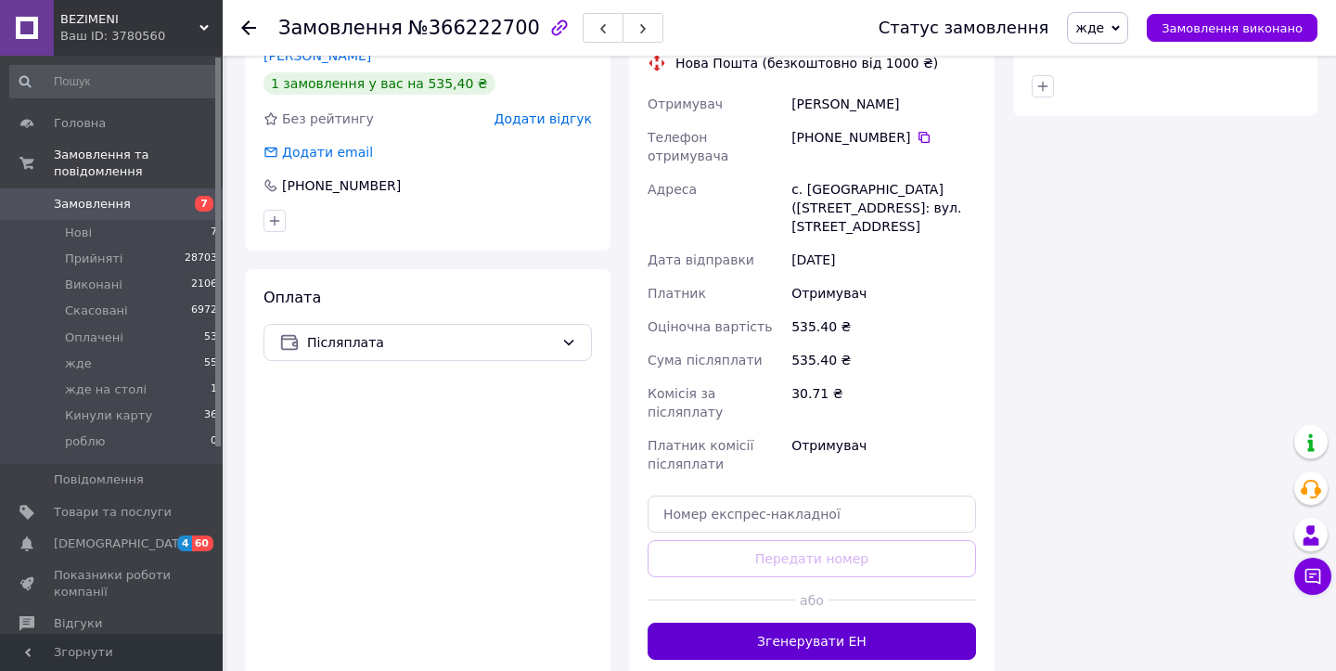
click at [821, 623] on button "Згенерувати ЕН" at bounding box center [812, 641] width 328 height 37
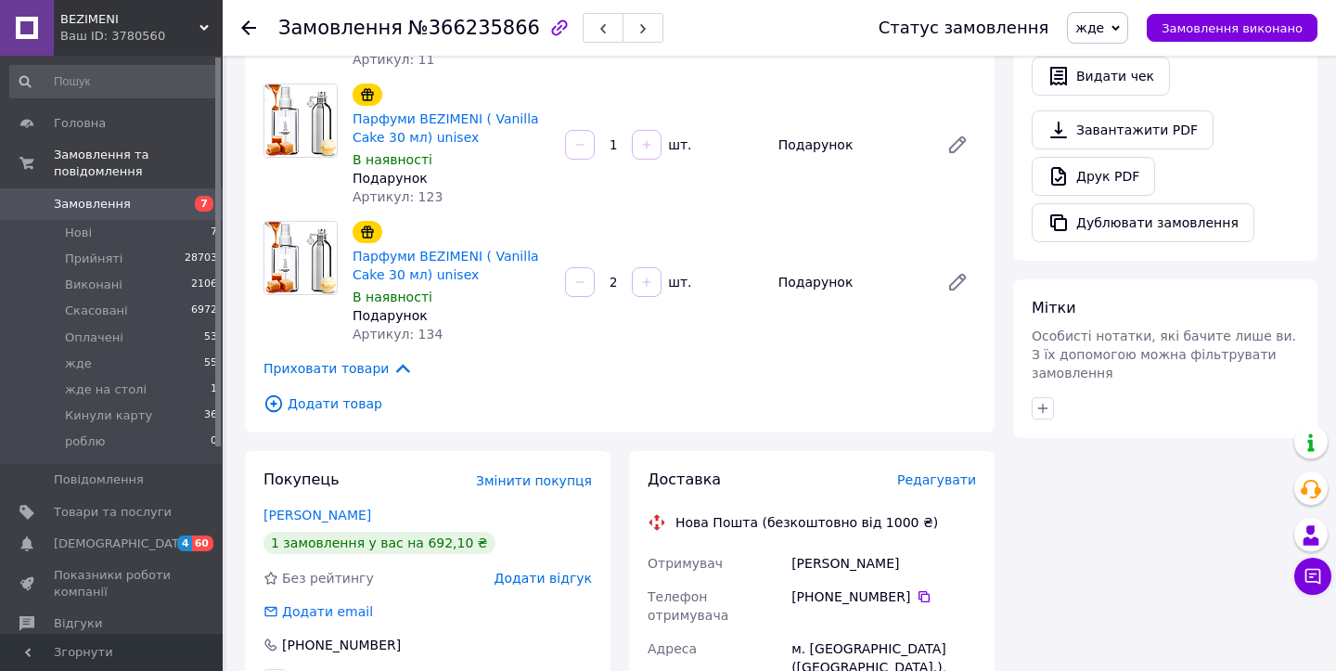
scroll to position [1402, 0]
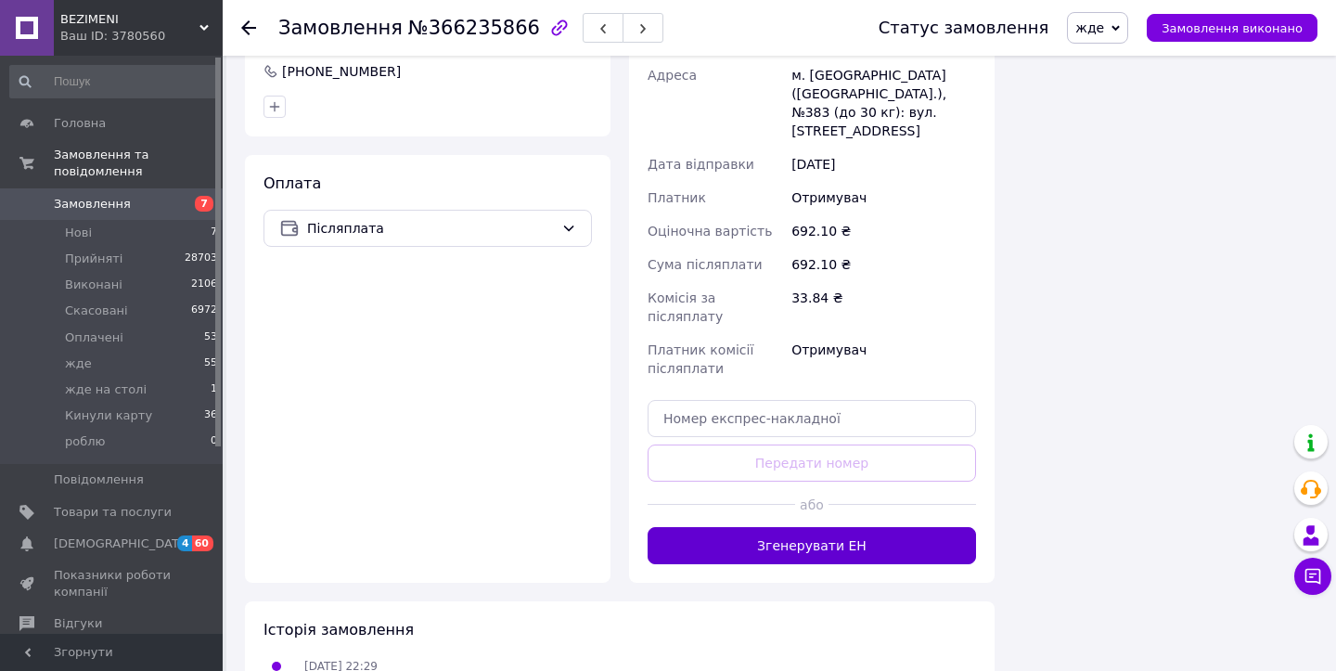
click at [732, 527] on button "Згенерувати ЕН" at bounding box center [812, 545] width 328 height 37
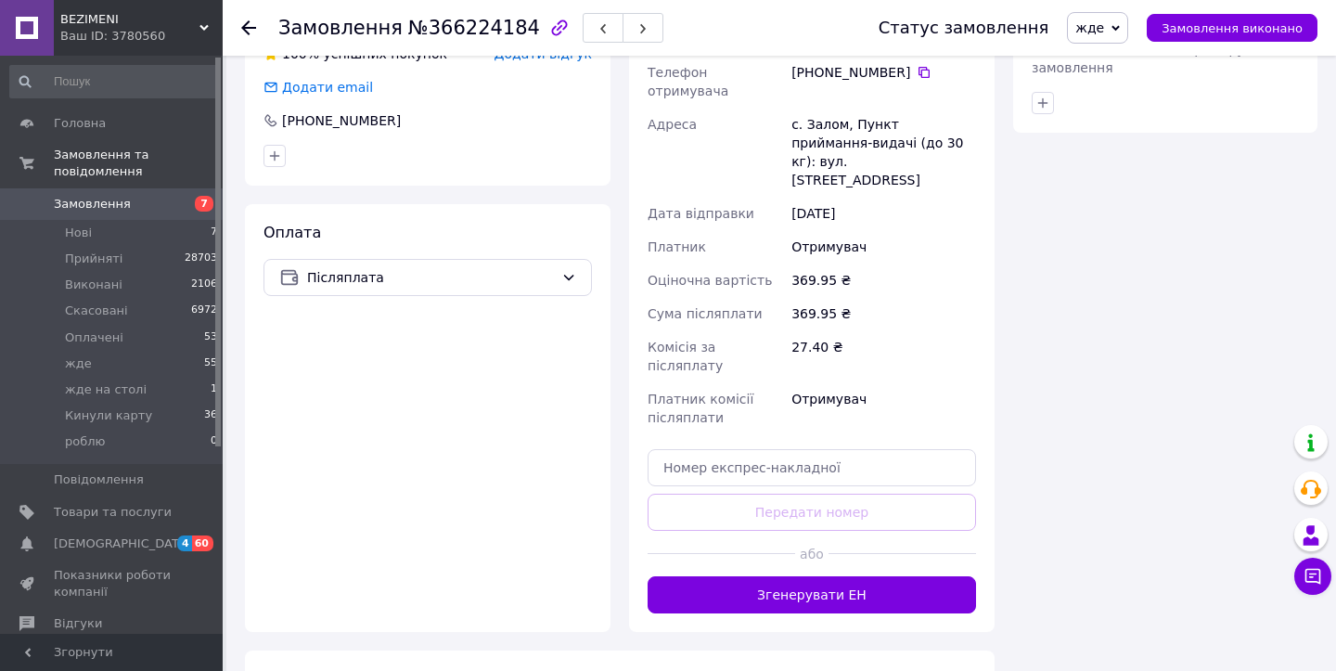
scroll to position [1239, 0]
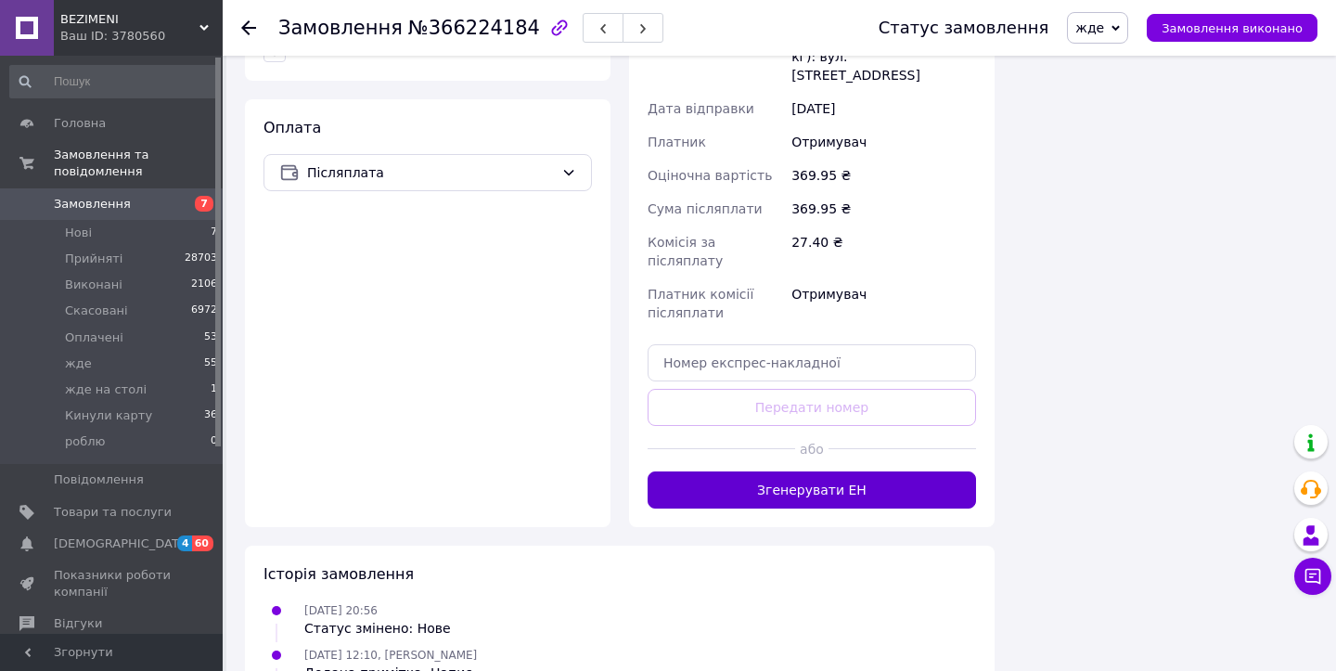
click at [767, 471] on button "Згенерувати ЕН" at bounding box center [812, 489] width 328 height 37
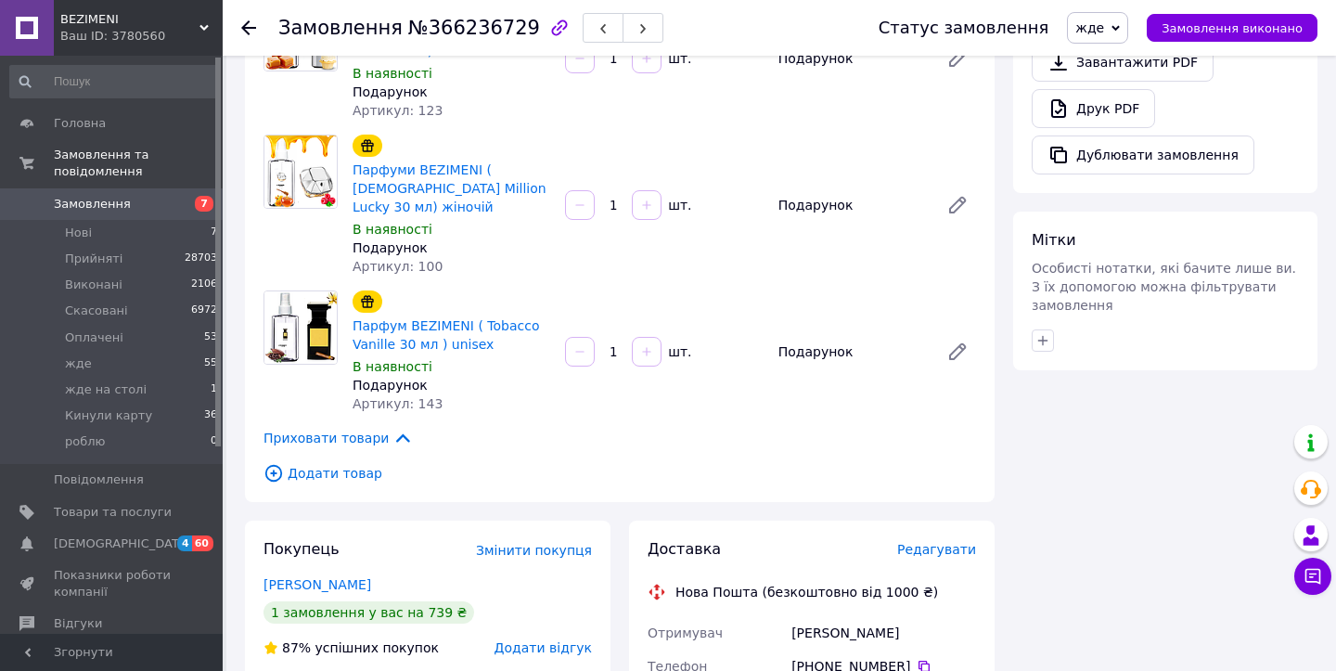
scroll to position [1510, 0]
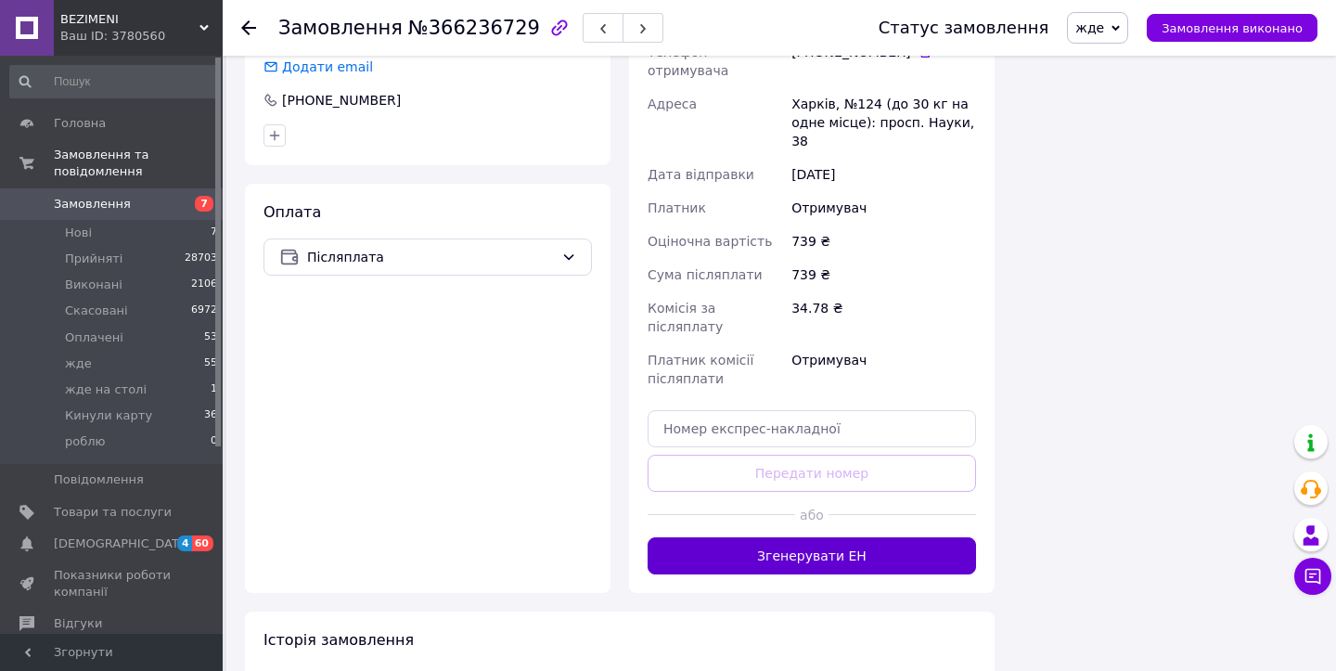
click at [770, 537] on button "Згенерувати ЕН" at bounding box center [812, 555] width 328 height 37
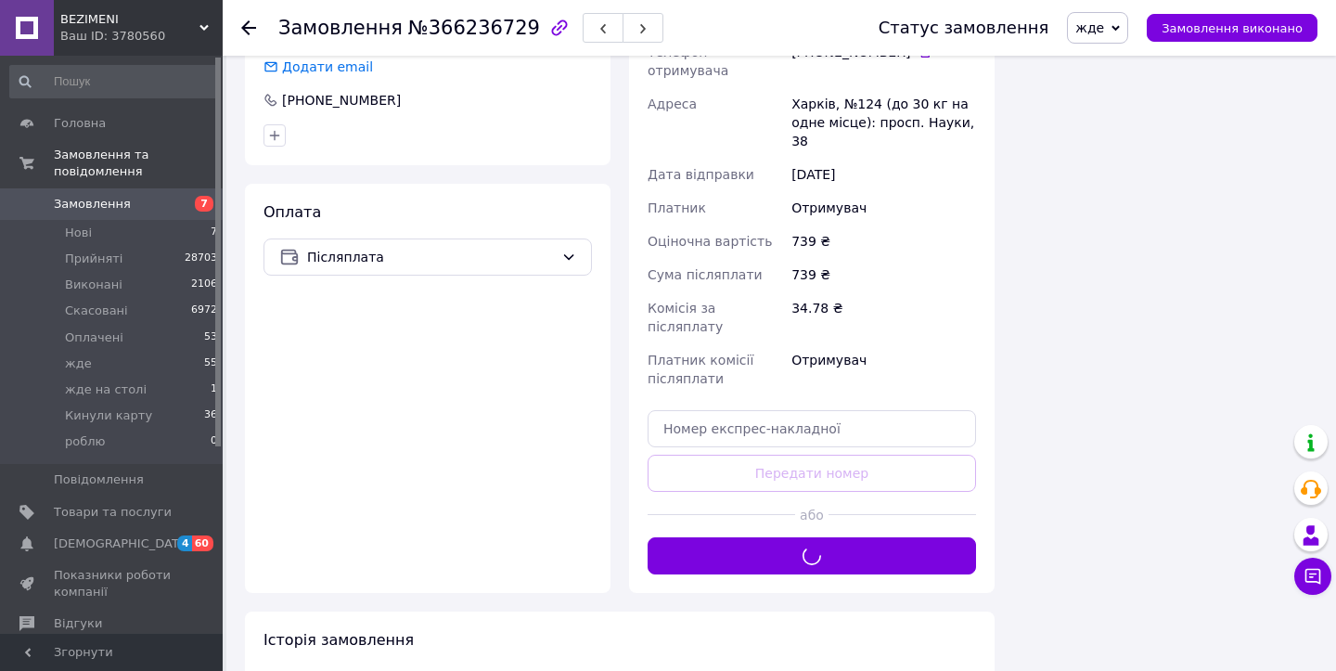
click at [767, 505] on div "Доставка Редагувати Нова Пошта (безкоштовно від 1000 ₴) Отримувач Верейкина Окс…" at bounding box center [812, 249] width 328 height 649
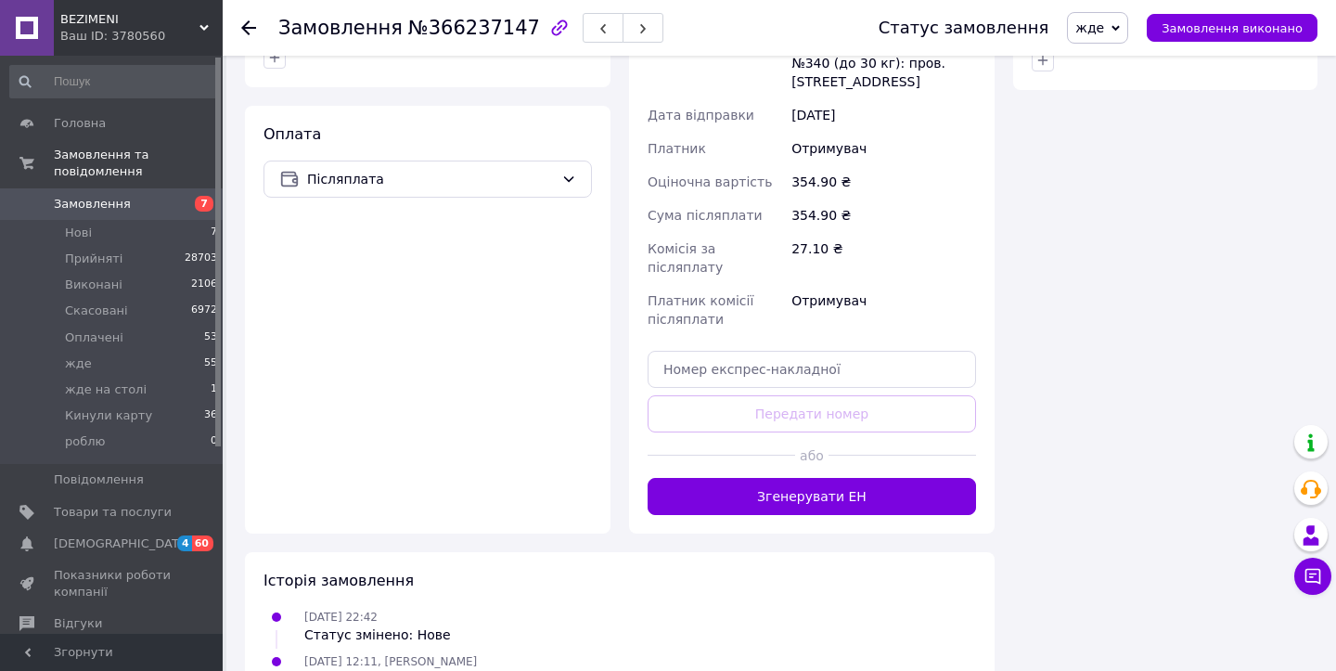
scroll to position [1201, 0]
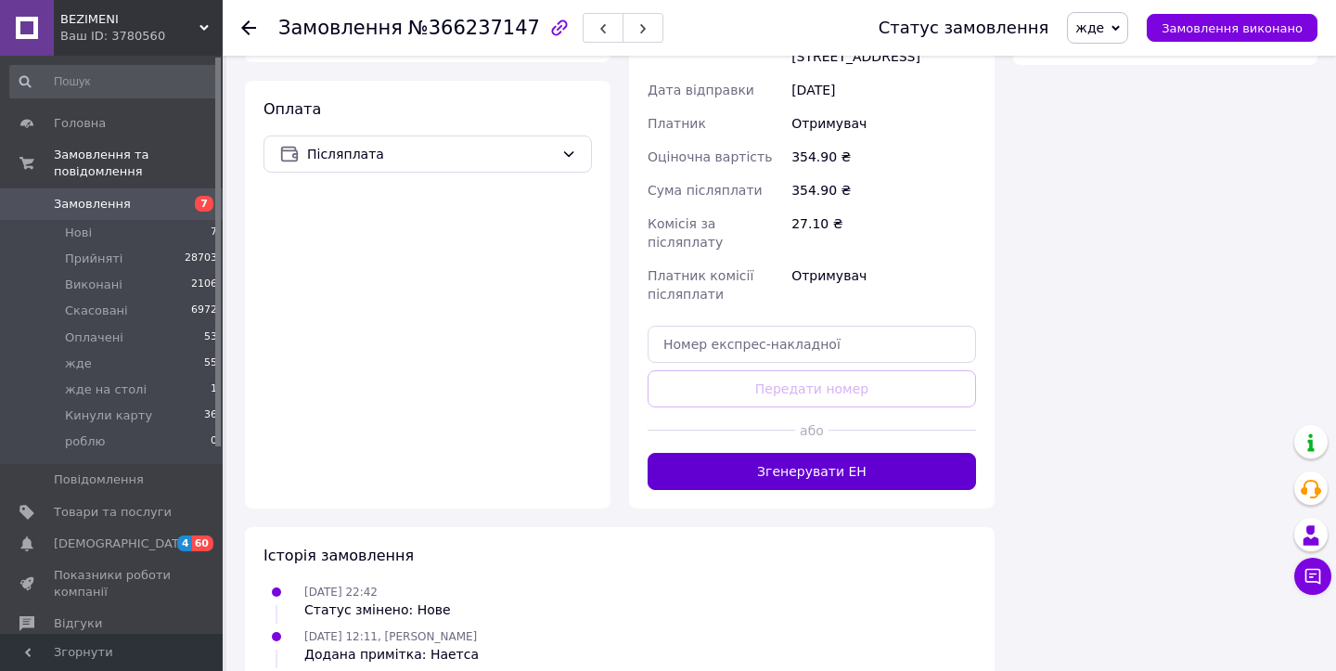
click at [694, 453] on button "Згенерувати ЕН" at bounding box center [812, 471] width 328 height 37
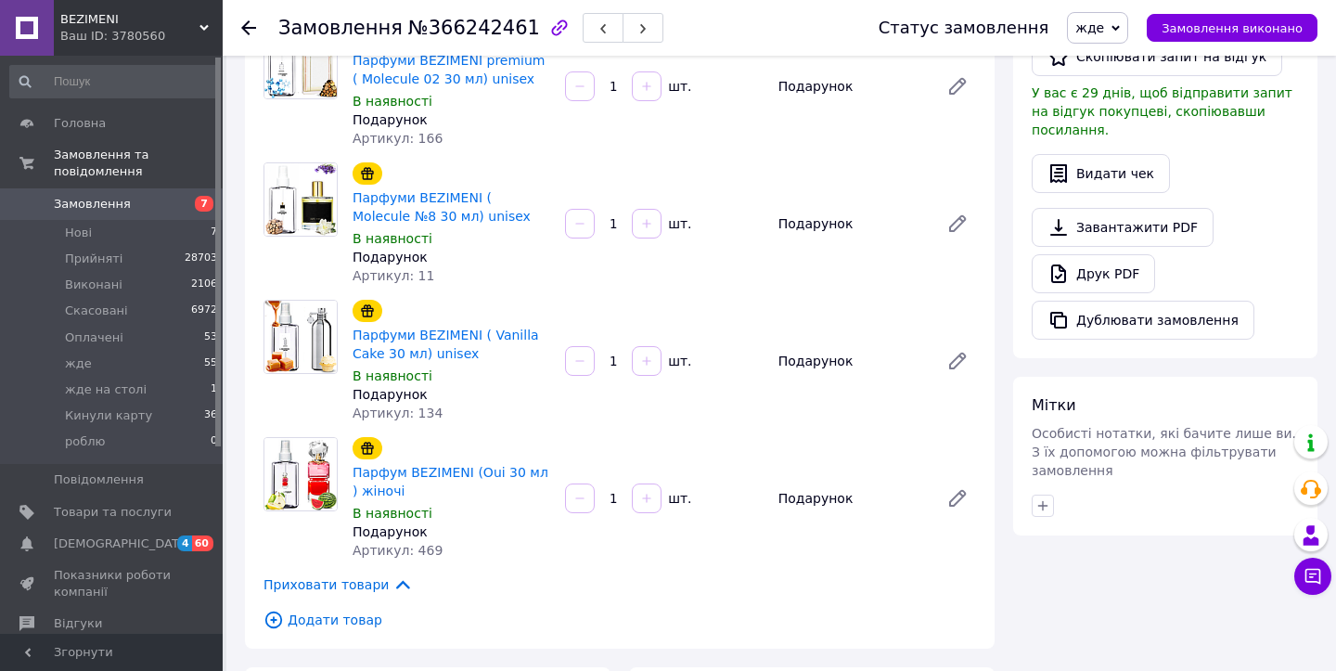
scroll to position [1459, 0]
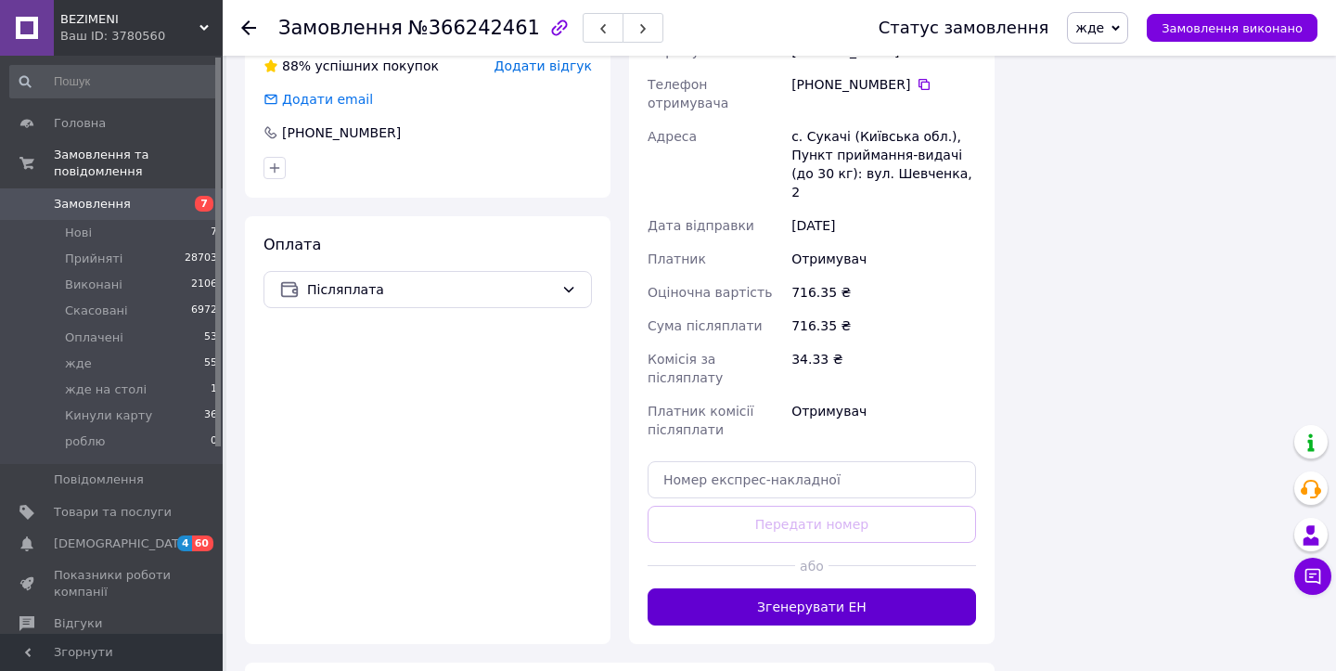
click at [803, 588] on button "Згенерувати ЕН" at bounding box center [812, 606] width 328 height 37
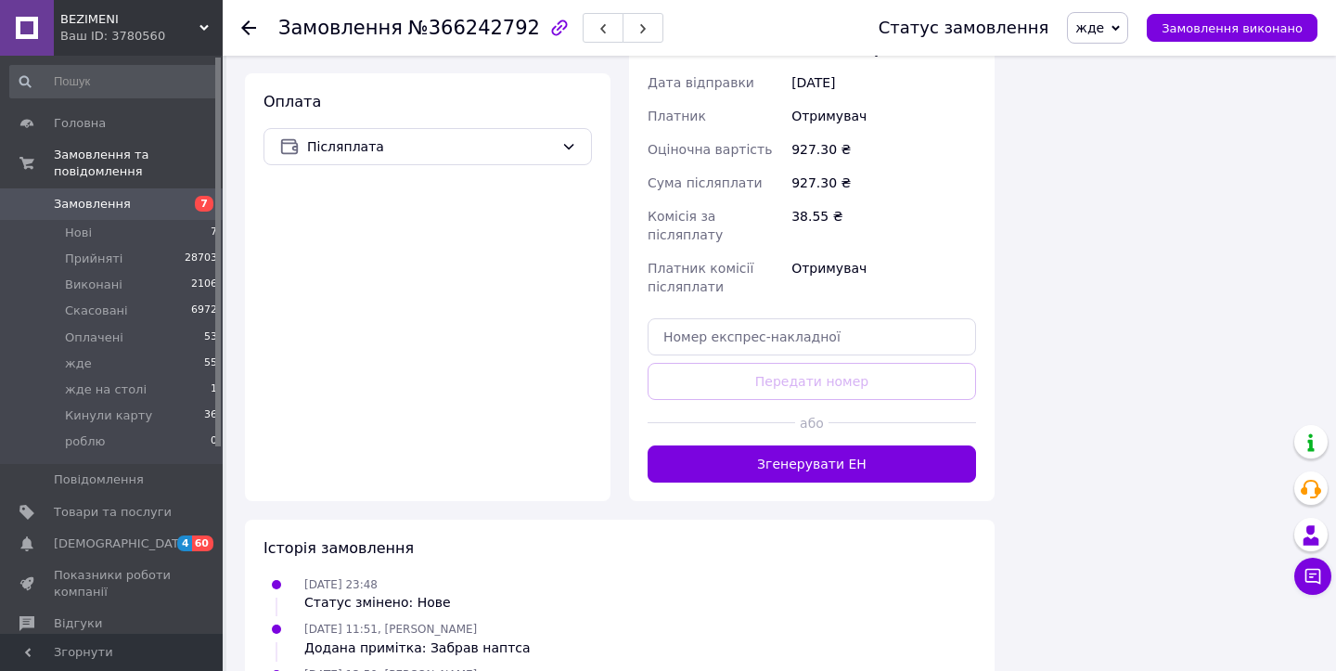
scroll to position [2237, 0]
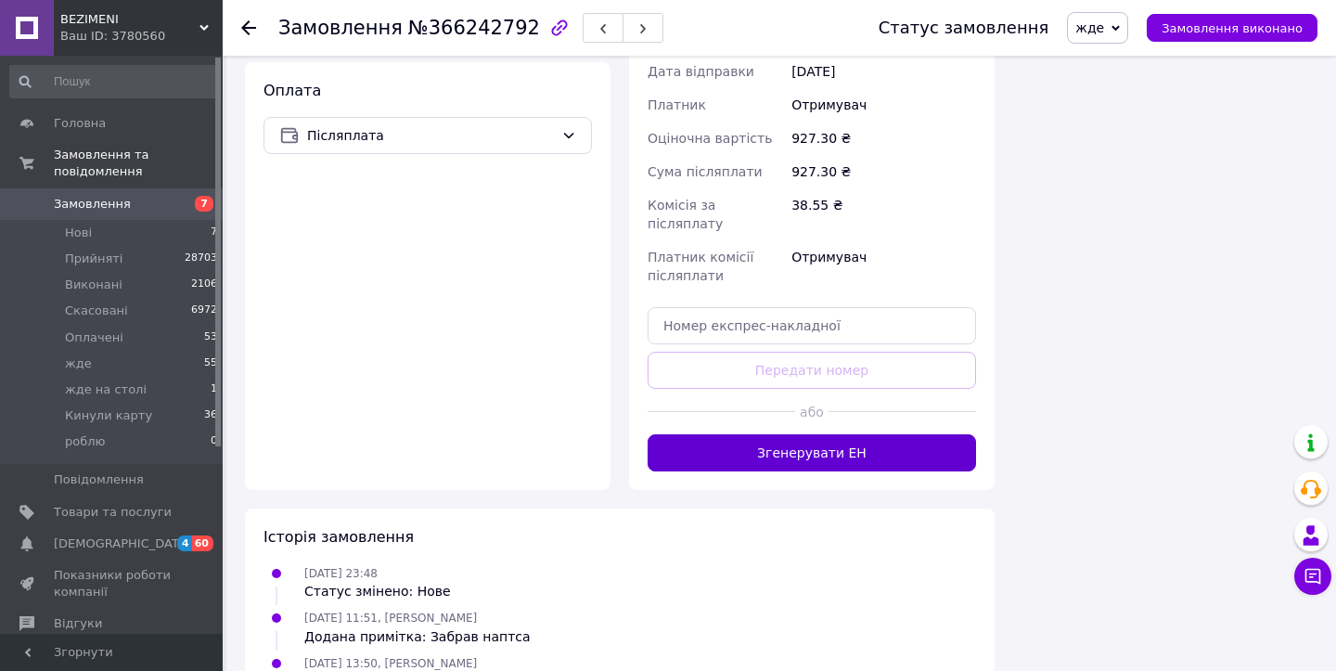
click at [854, 434] on button "Згенерувати ЕН" at bounding box center [812, 452] width 328 height 37
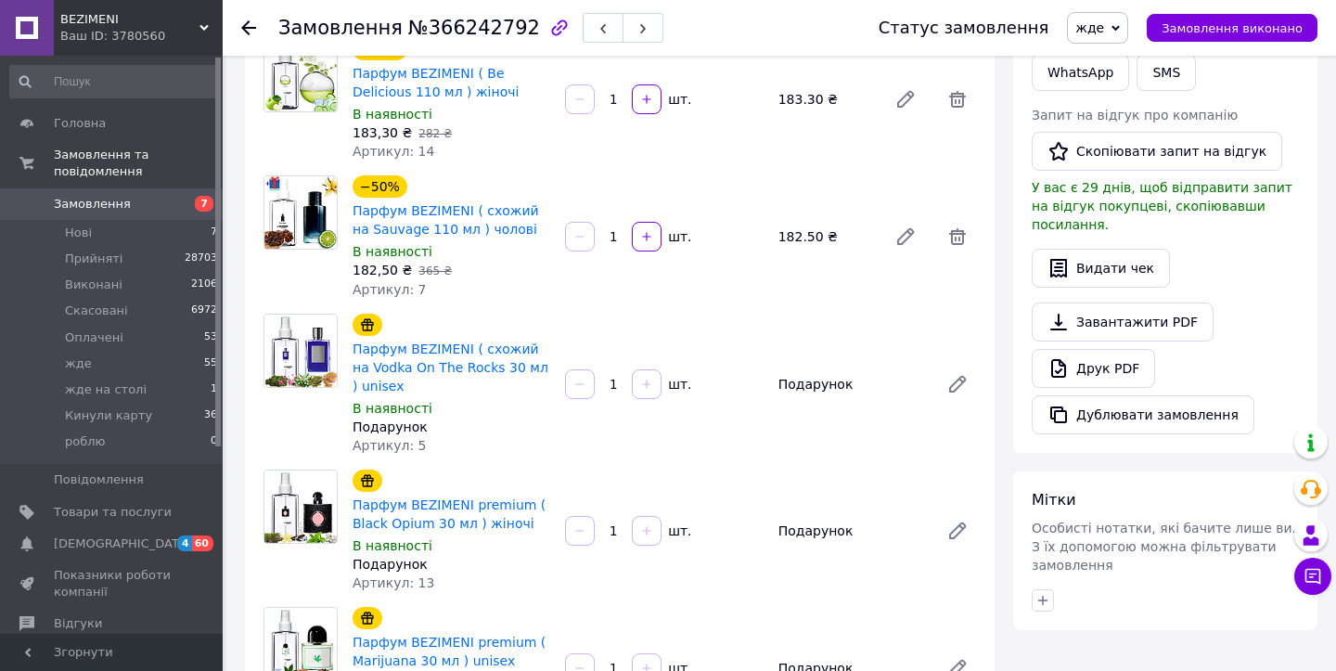
scroll to position [0, 0]
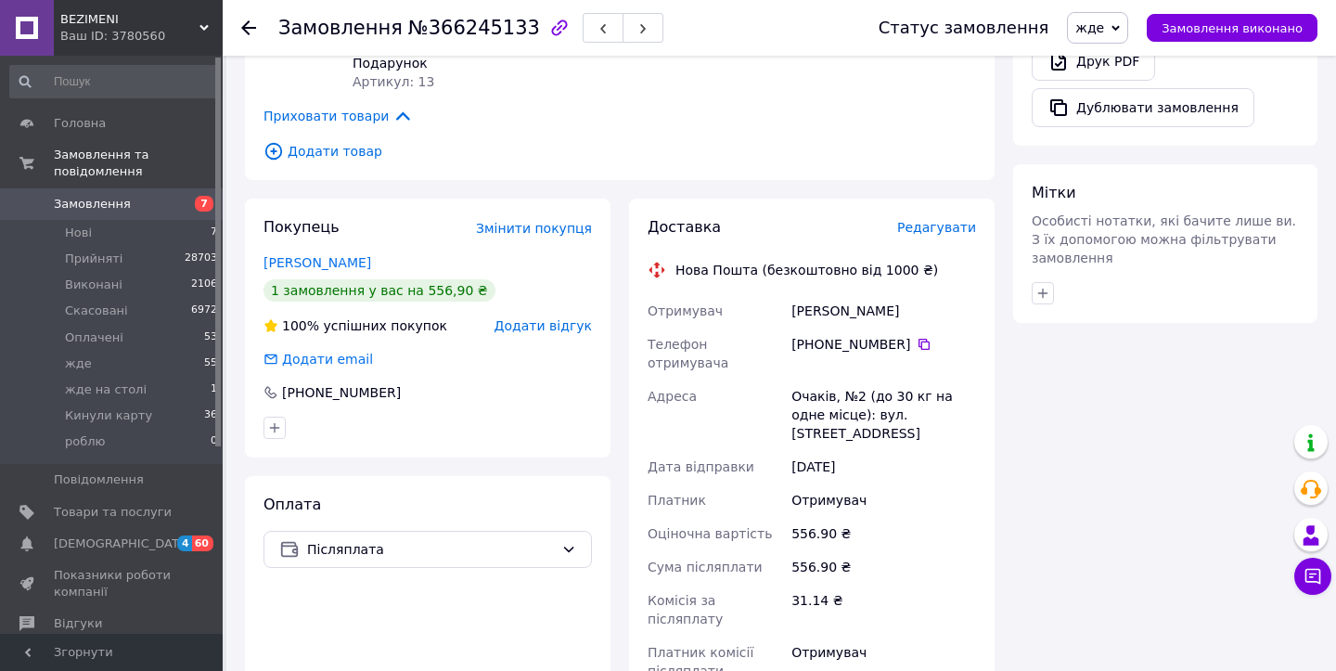
scroll to position [1298, 0]
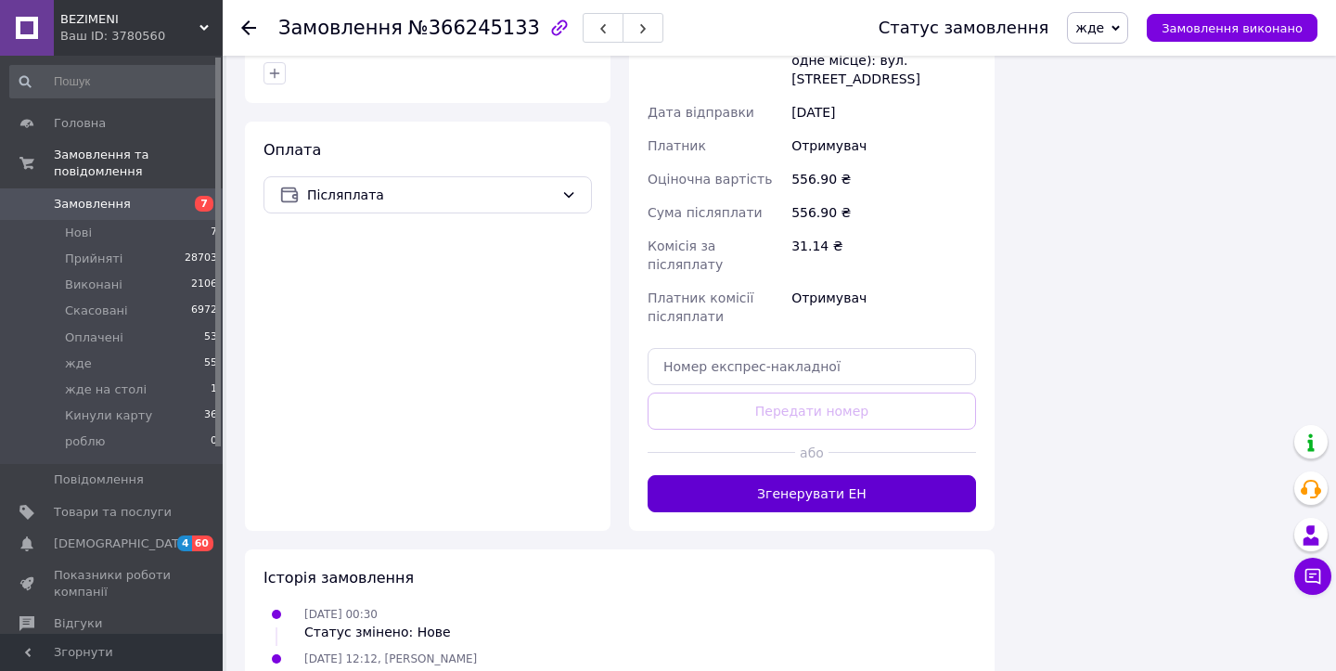
click at [817, 475] on button "Згенерувати ЕН" at bounding box center [812, 493] width 328 height 37
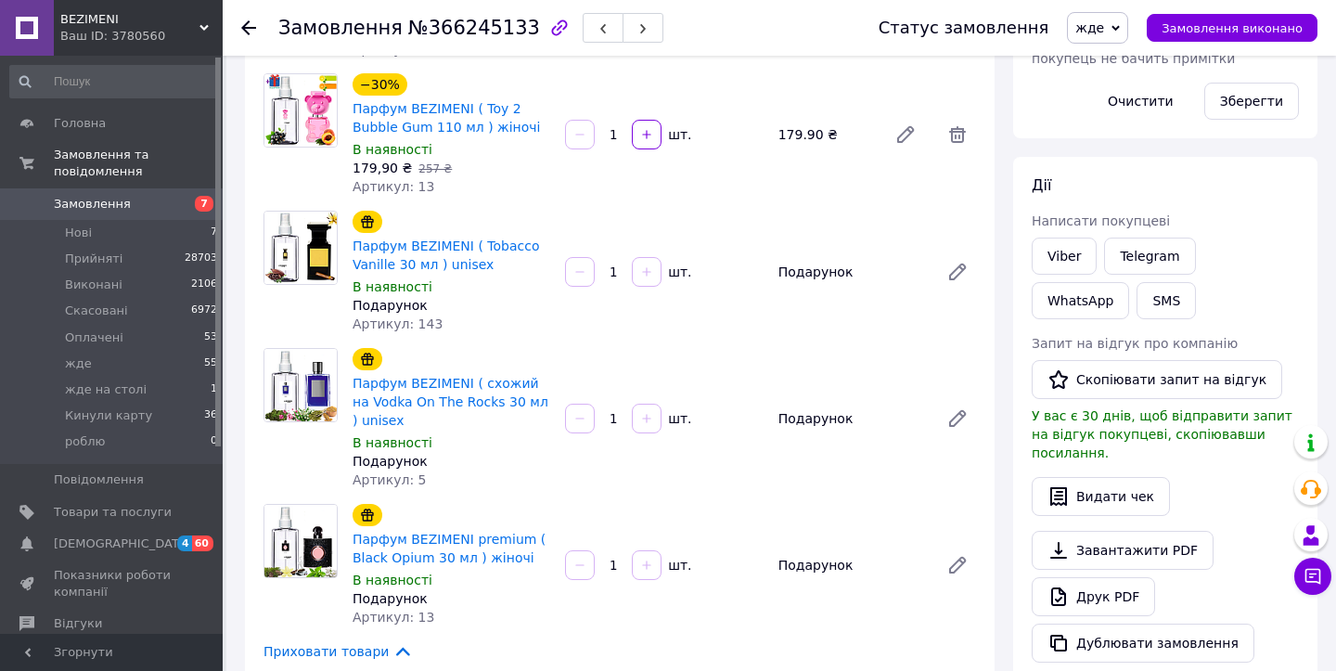
scroll to position [0, 0]
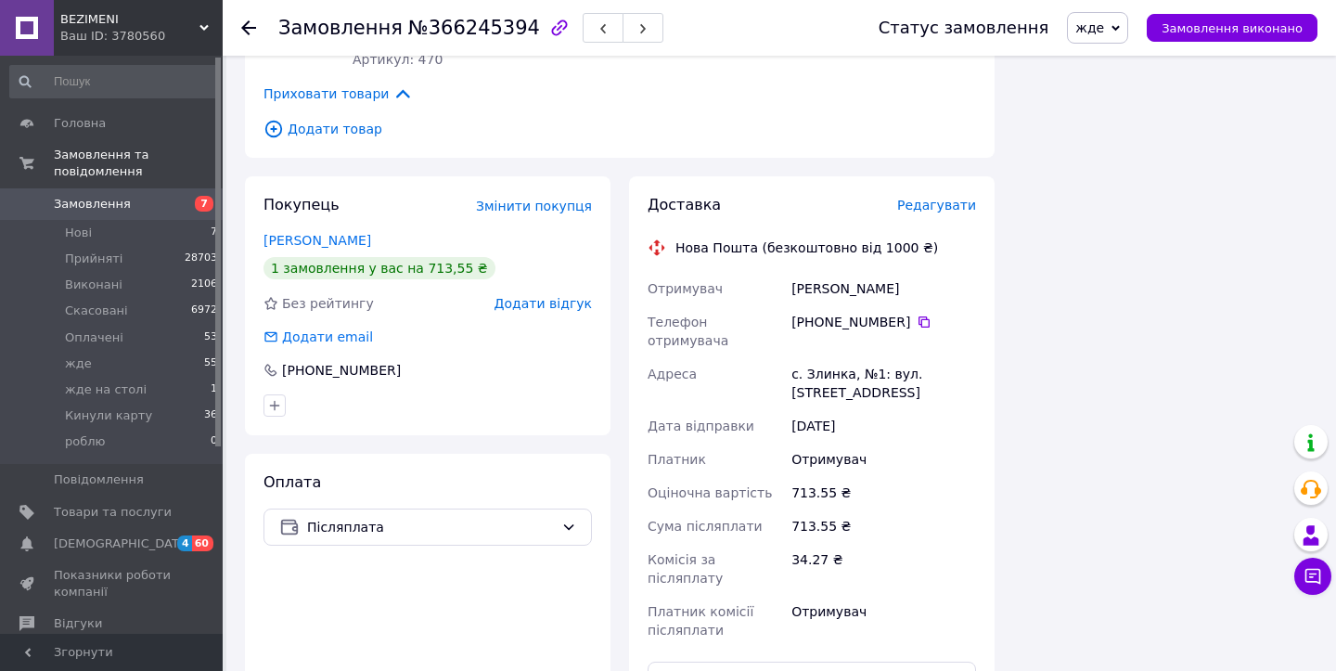
scroll to position [1769, 0]
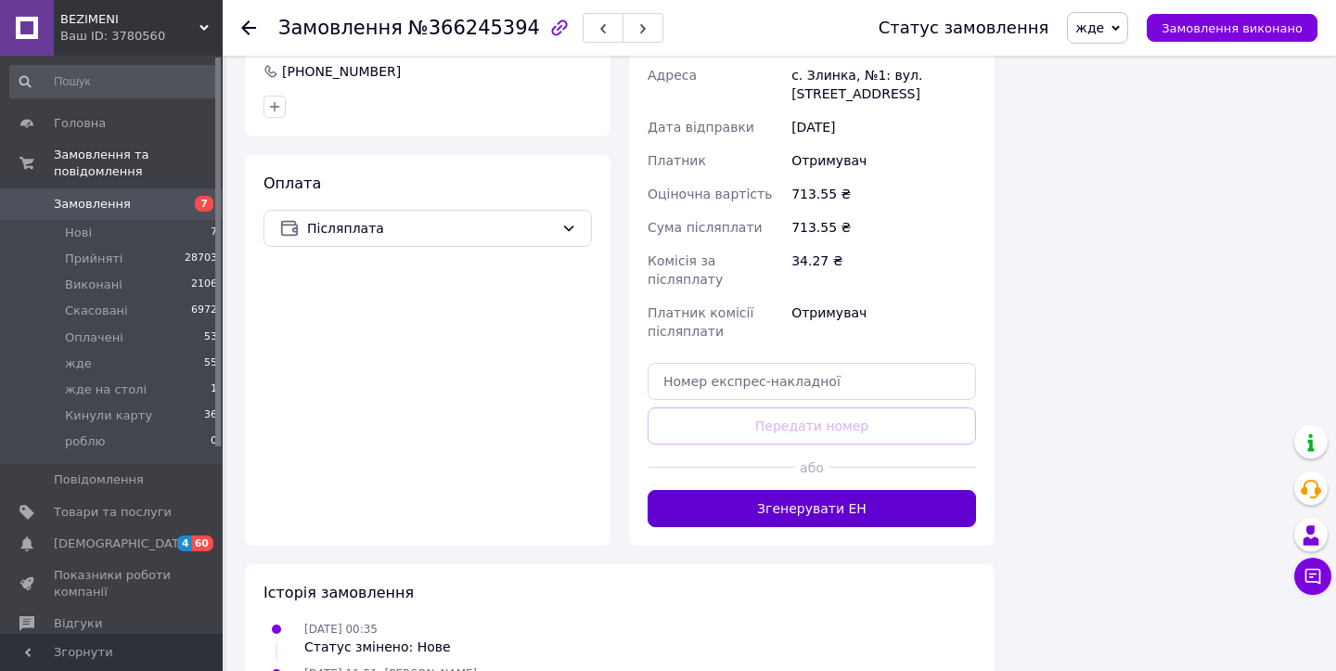
click at [828, 490] on button "Згенерувати ЕН" at bounding box center [812, 508] width 328 height 37
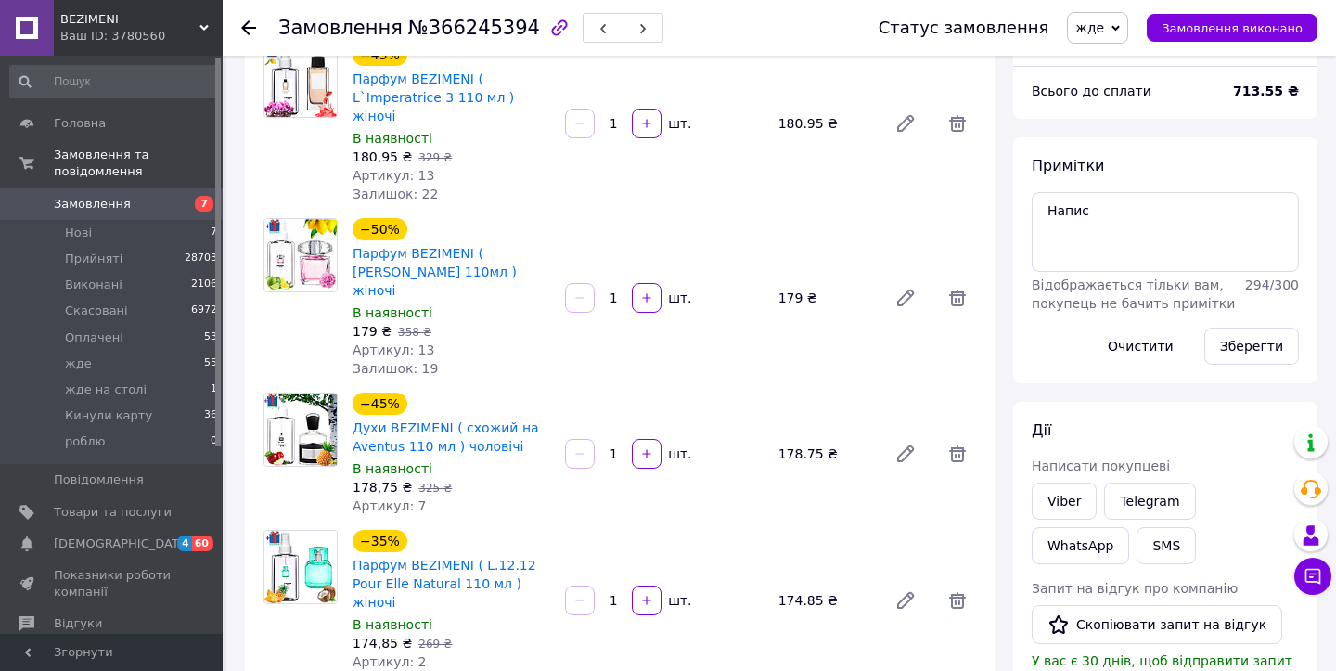
scroll to position [0, 0]
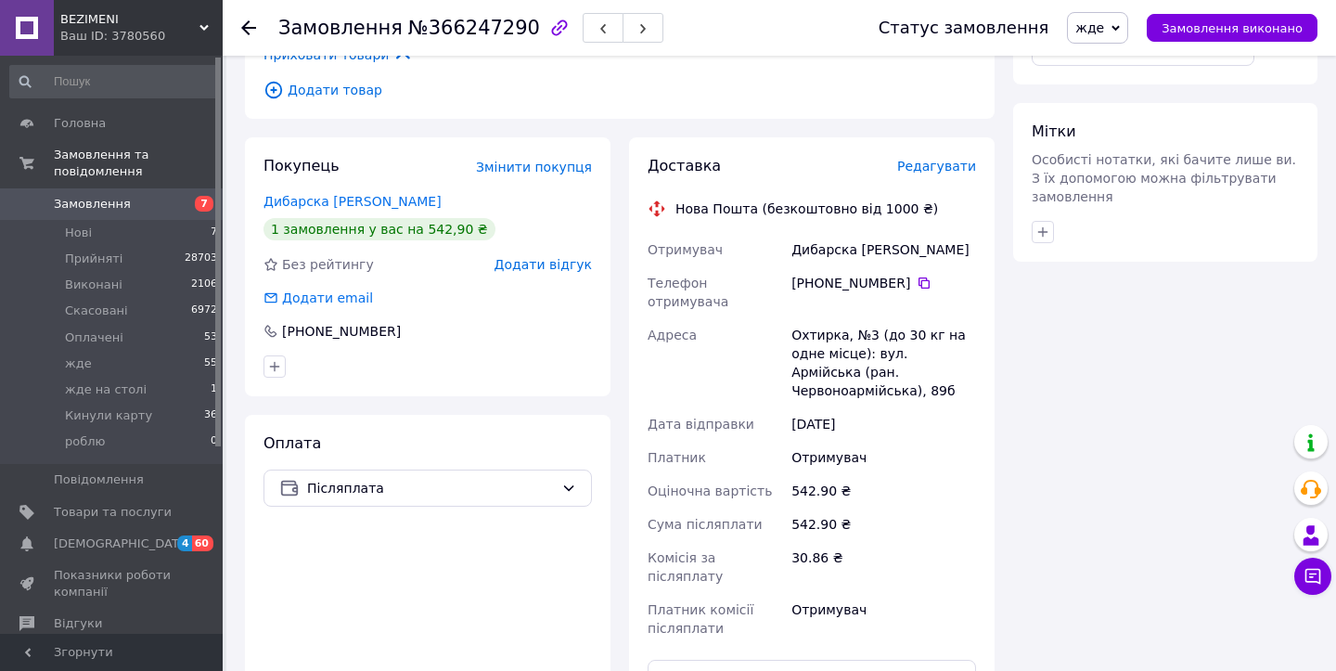
scroll to position [1125, 0]
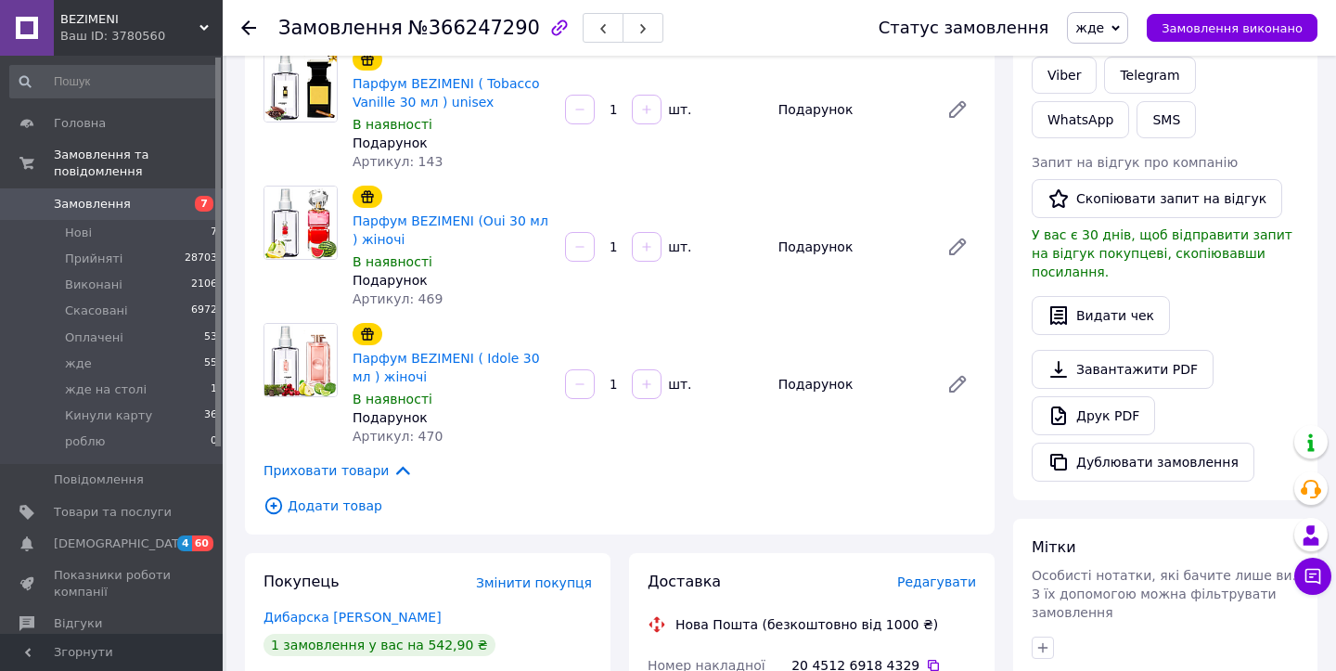
scroll to position [0, 0]
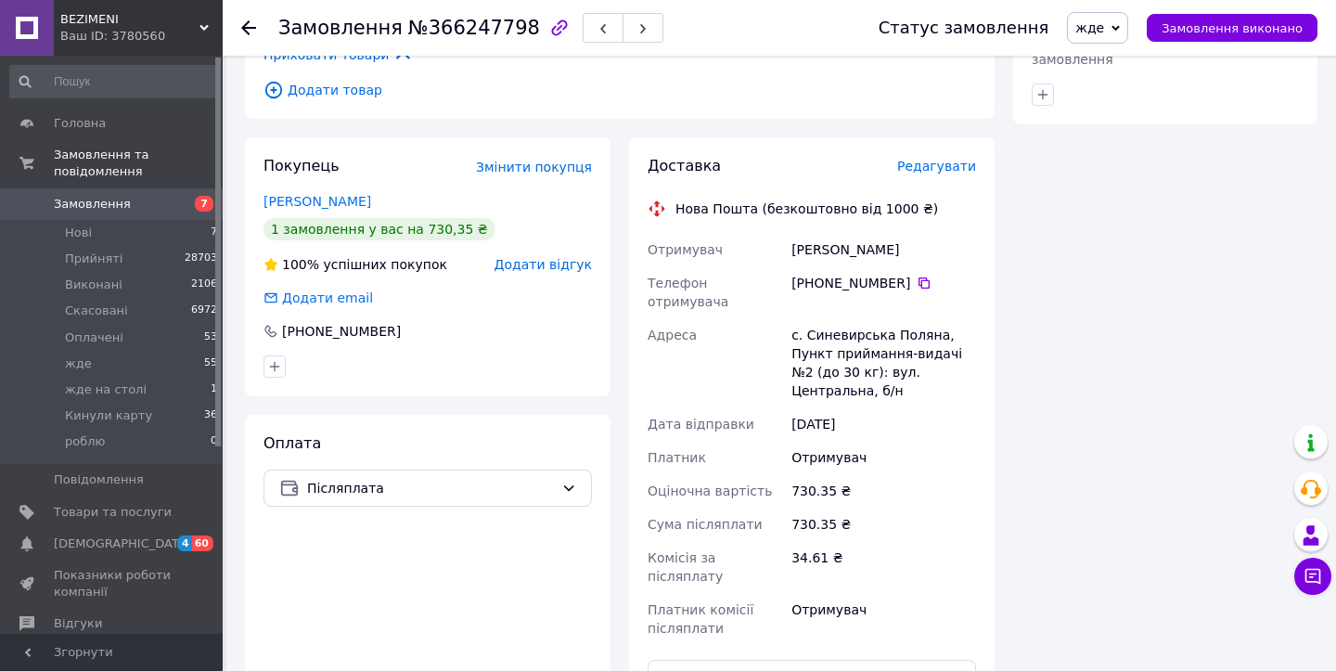
scroll to position [1495, 0]
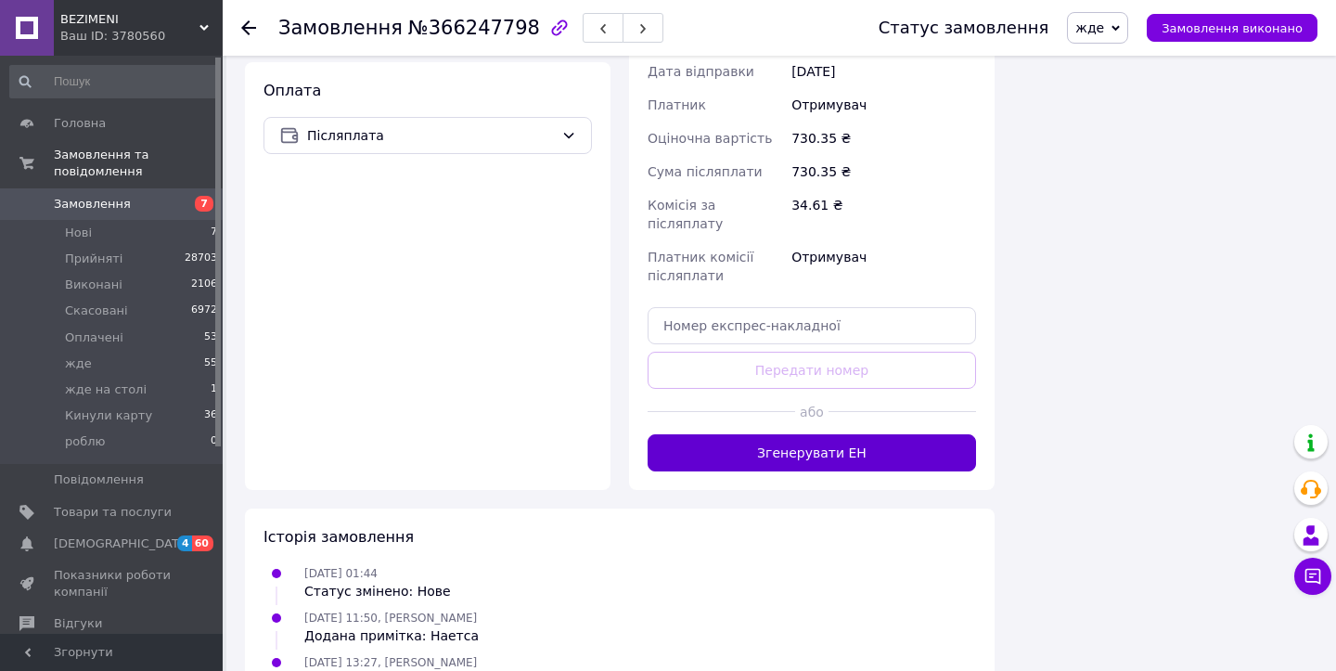
click at [764, 434] on button "Згенерувати ЕН" at bounding box center [812, 452] width 328 height 37
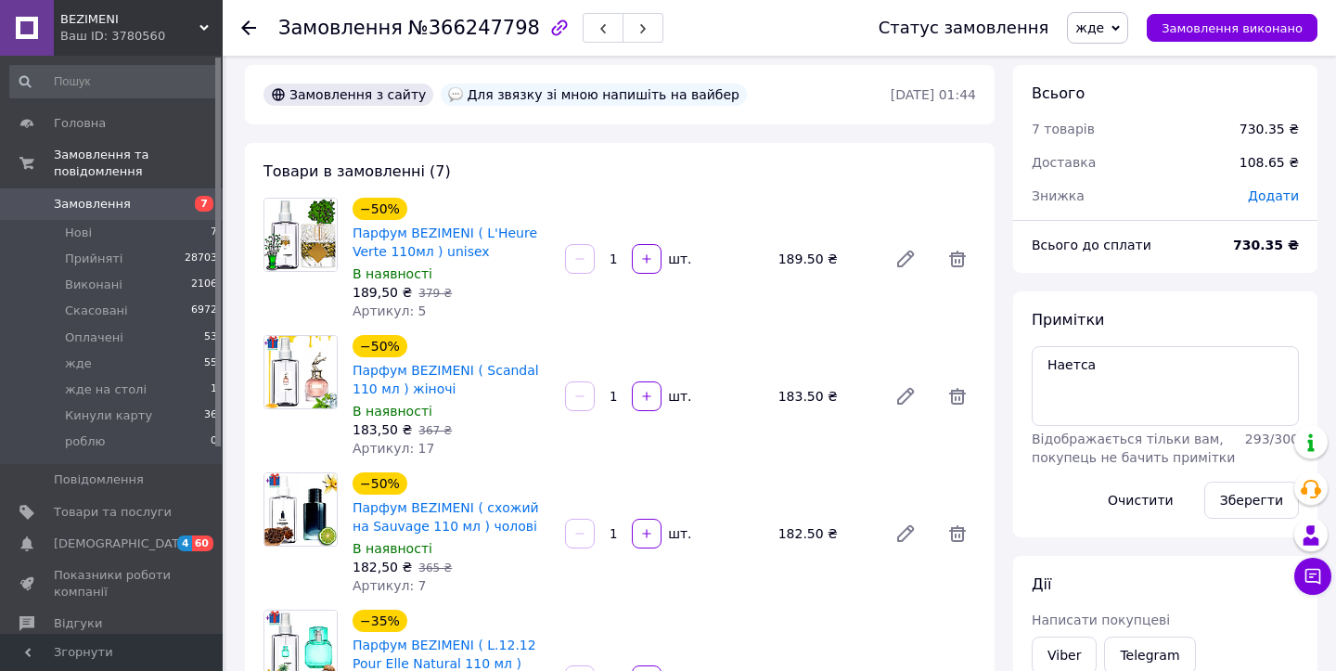
scroll to position [0, 0]
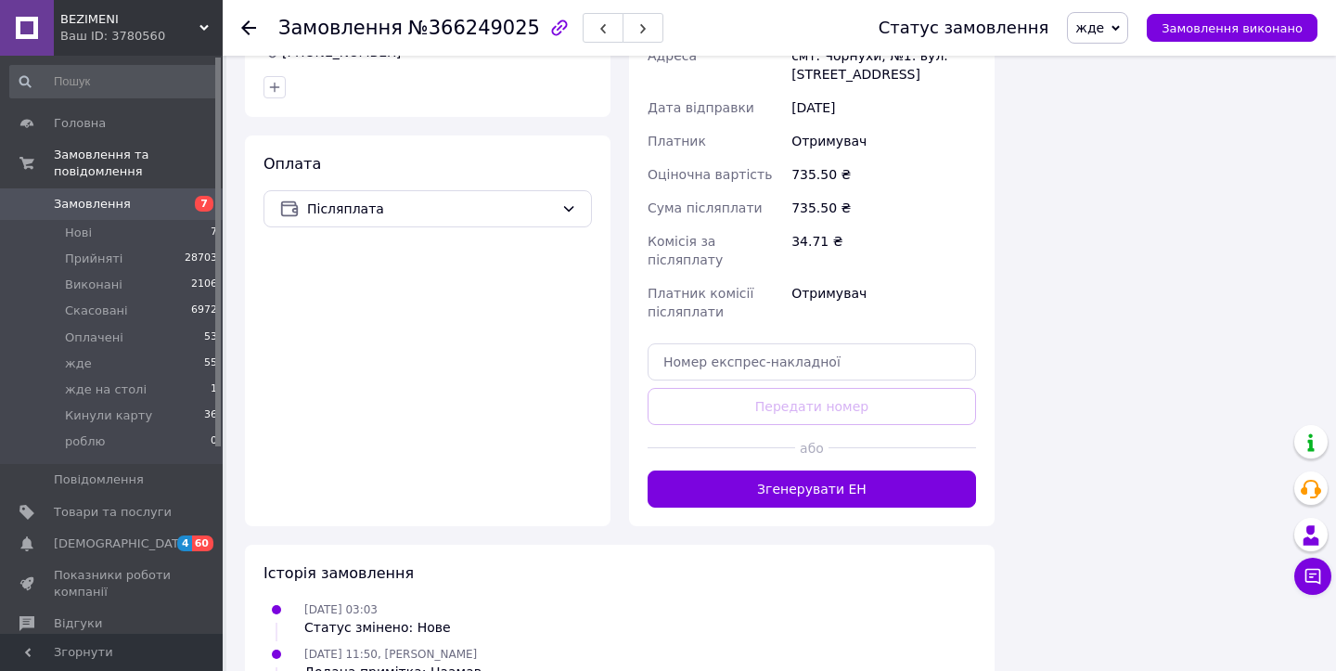
scroll to position [1320, 0]
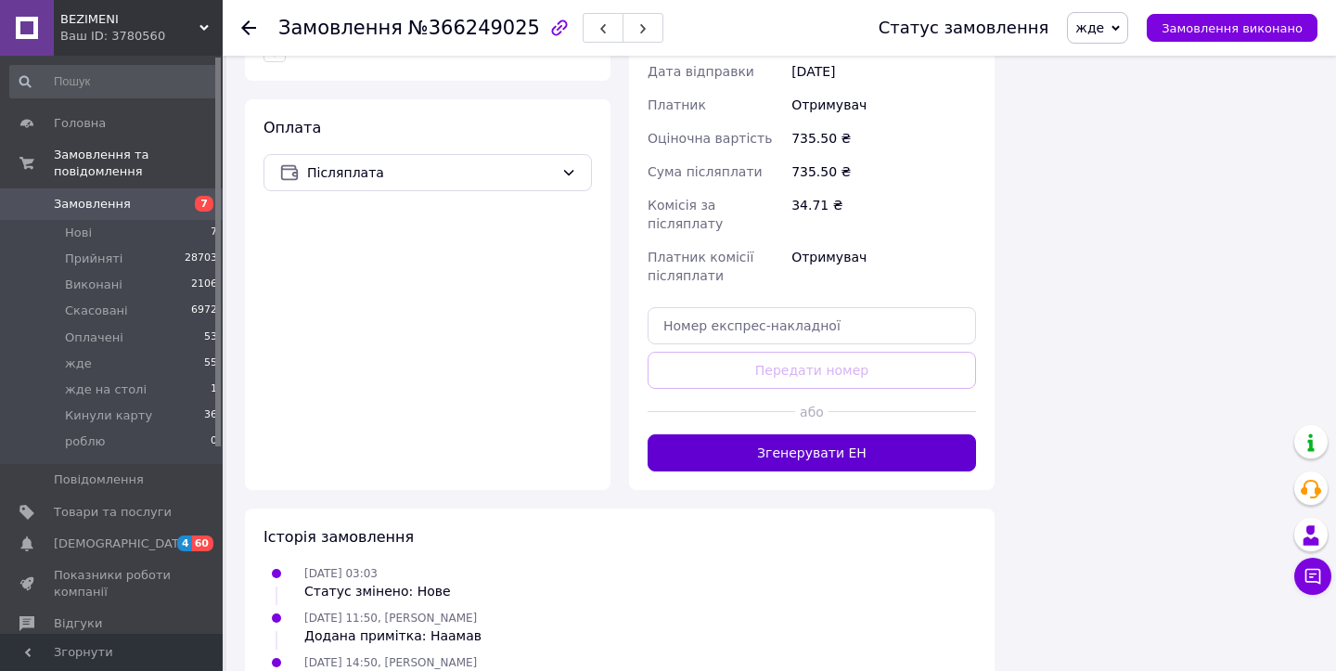
click at [690, 434] on button "Згенерувати ЕН" at bounding box center [812, 452] width 328 height 37
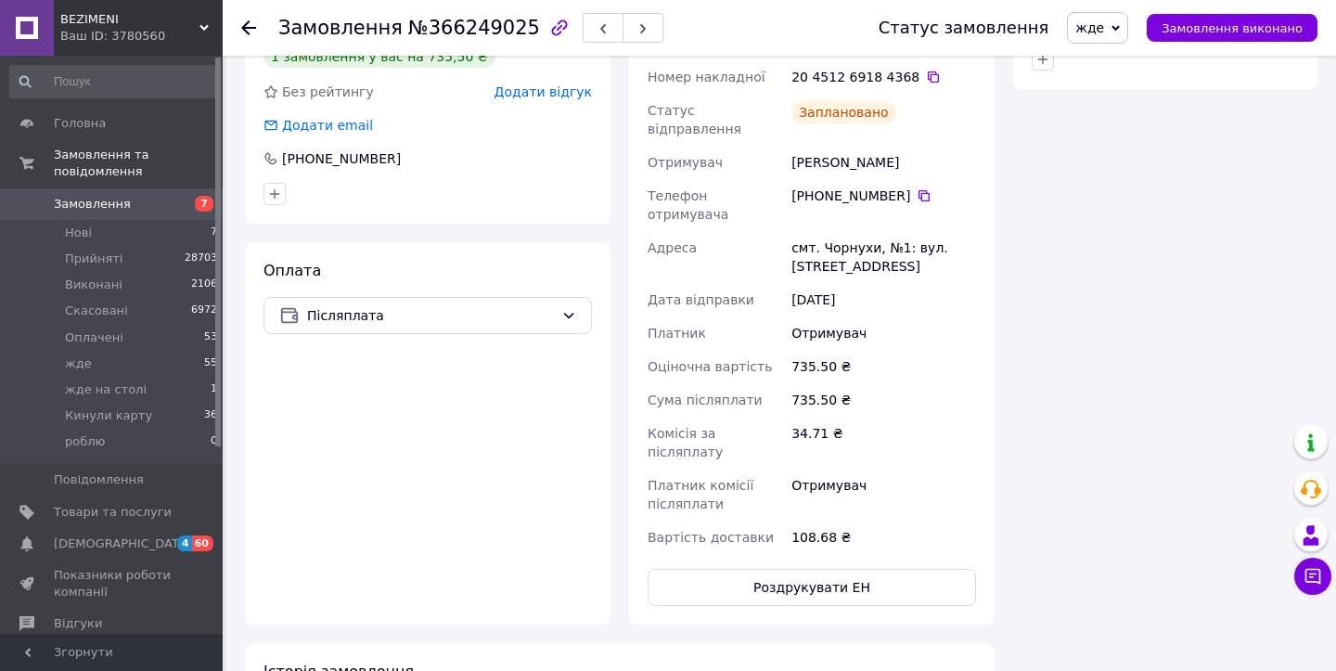
scroll to position [1159, 0]
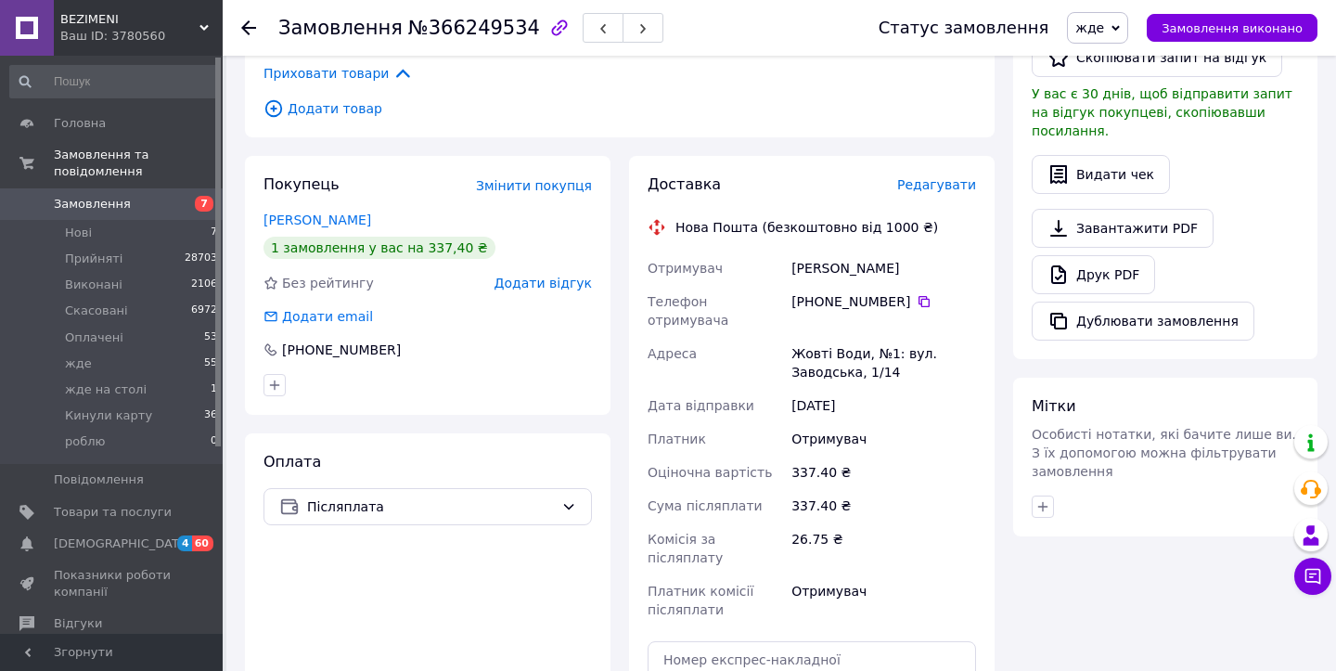
scroll to position [1083, 0]
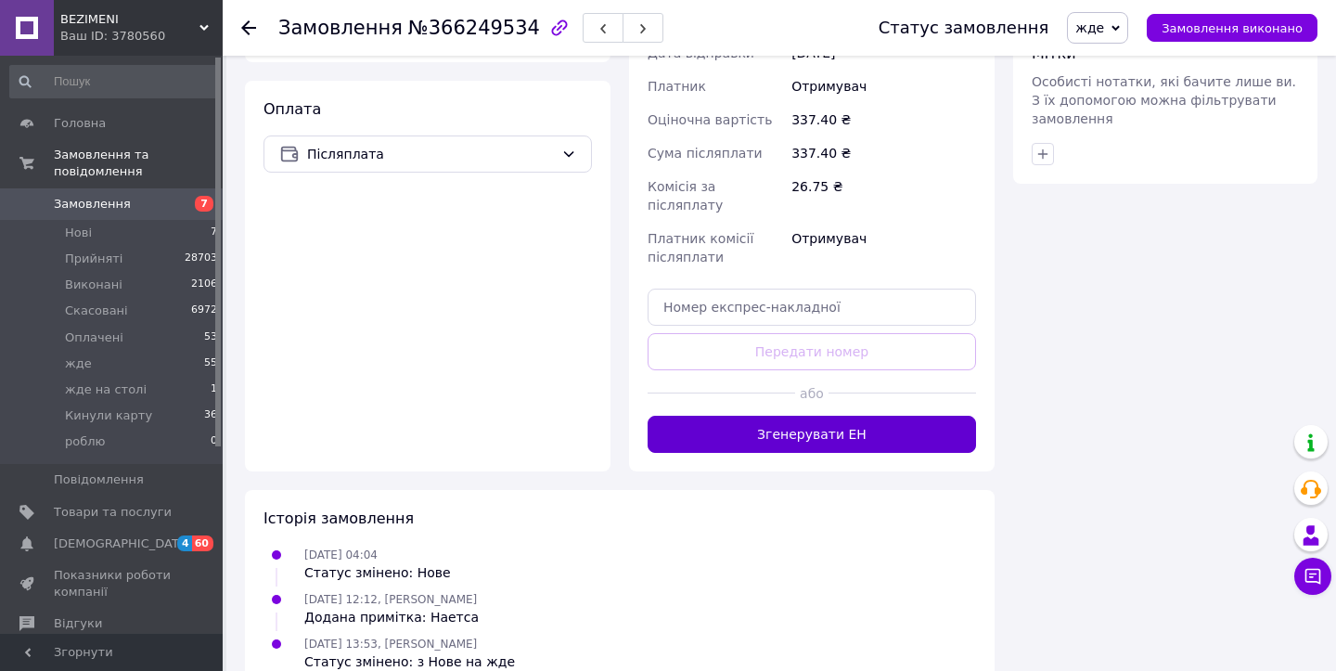
click at [754, 416] on button "Згенерувати ЕН" at bounding box center [812, 434] width 328 height 37
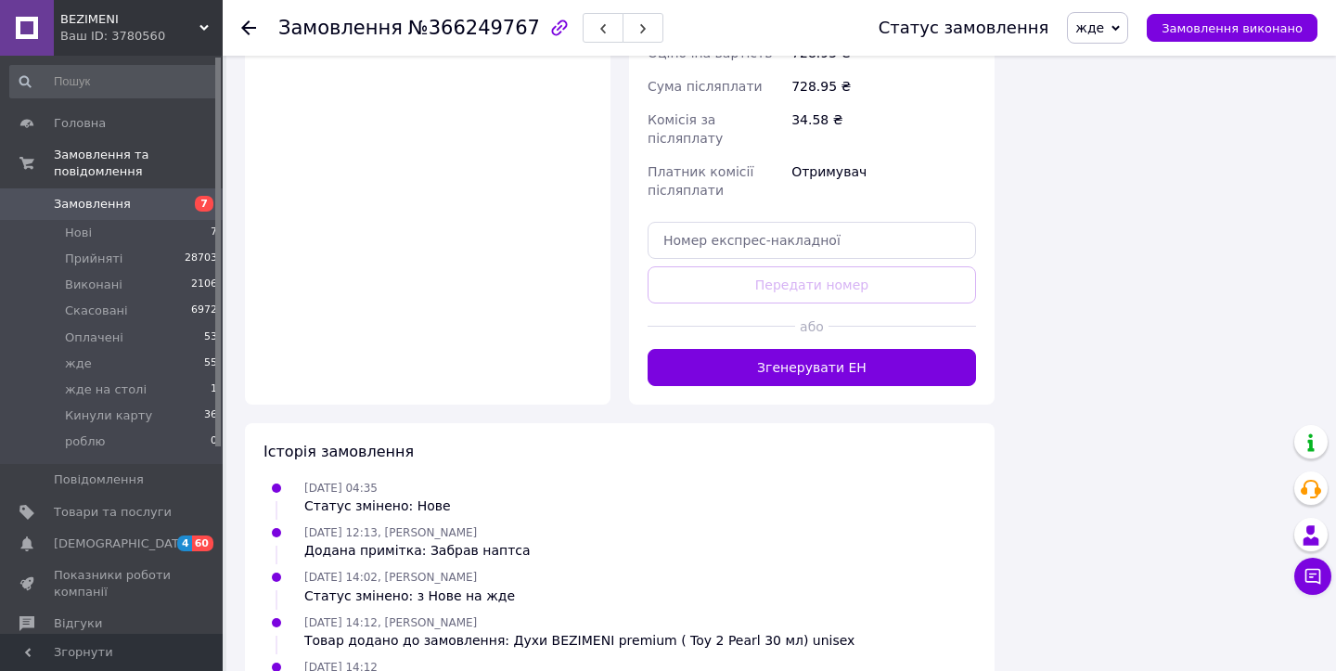
scroll to position [1777, 0]
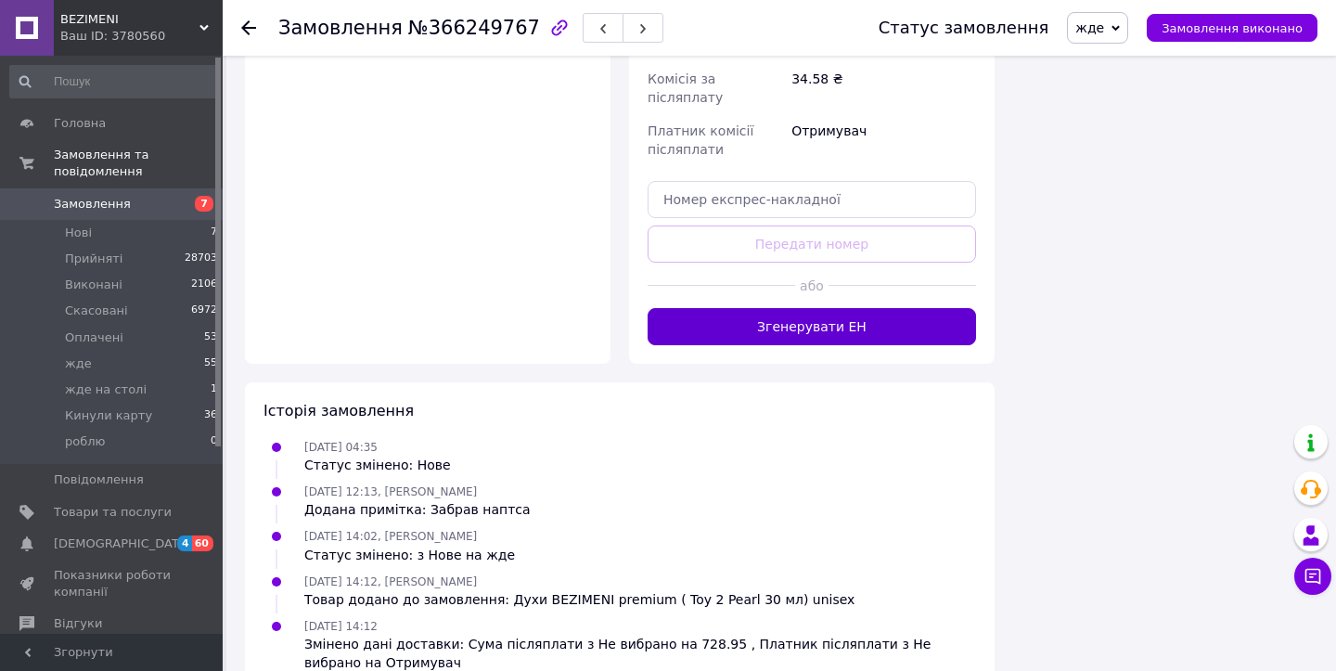
click at [831, 308] on button "Згенерувати ЕН" at bounding box center [812, 326] width 328 height 37
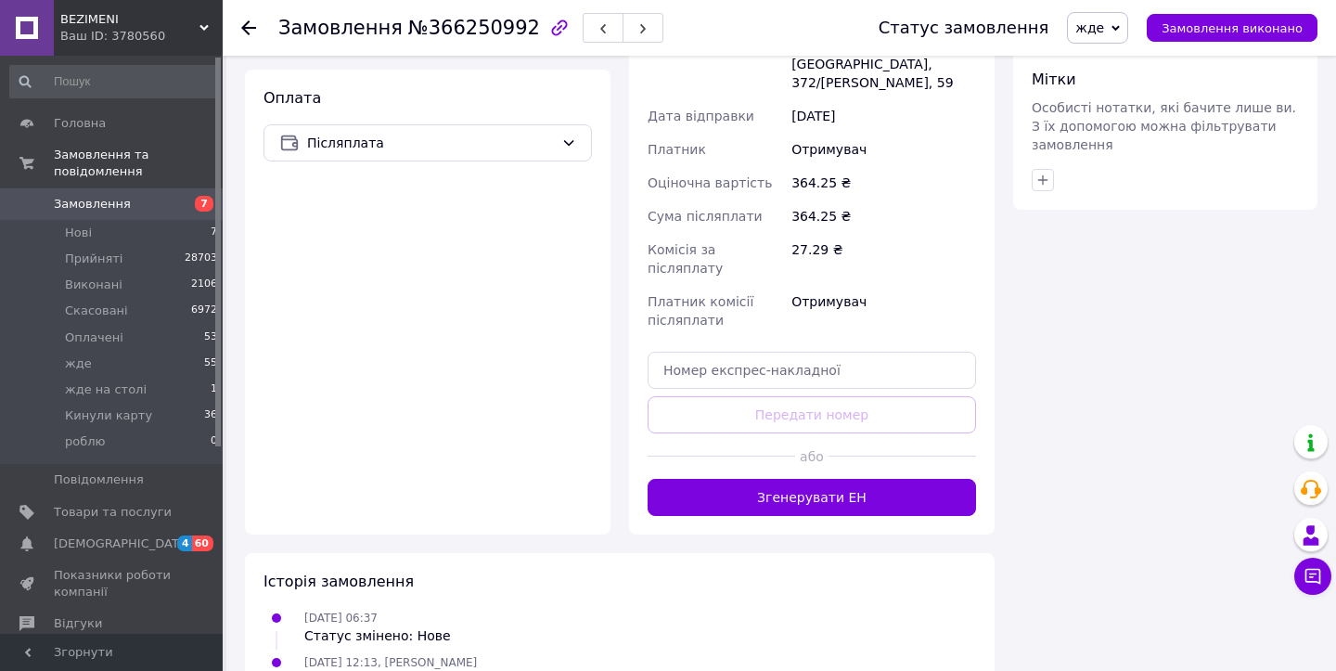
scroll to position [1083, 0]
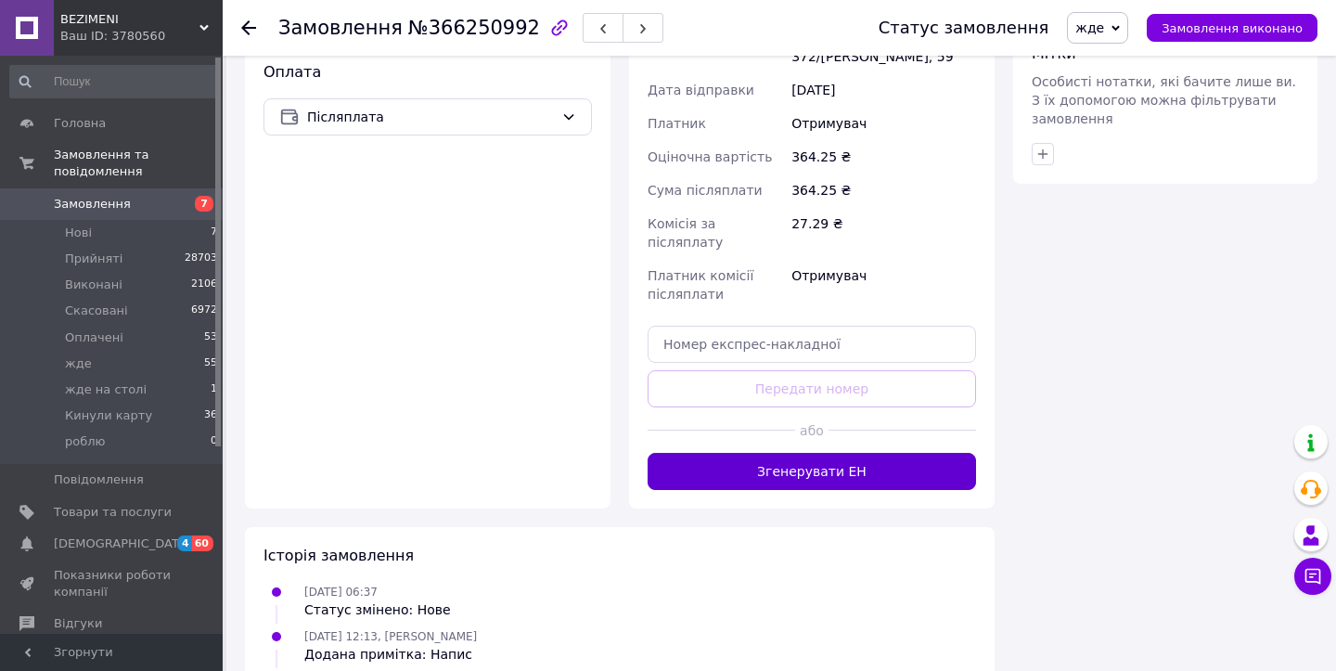
click at [728, 453] on button "Згенерувати ЕН" at bounding box center [812, 471] width 328 height 37
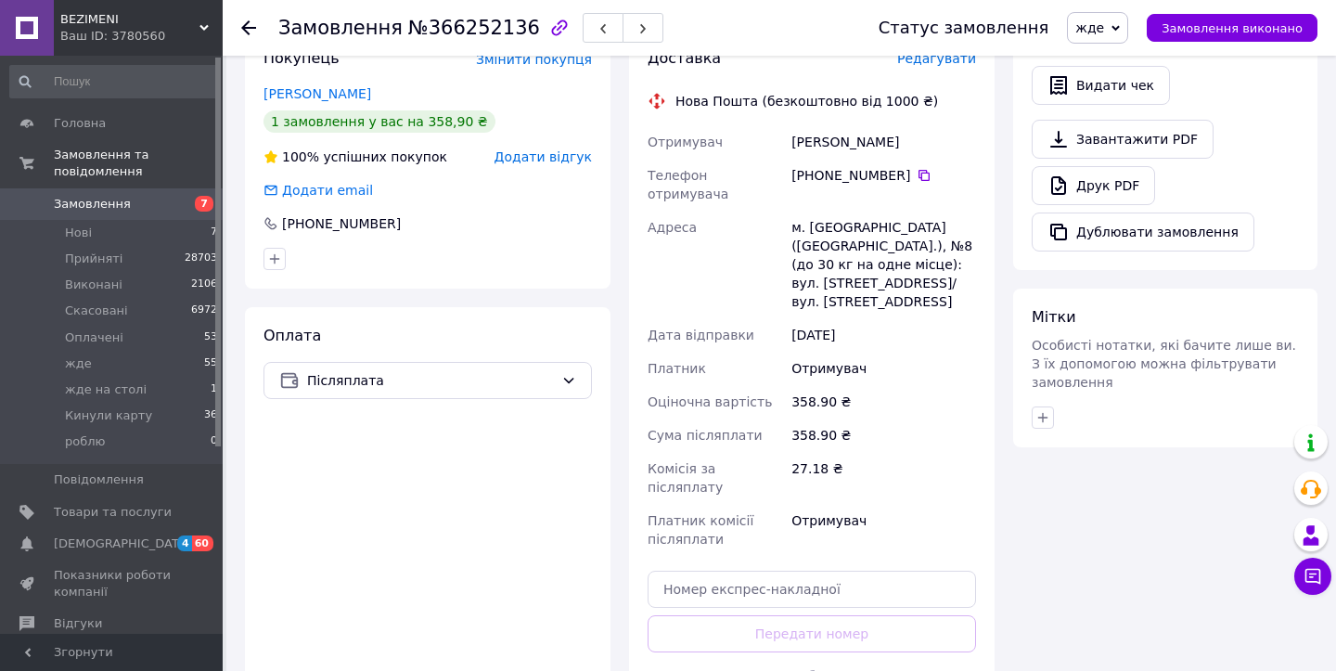
scroll to position [1083, 0]
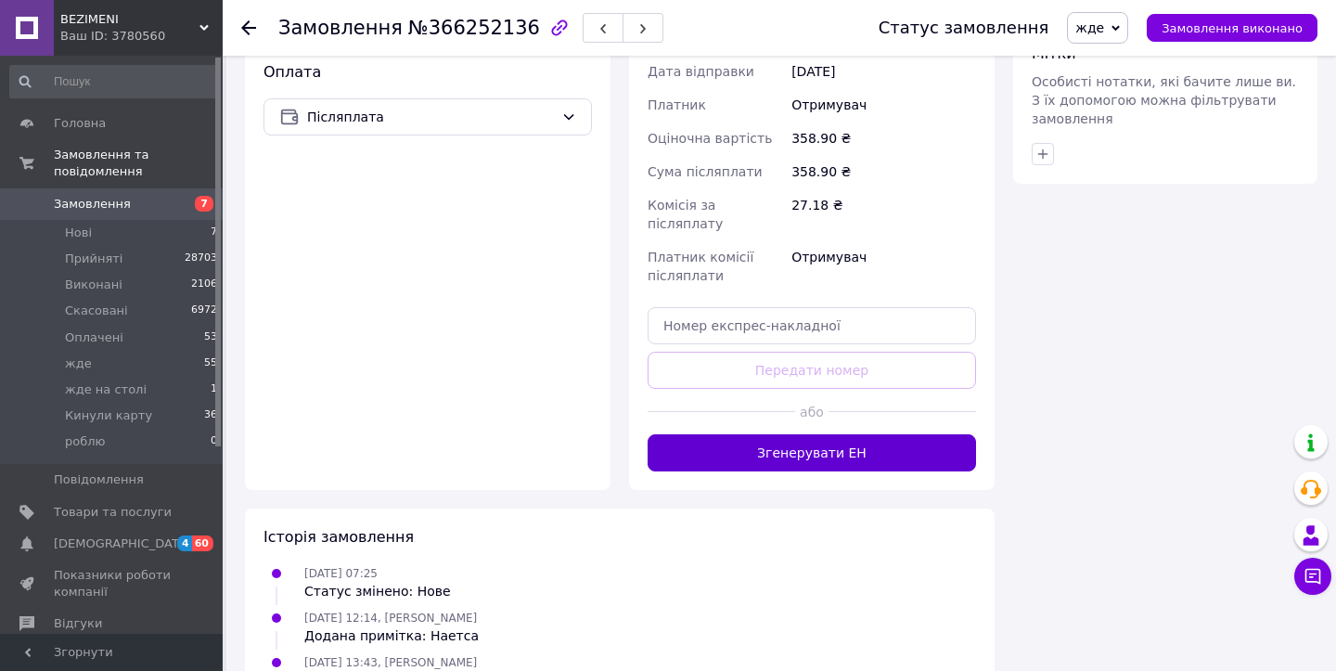
click at [721, 434] on button "Згенерувати ЕН" at bounding box center [812, 452] width 328 height 37
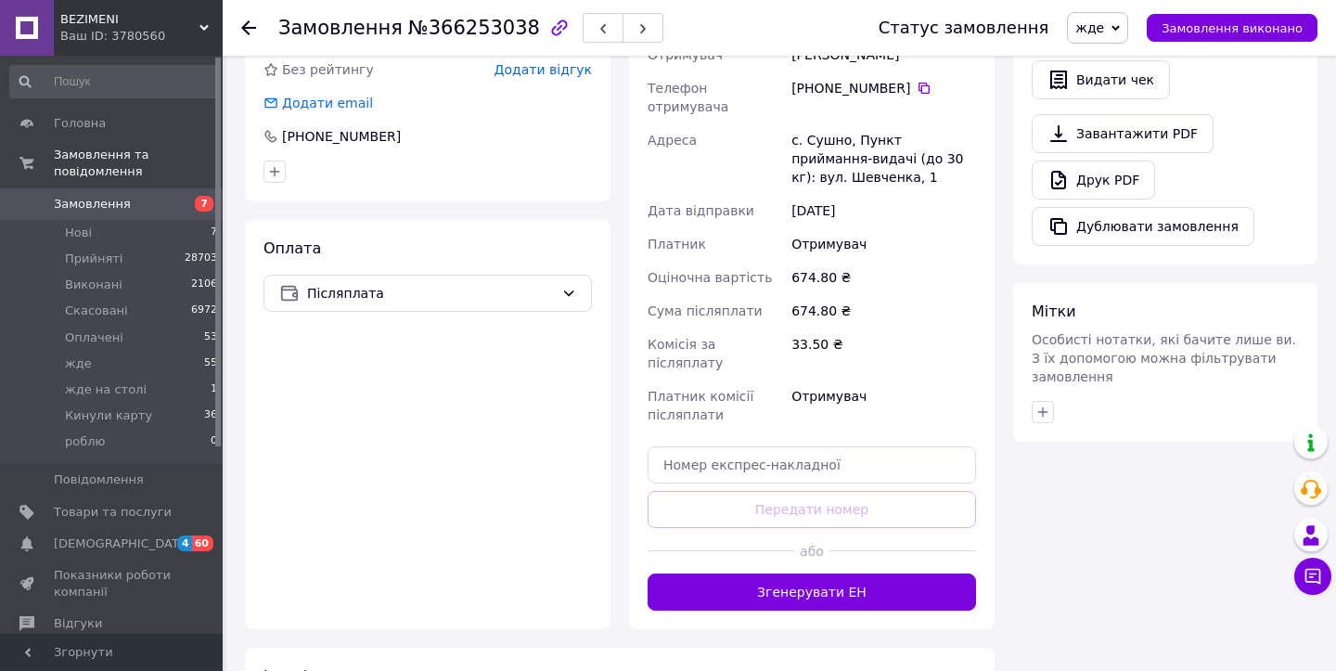
scroll to position [945, 0]
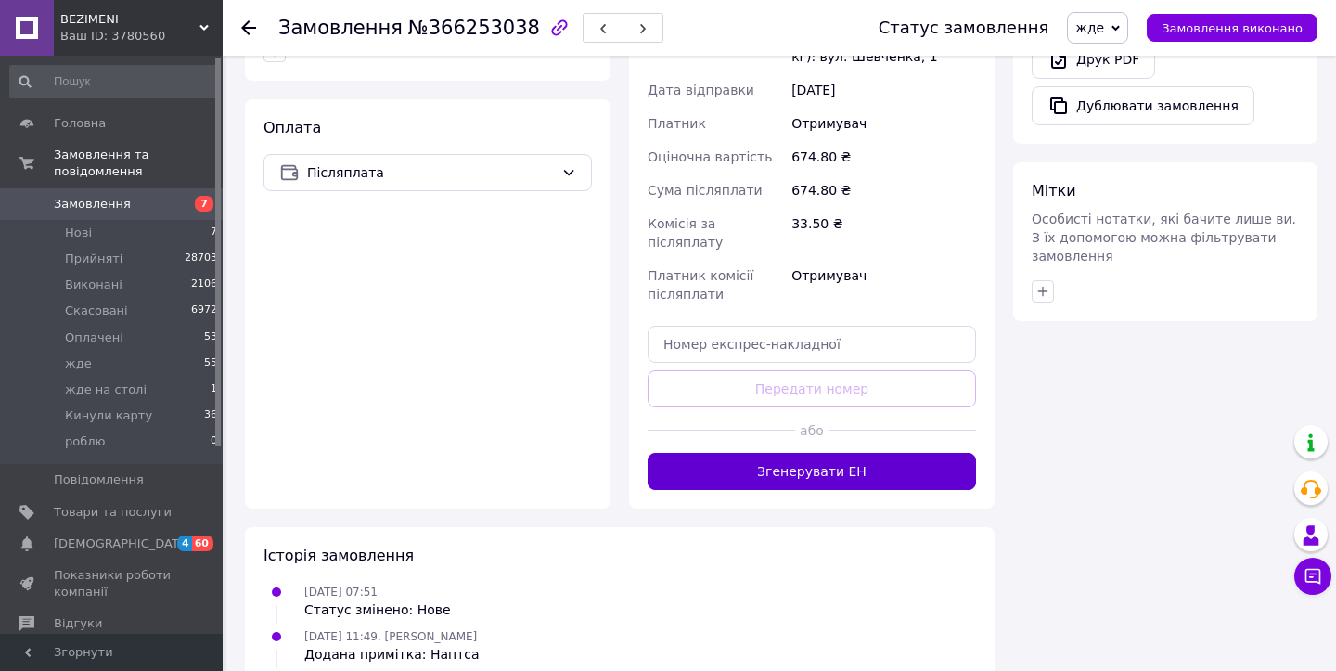
click at [718, 453] on button "Згенерувати ЕН" at bounding box center [812, 471] width 328 height 37
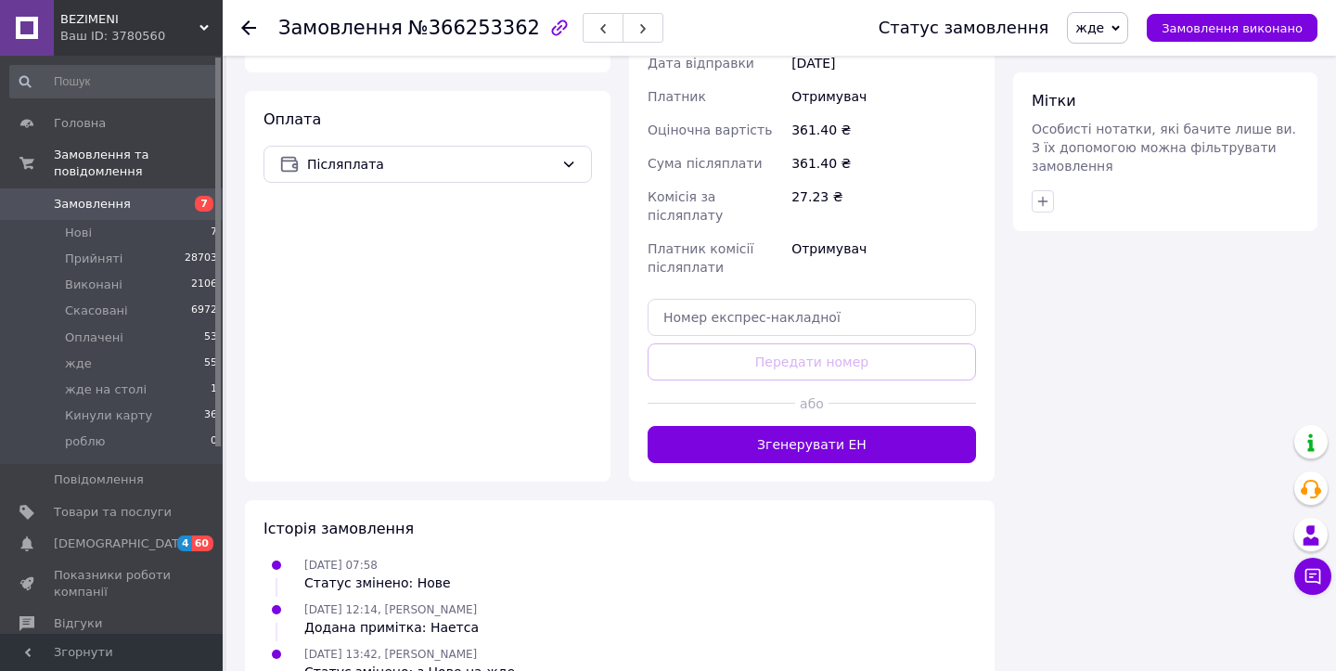
scroll to position [1046, 0]
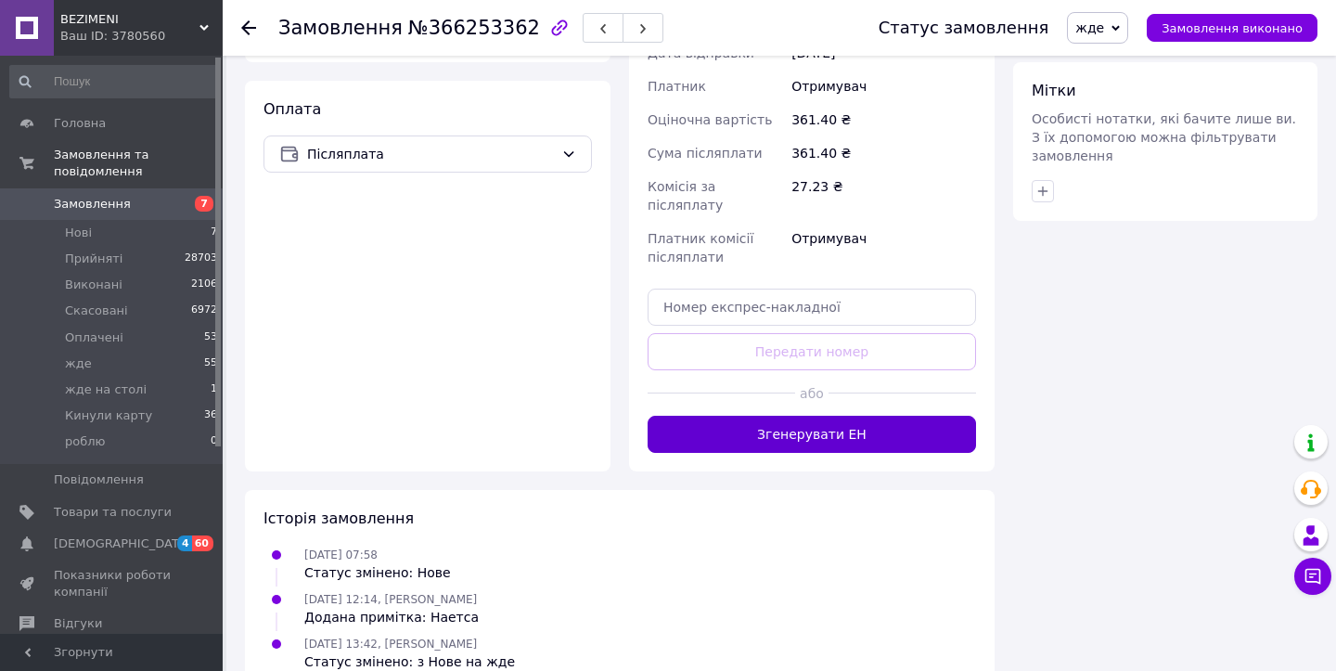
click at [730, 416] on button "Згенерувати ЕН" at bounding box center [812, 434] width 328 height 37
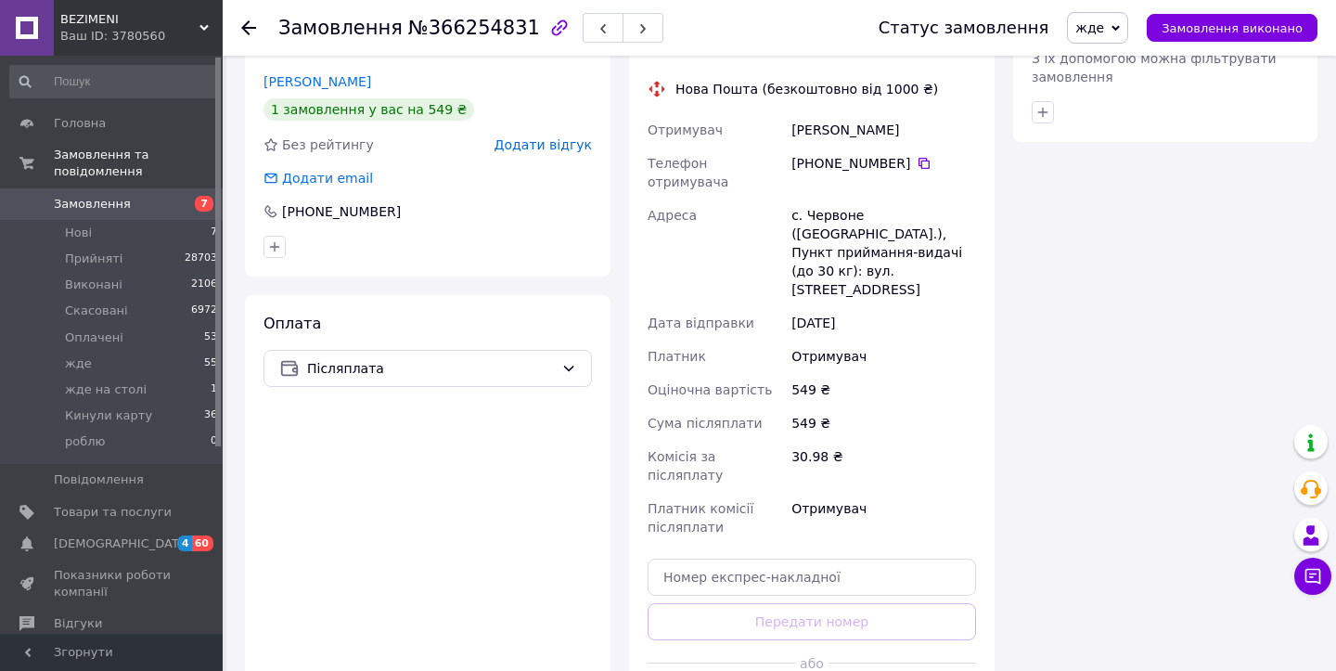
scroll to position [1357, 0]
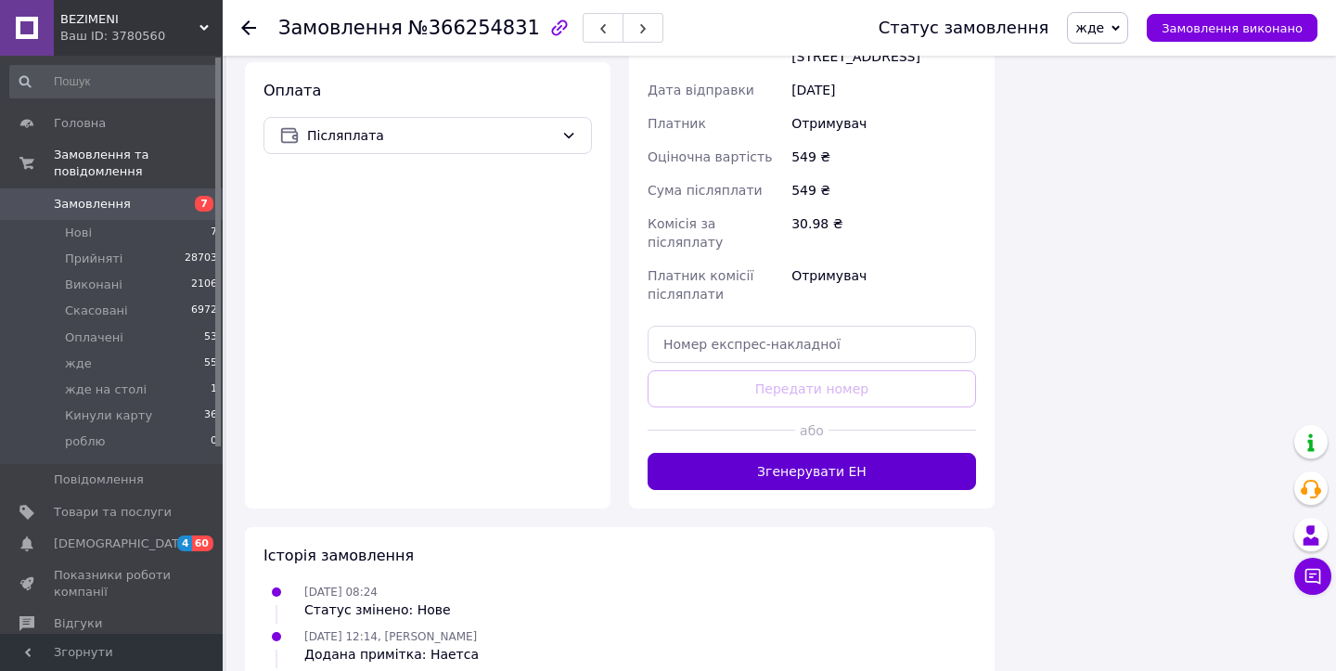
click at [719, 453] on button "Згенерувати ЕН" at bounding box center [812, 471] width 328 height 37
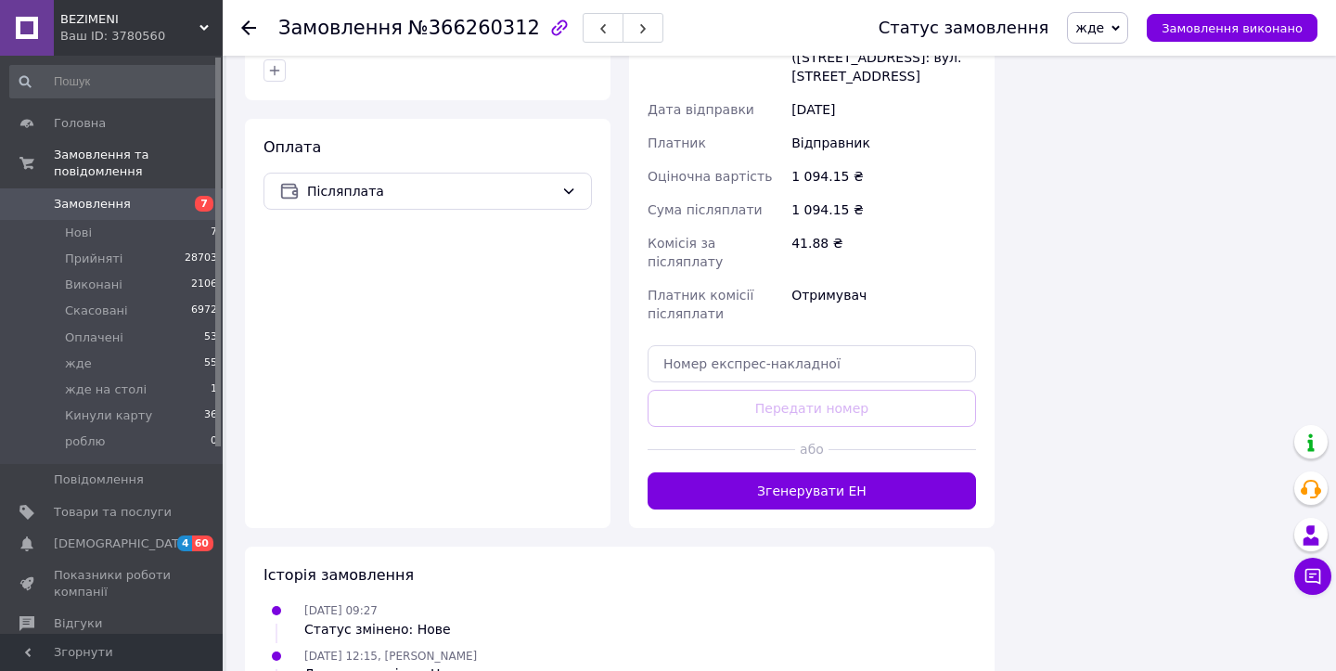
scroll to position [2356, 0]
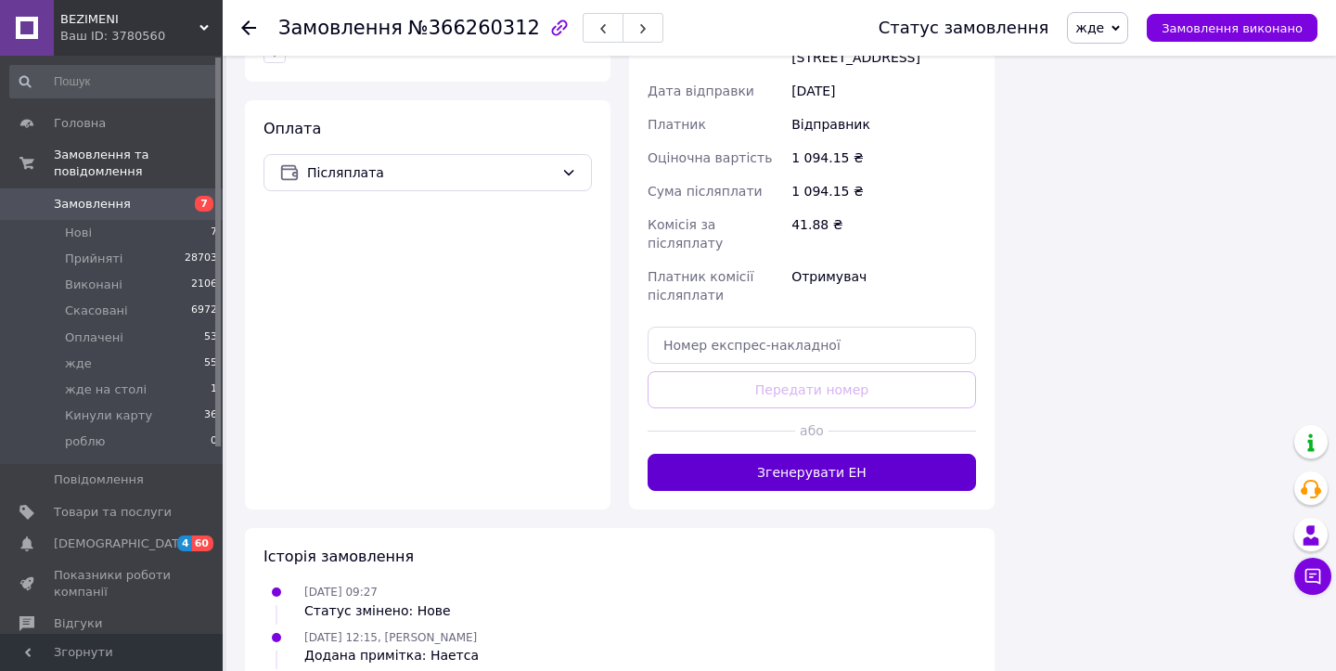
click at [813, 454] on button "Згенерувати ЕН" at bounding box center [812, 472] width 328 height 37
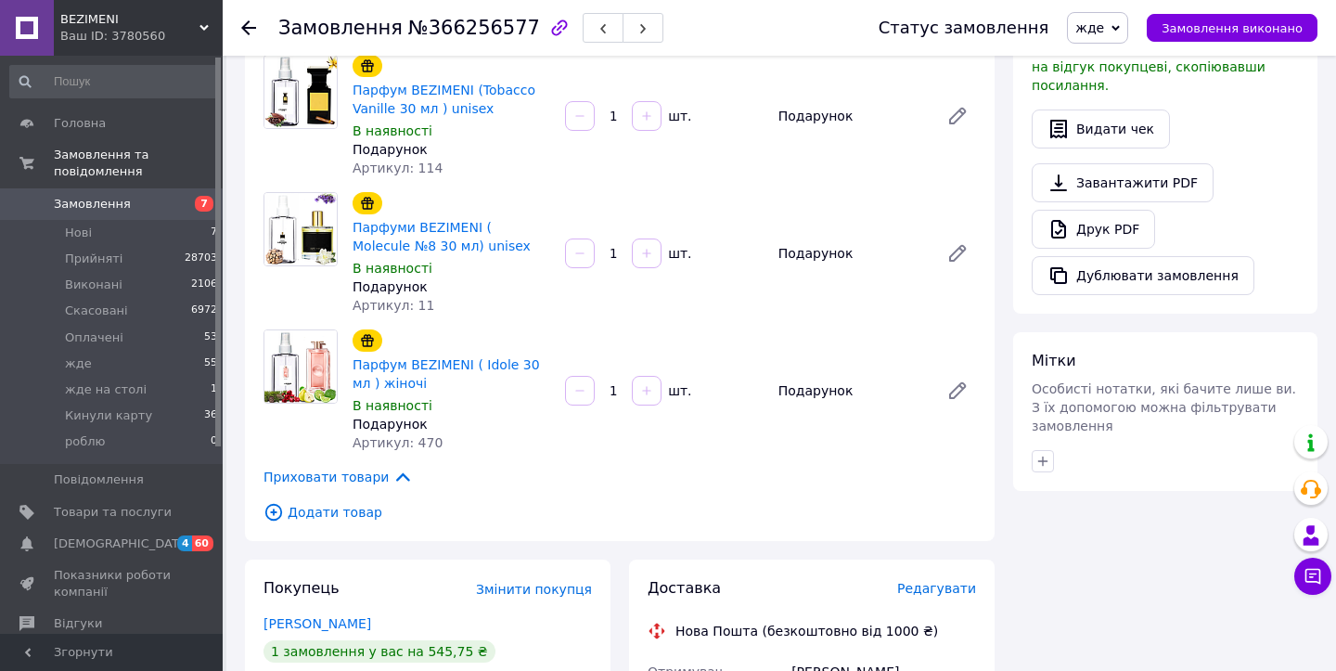
scroll to position [1379, 0]
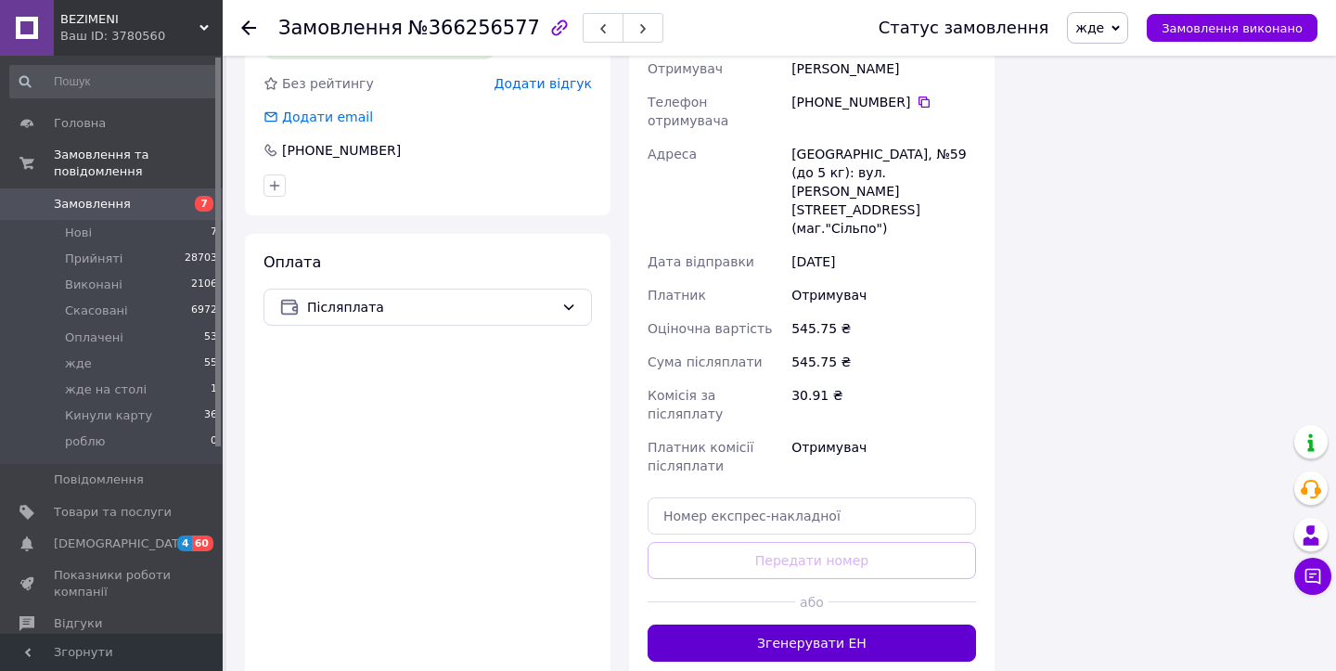
click at [784, 624] on button "Згенерувати ЕН" at bounding box center [812, 642] width 328 height 37
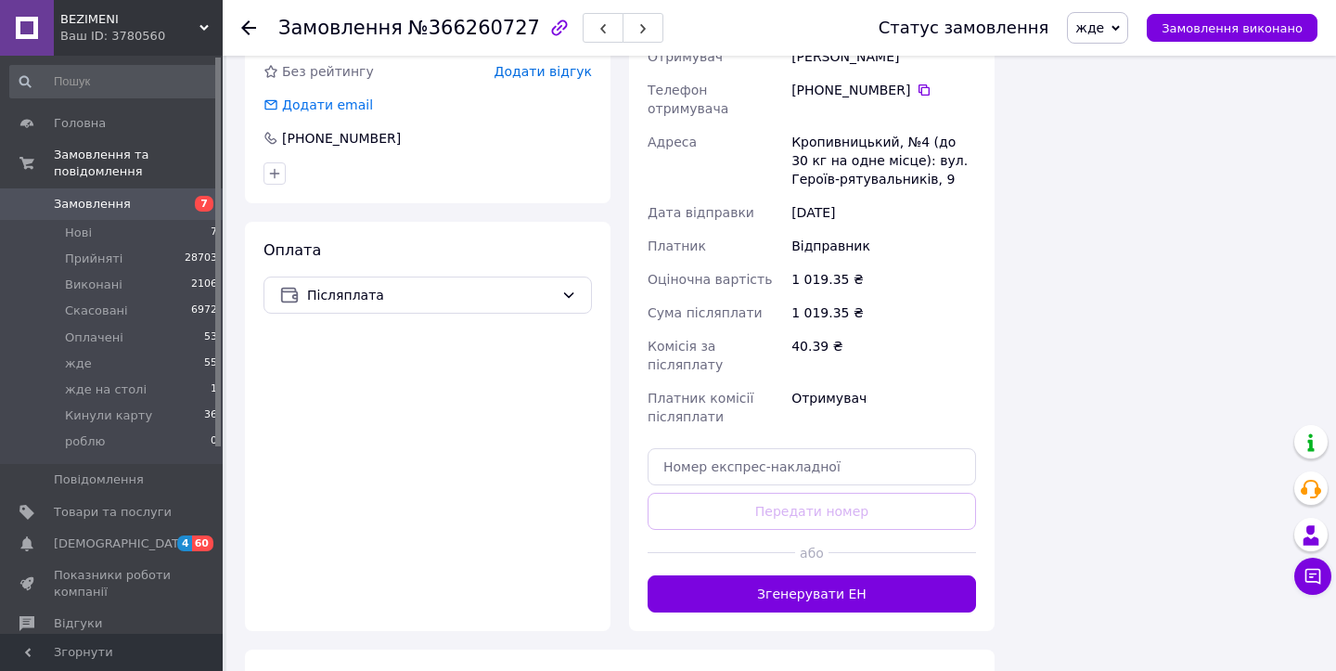
scroll to position [1559, 0]
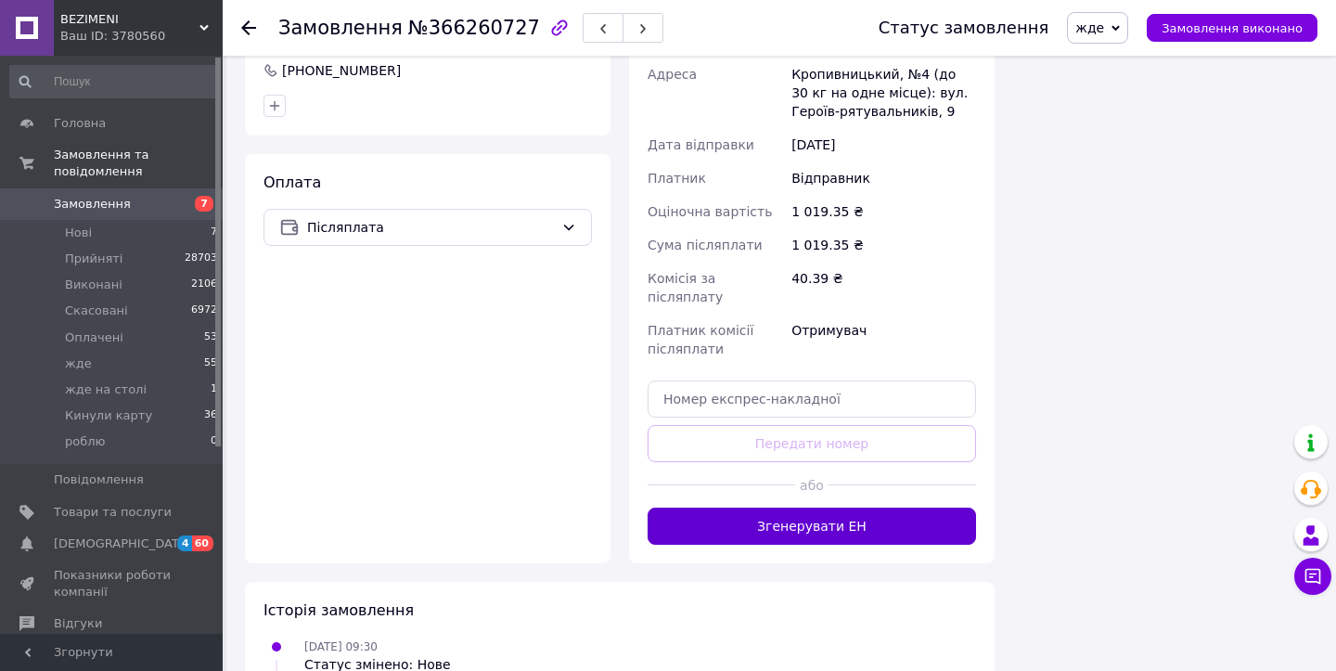
click at [791, 507] on button "Згенерувати ЕН" at bounding box center [812, 525] width 328 height 37
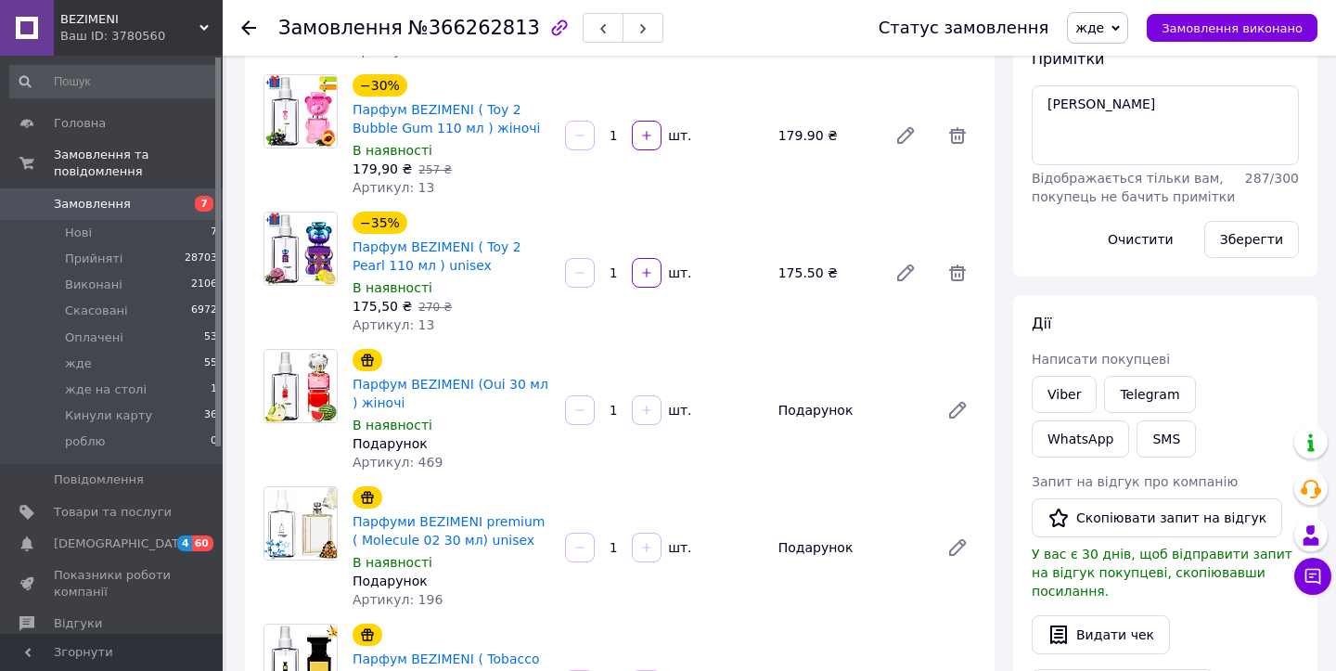
scroll to position [1311, 0]
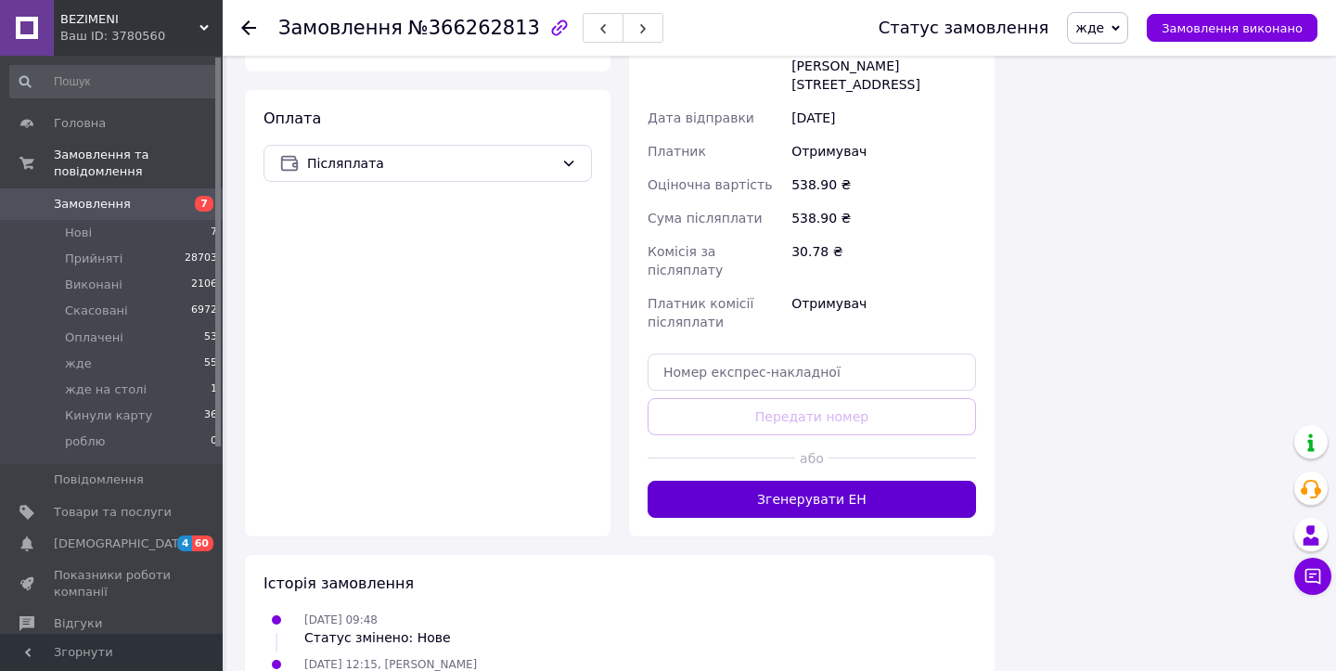
click at [733, 481] on button "Згенерувати ЕН" at bounding box center [812, 499] width 328 height 37
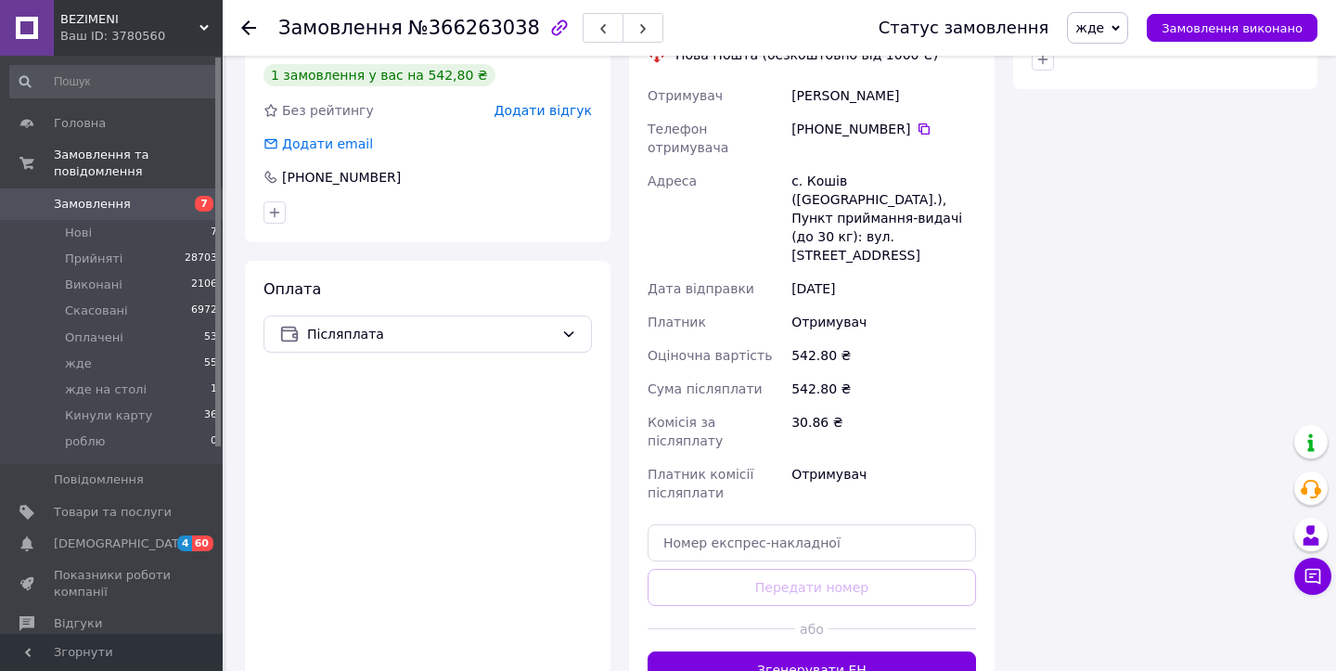
scroll to position [1339, 0]
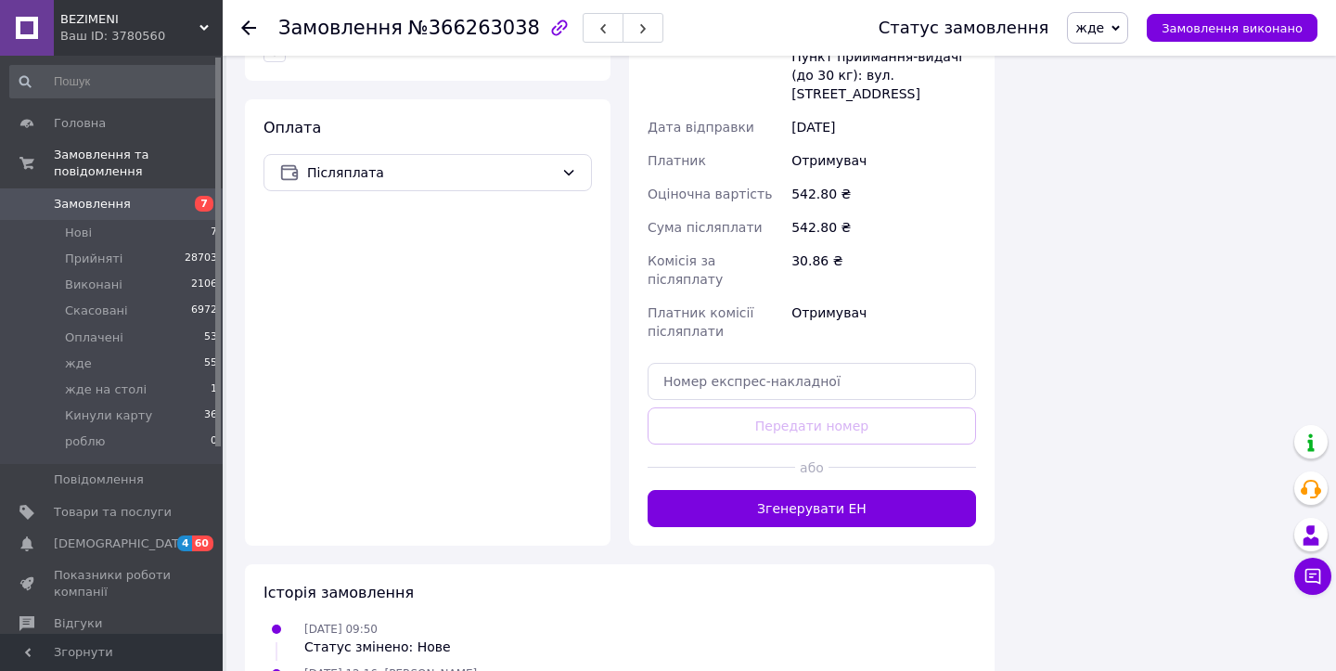
click at [793, 444] on div at bounding box center [722, 466] width 148 height 45
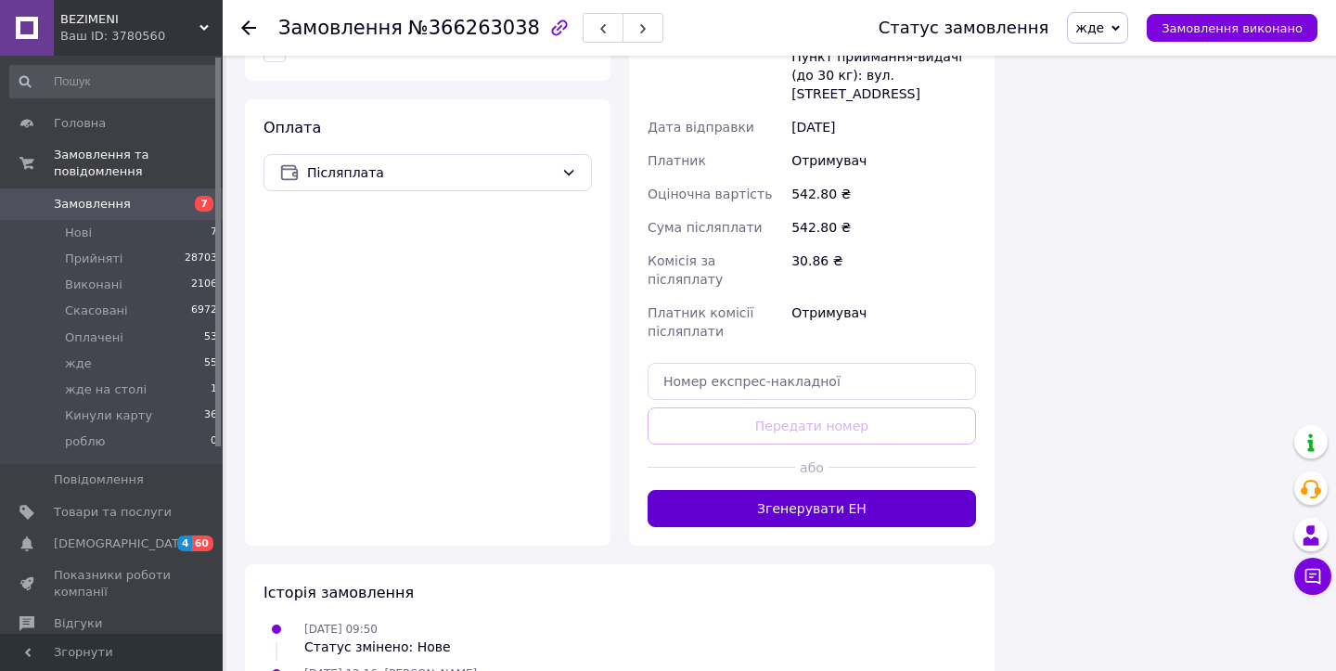
click at [793, 490] on button "Згенерувати ЕН" at bounding box center [812, 508] width 328 height 37
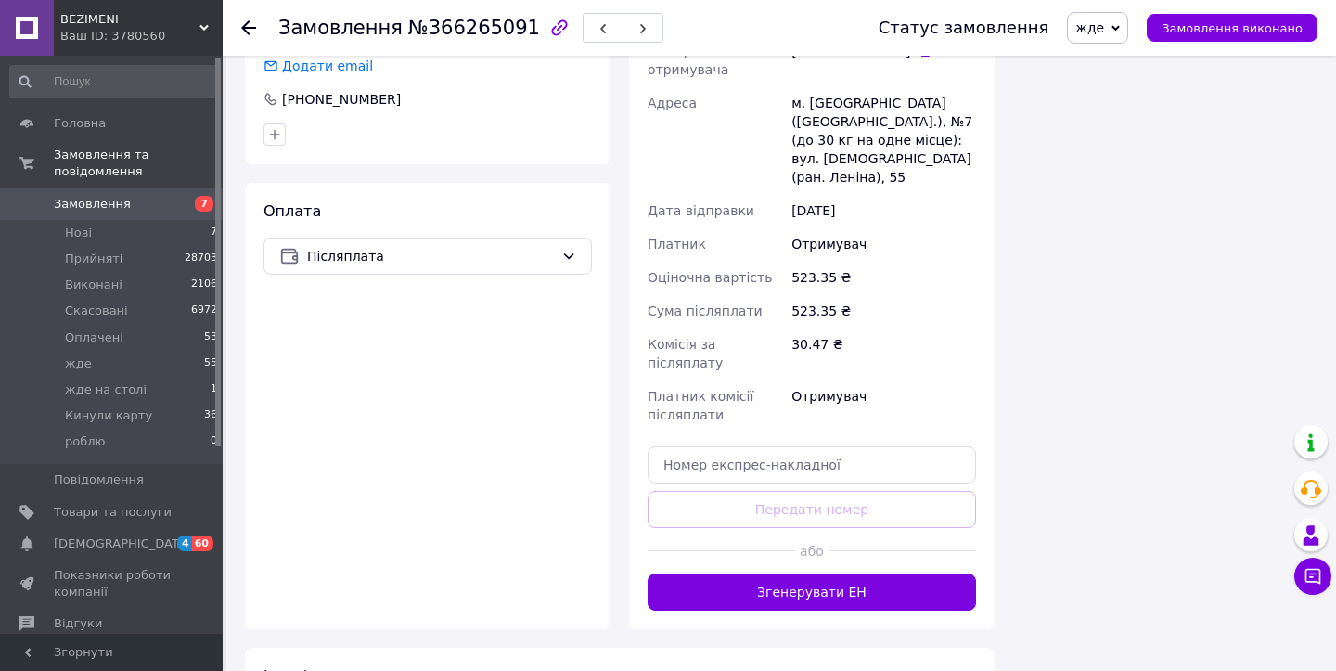
scroll to position [1388, 0]
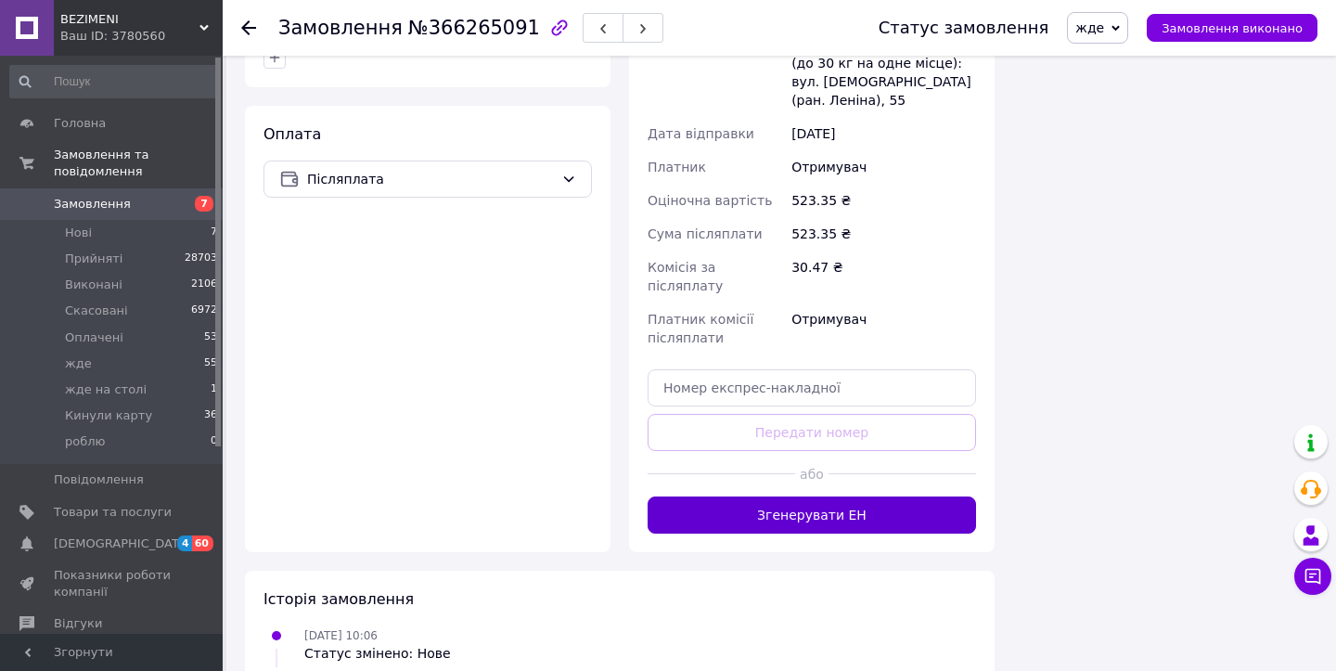
click at [747, 496] on button "Згенерувати ЕН" at bounding box center [812, 514] width 328 height 37
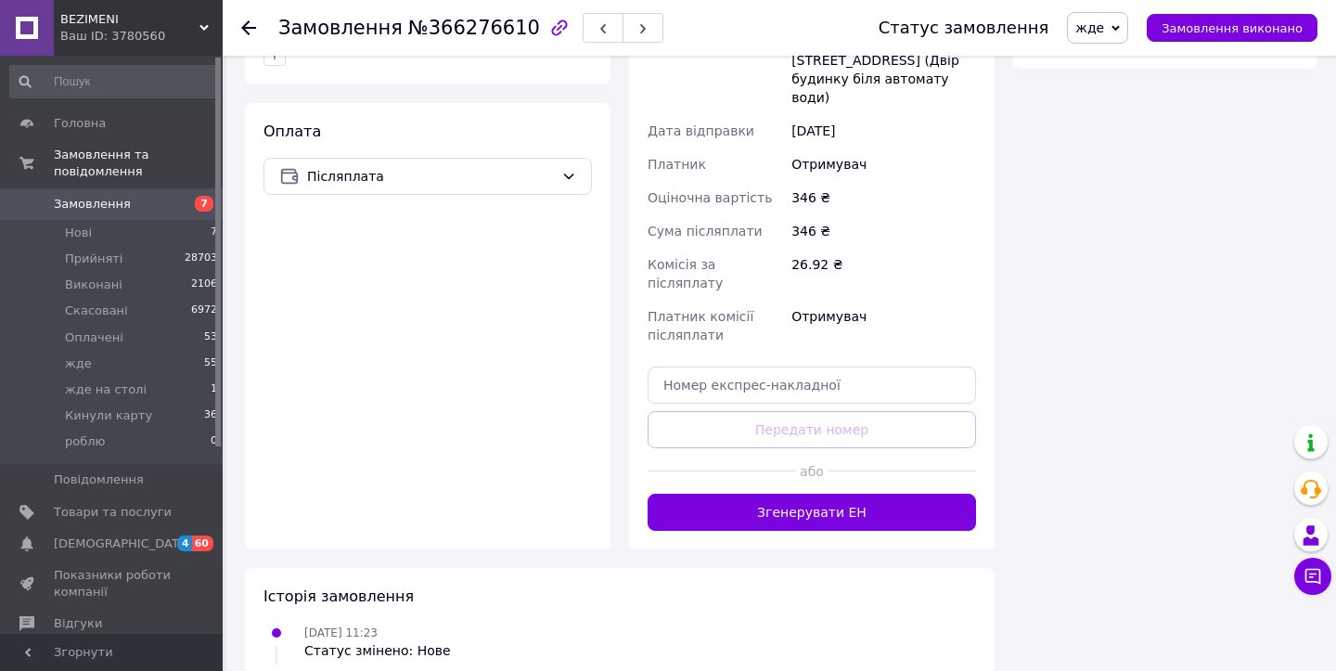
scroll to position [1220, 0]
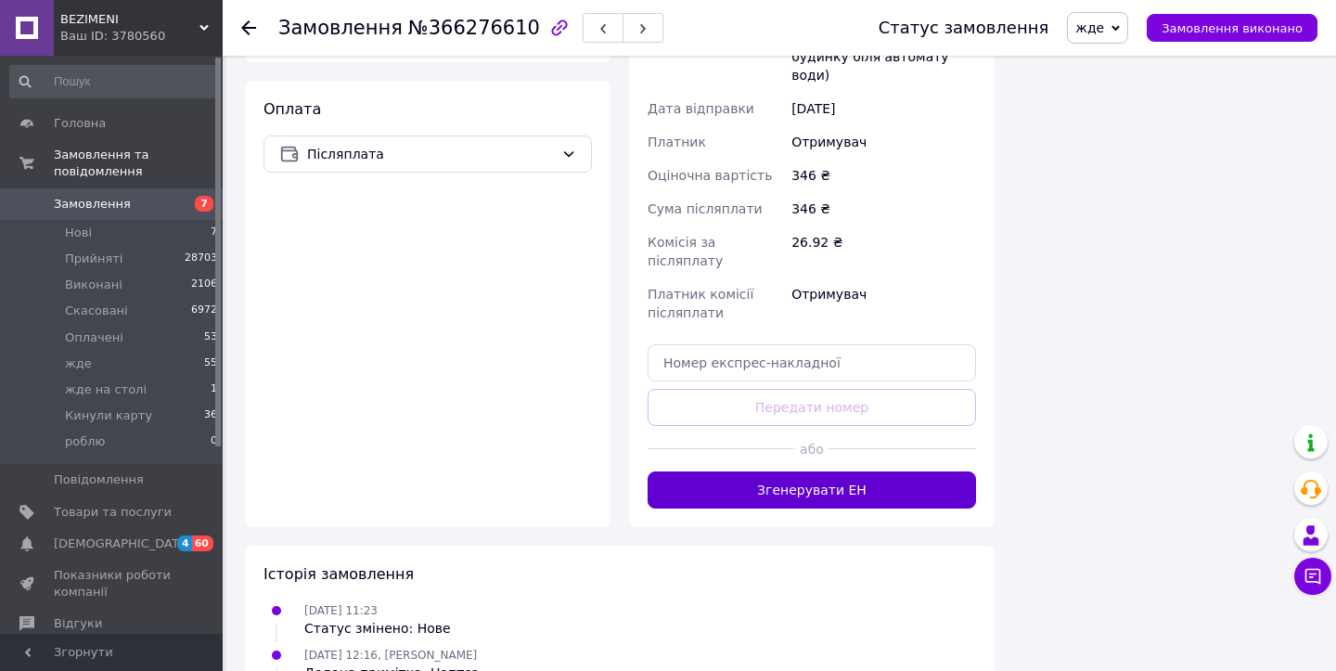
click at [735, 471] on button "Згенерувати ЕН" at bounding box center [812, 489] width 328 height 37
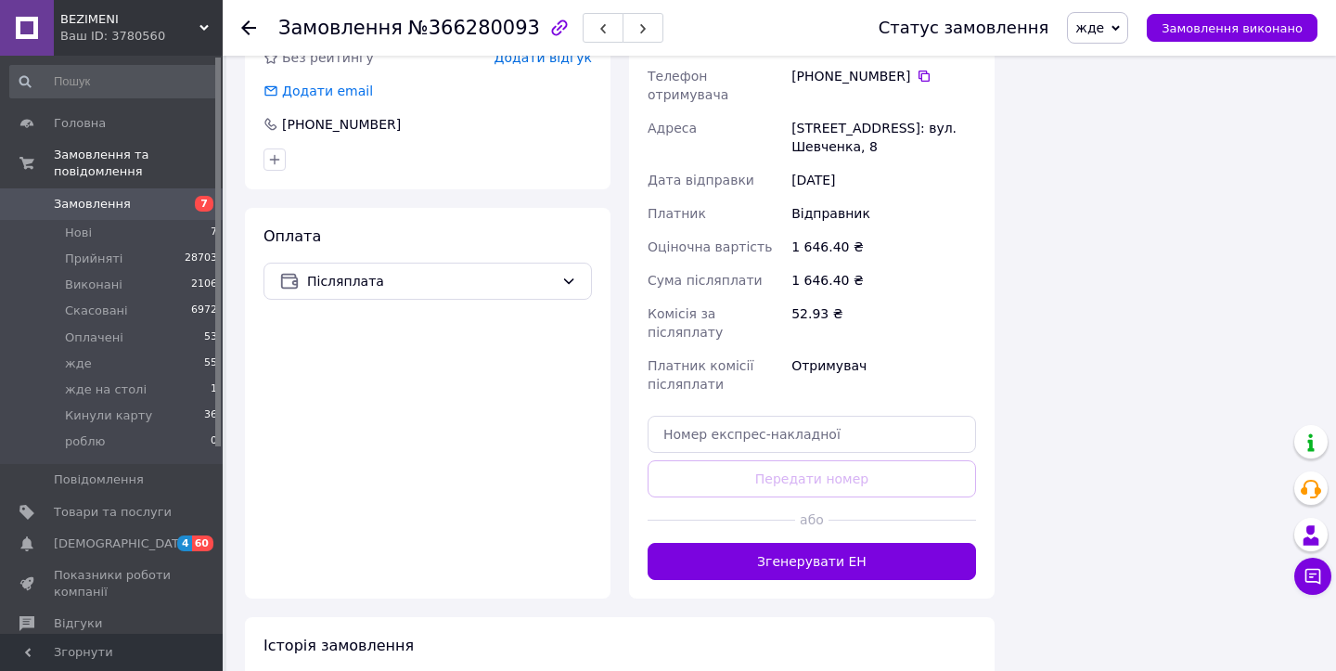
scroll to position [2405, 0]
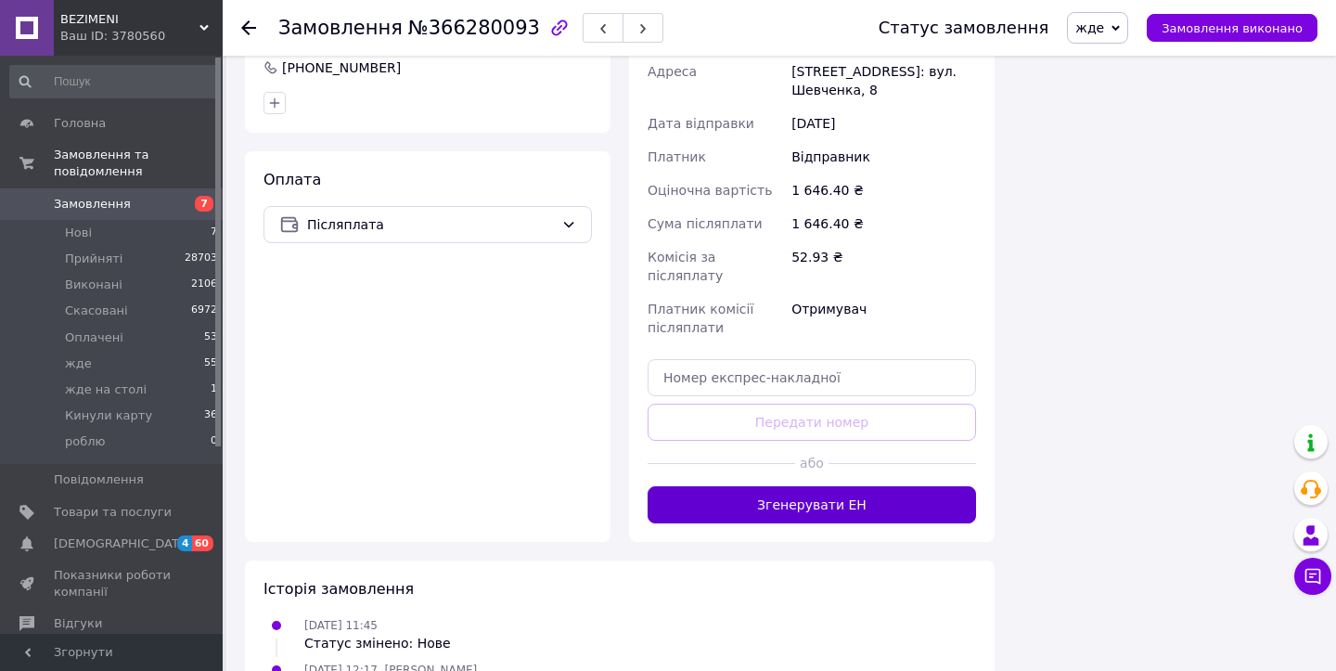
click at [813, 486] on button "Згенерувати ЕН" at bounding box center [812, 504] width 328 height 37
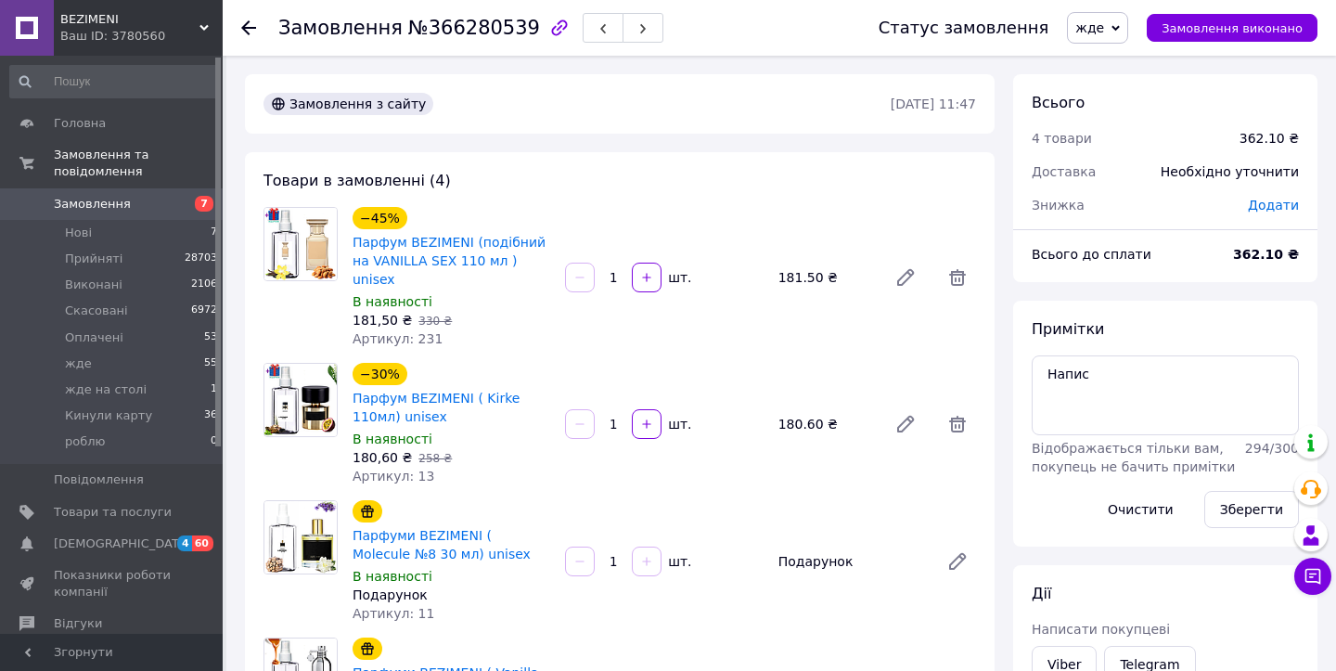
scroll to position [1083, 0]
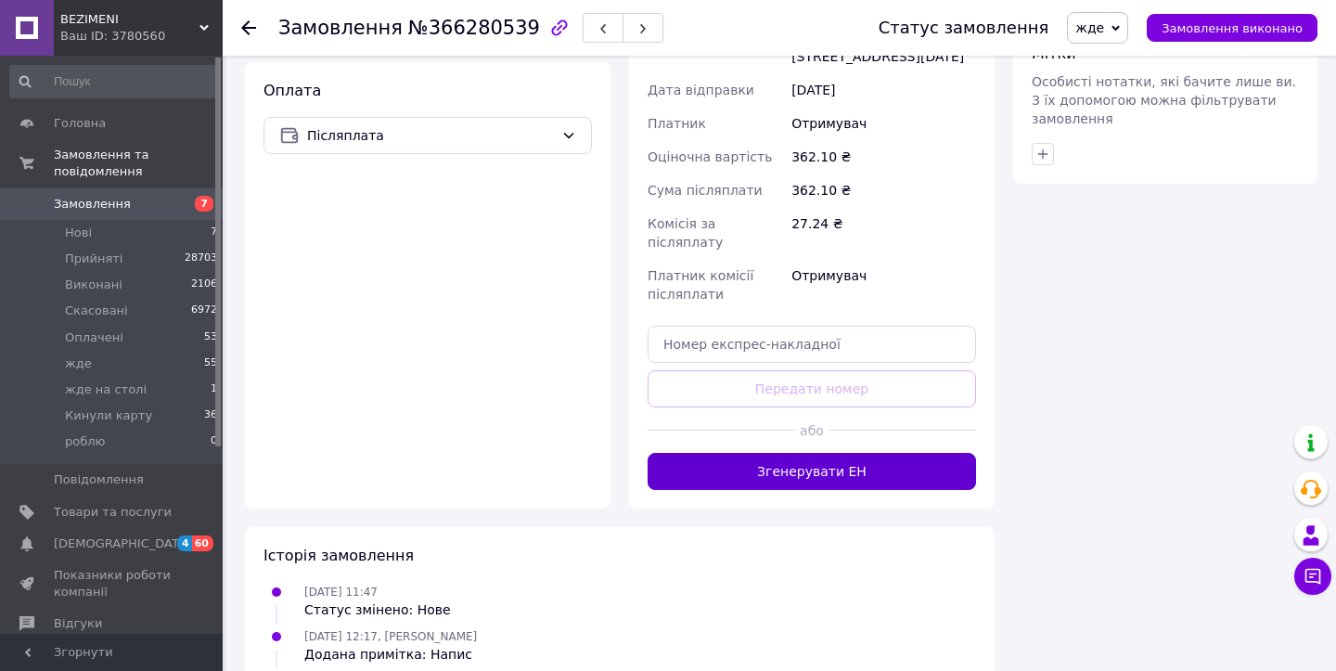
click at [713, 453] on button "Згенерувати ЕН" at bounding box center [812, 471] width 328 height 37
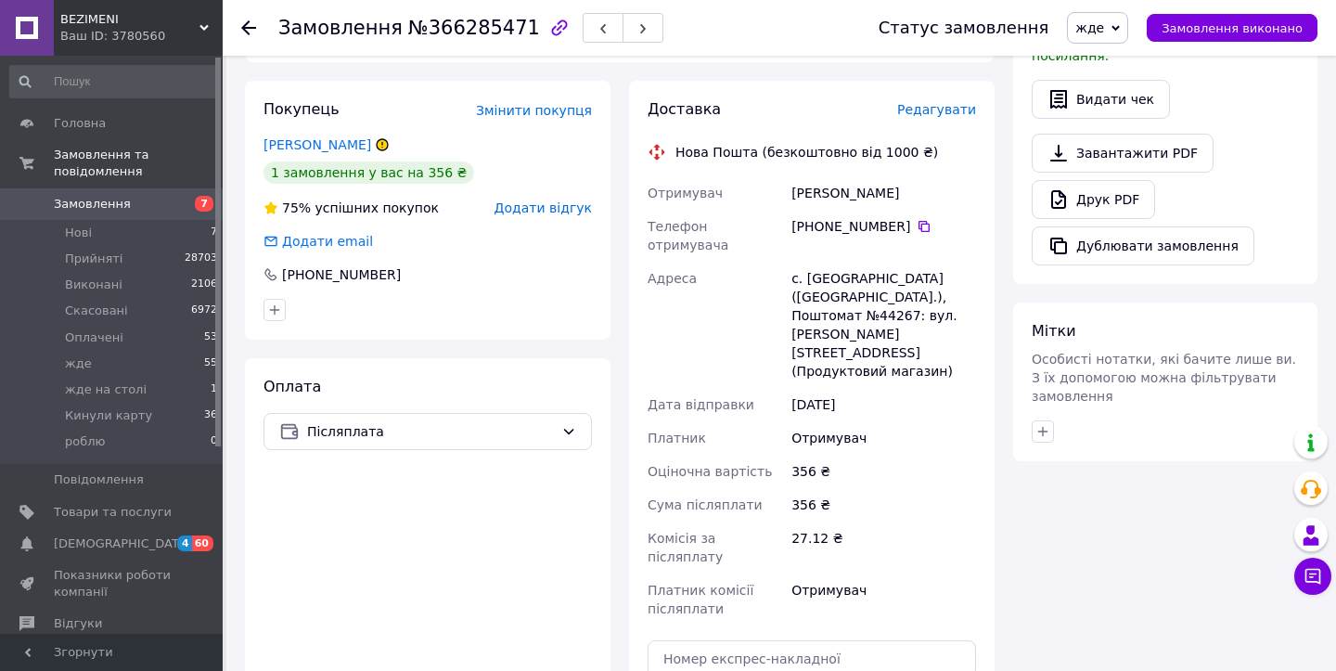
scroll to position [1056, 0]
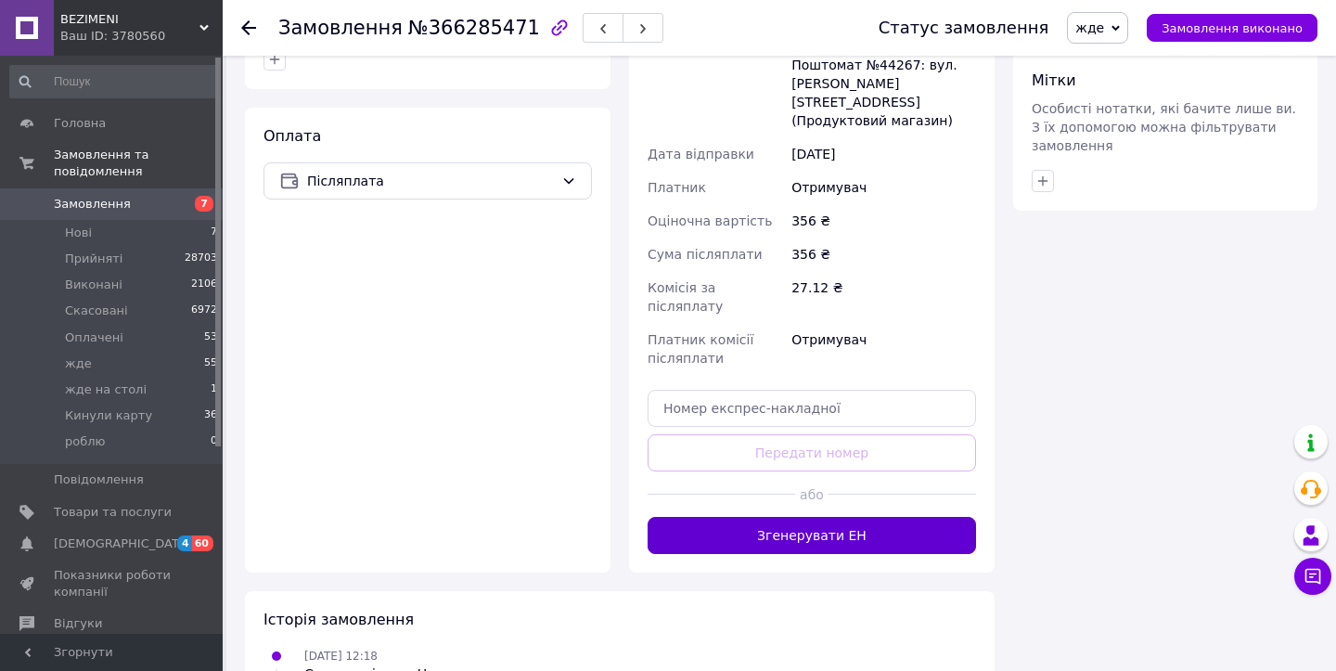
click at [738, 517] on button "Згенерувати ЕН" at bounding box center [812, 535] width 328 height 37
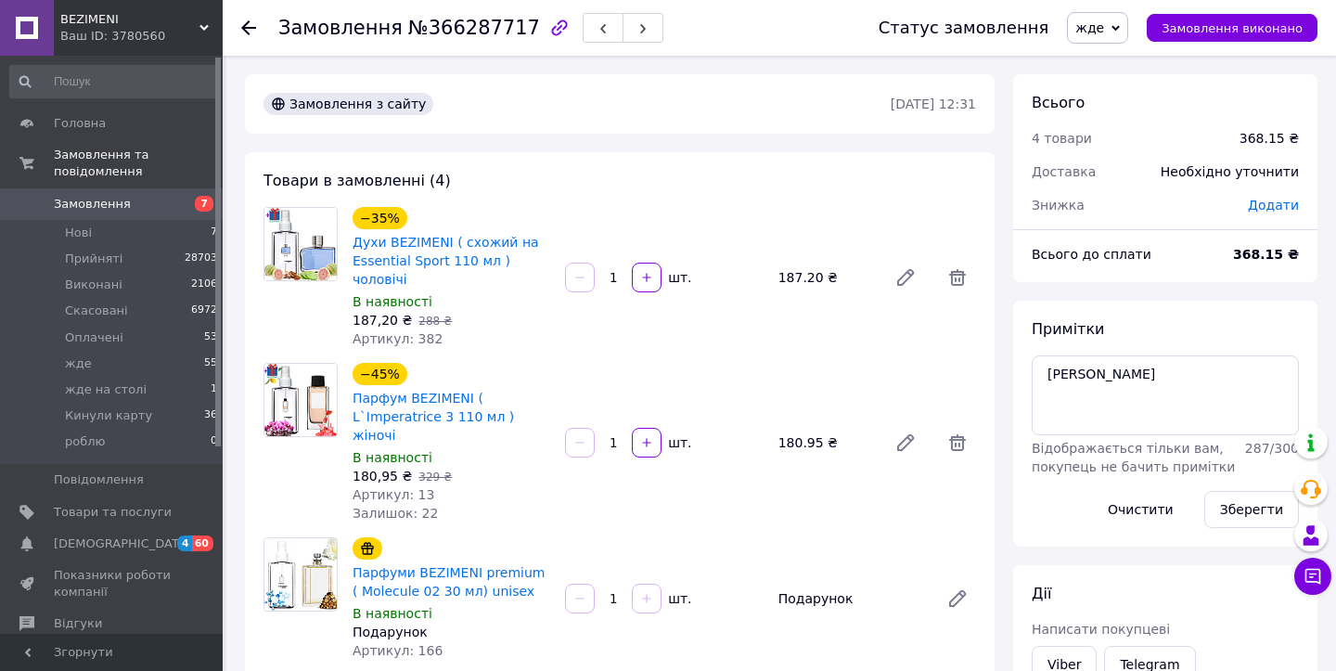
scroll to position [1083, 0]
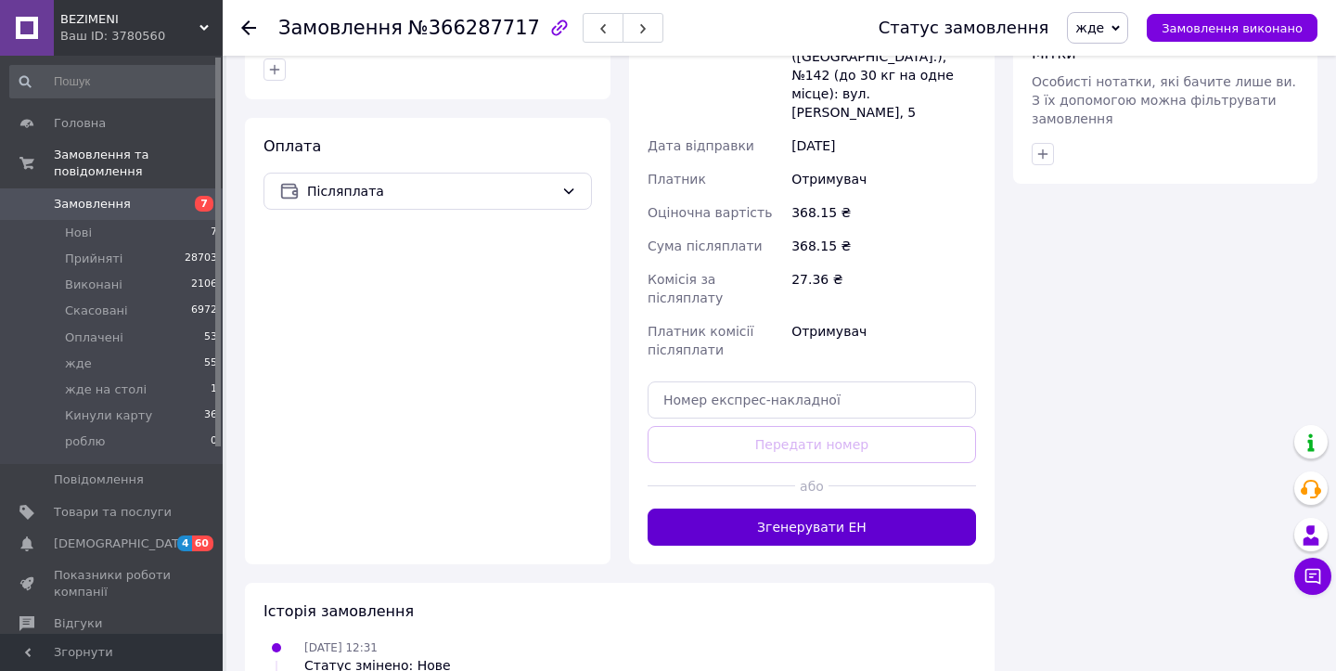
click at [745, 508] on button "Згенерувати ЕН" at bounding box center [812, 526] width 328 height 37
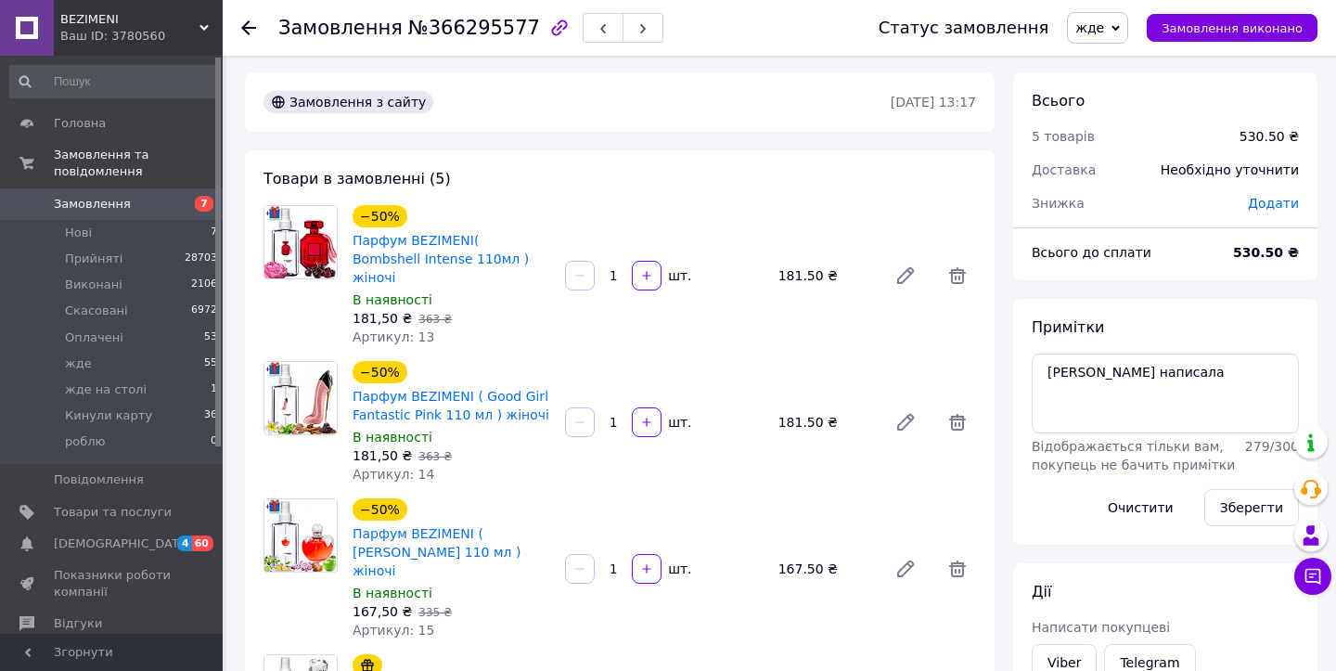
scroll to position [1302, 0]
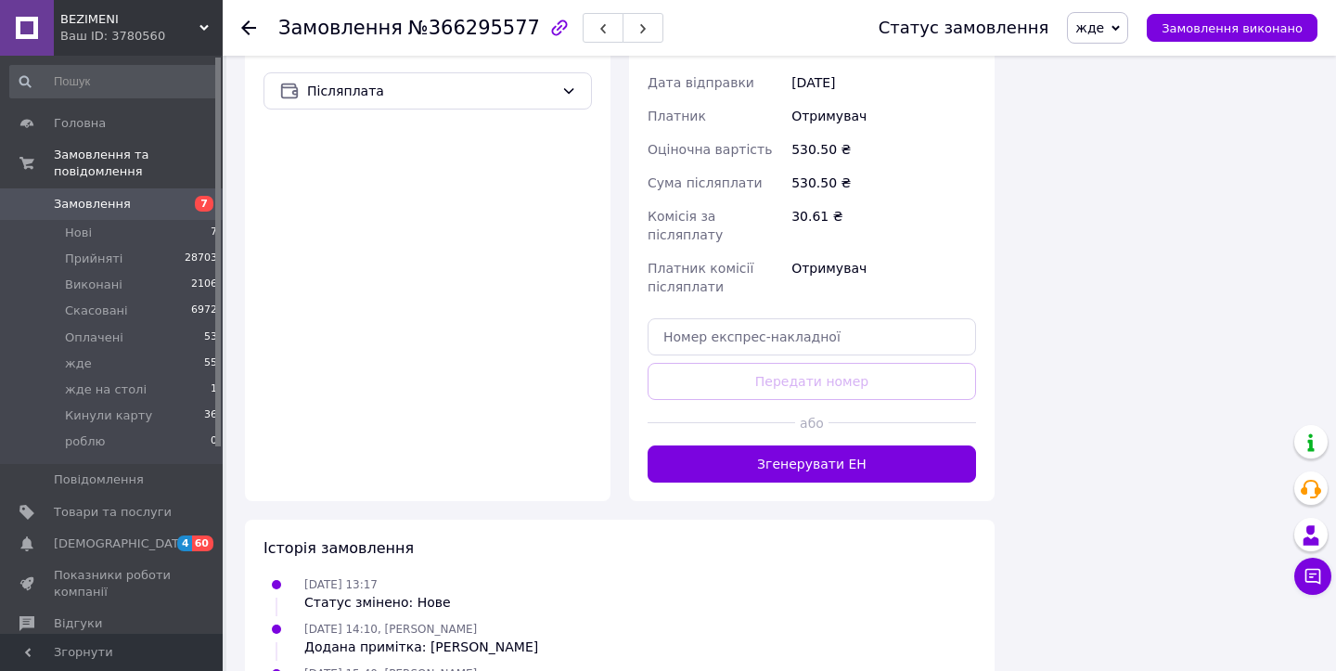
click at [715, 371] on div "Доставка Редагувати Нова Пошта (безкоштовно від 1000 ₴) Отримувач [DATE][PERSON…" at bounding box center [812, 120] width 366 height 761
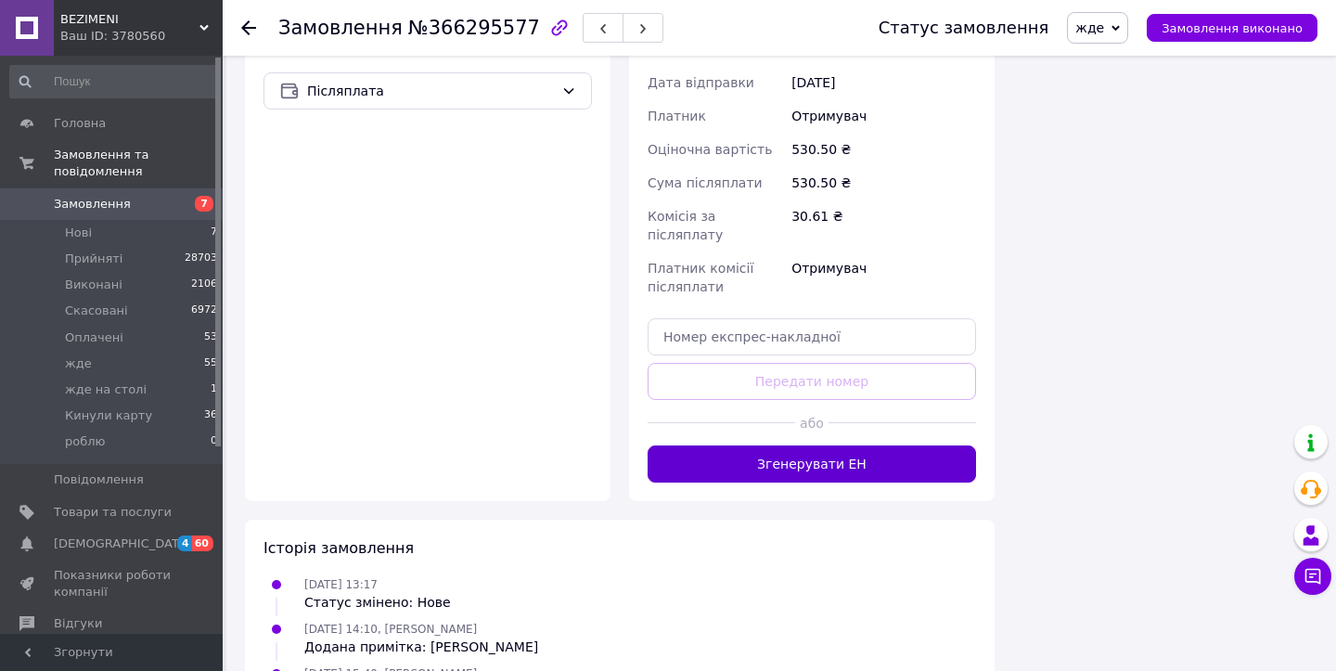
click at [715, 445] on button "Згенерувати ЕН" at bounding box center [812, 463] width 328 height 37
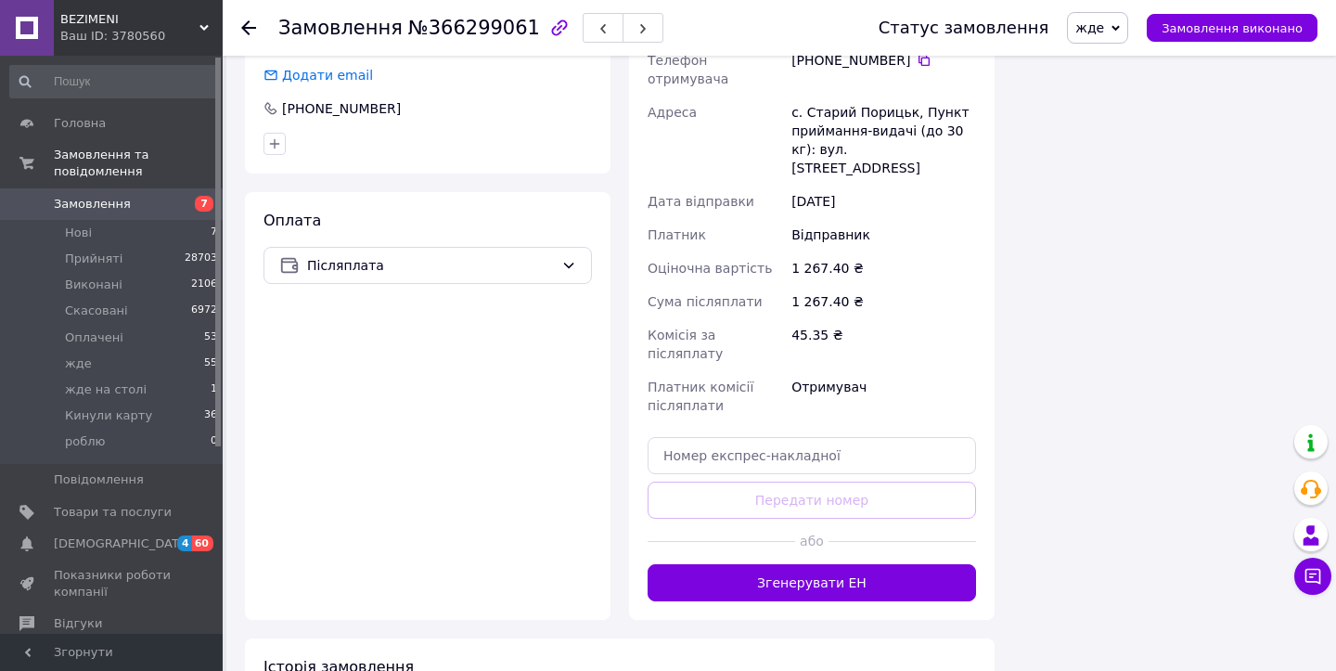
scroll to position [2200, 0]
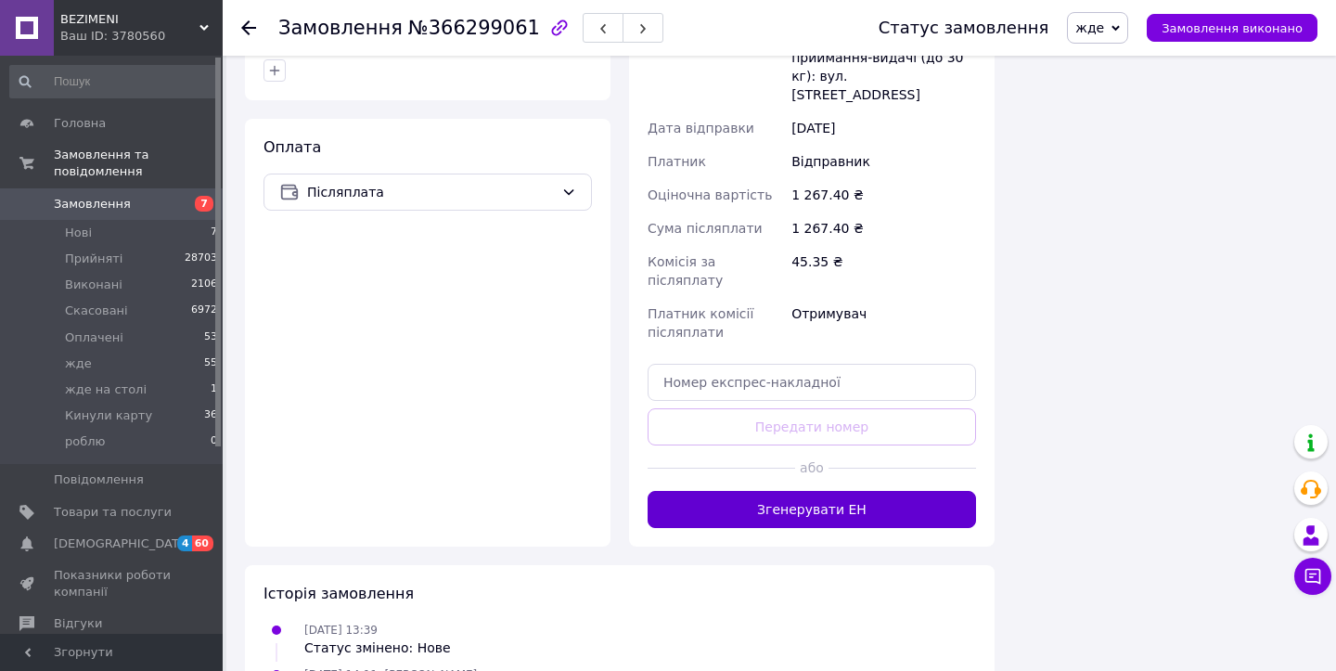
click at [789, 491] on button "Згенерувати ЕН" at bounding box center [812, 509] width 328 height 37
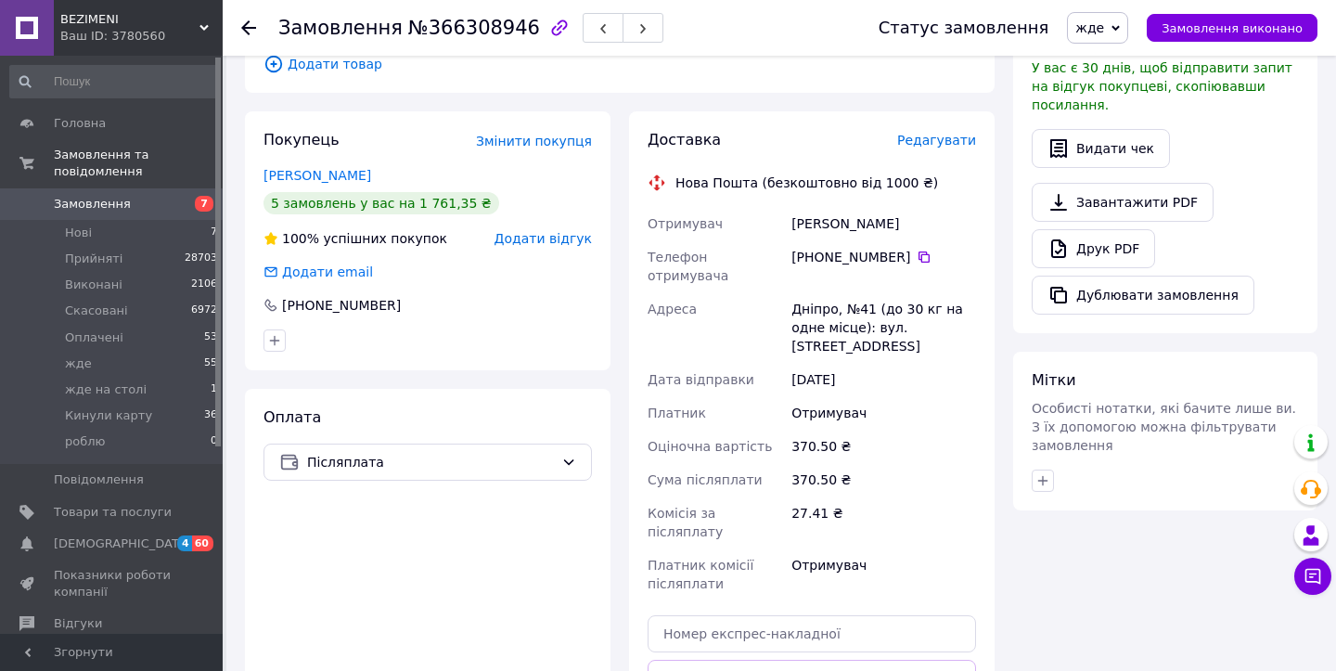
scroll to position [1107, 0]
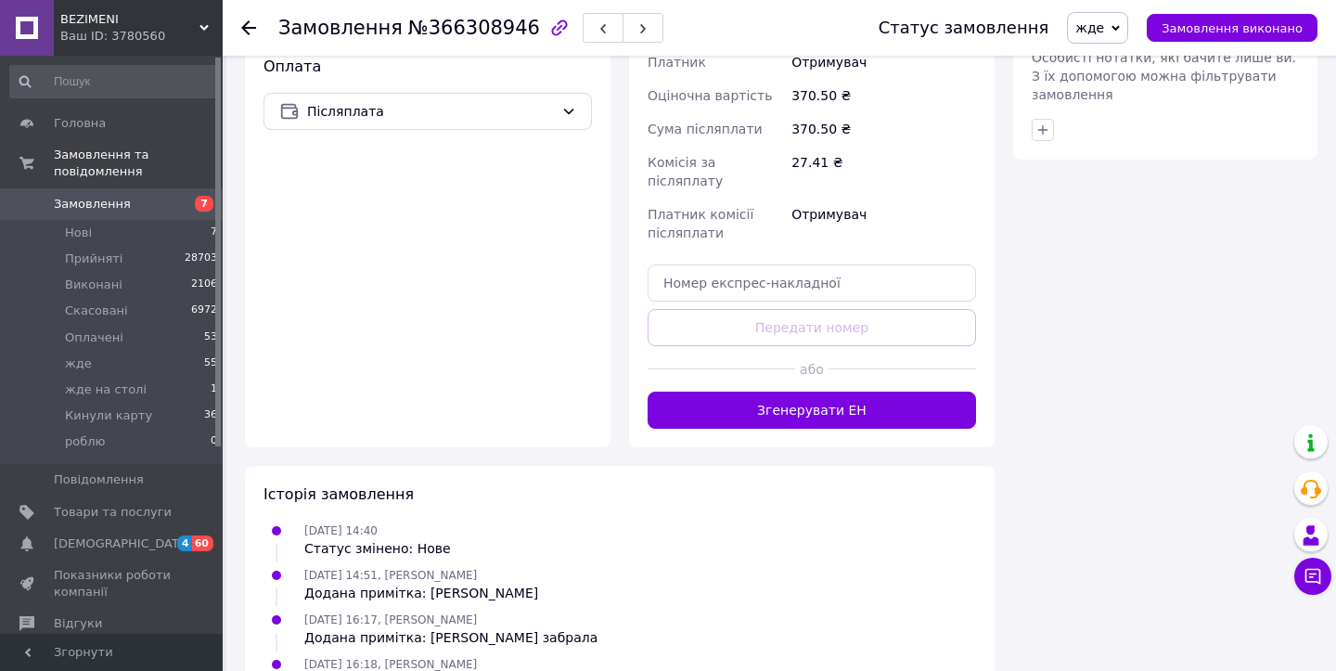
click at [739, 375] on div "Доставка Редагувати Нова Пошта (безкоштовно від 1000 ₴) Отримувач [PERSON_NAME]…" at bounding box center [812, 104] width 366 height 687
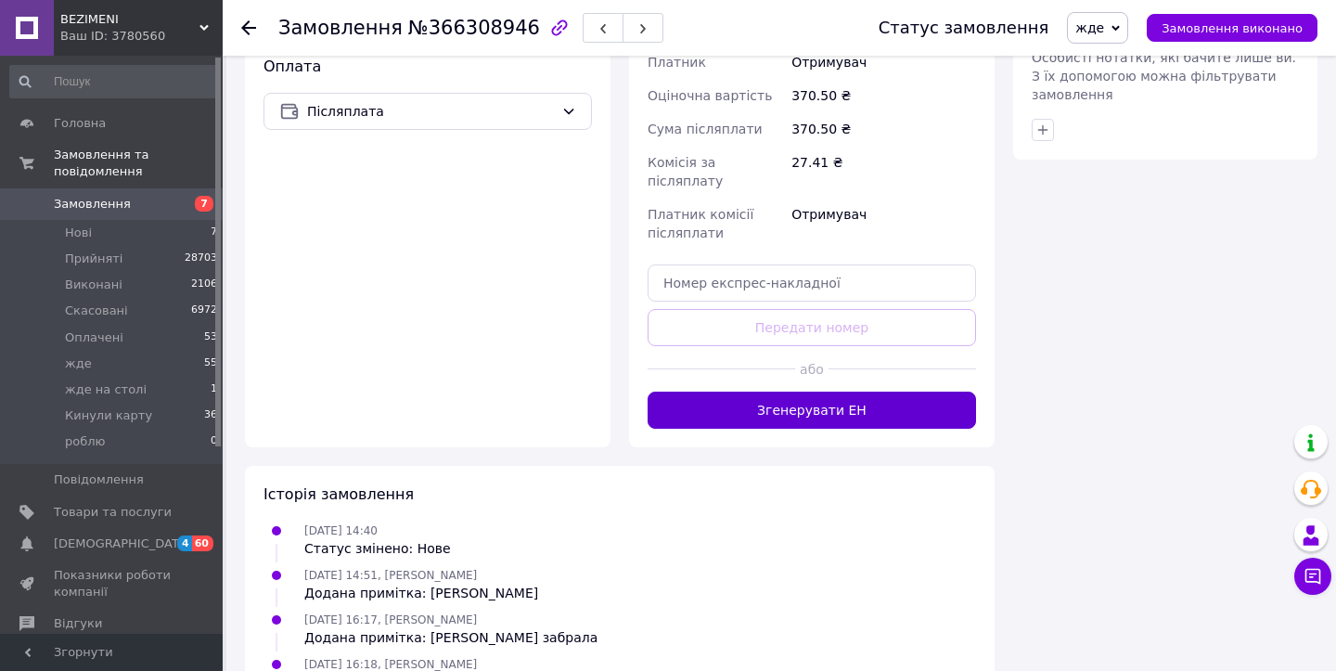
click at [739, 392] on button "Згенерувати ЕН" at bounding box center [812, 410] width 328 height 37
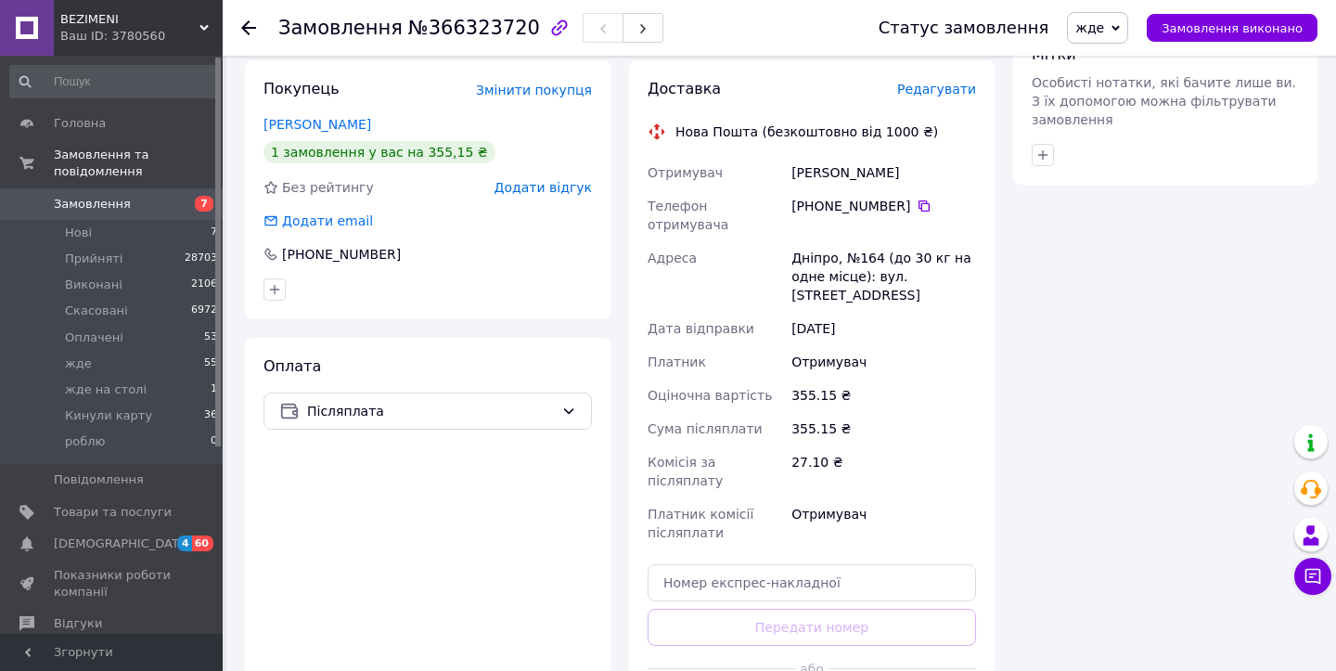
scroll to position [1357, 0]
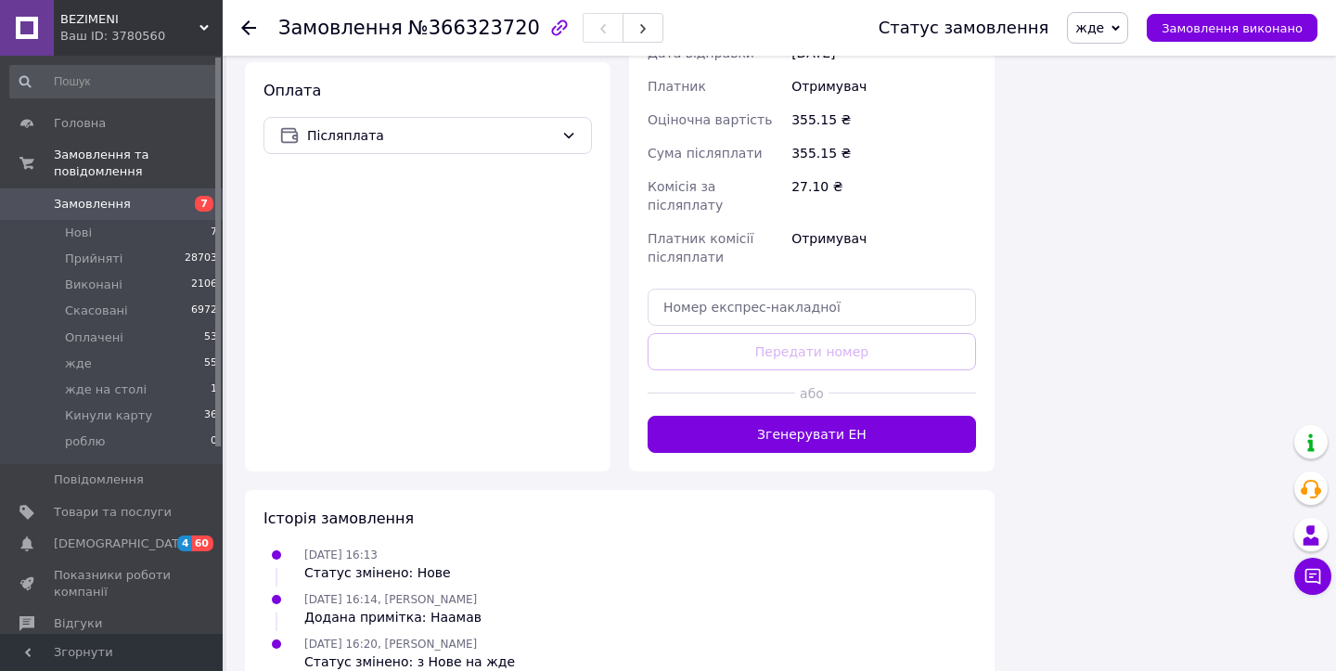
click at [727, 370] on div at bounding box center [722, 392] width 148 height 45
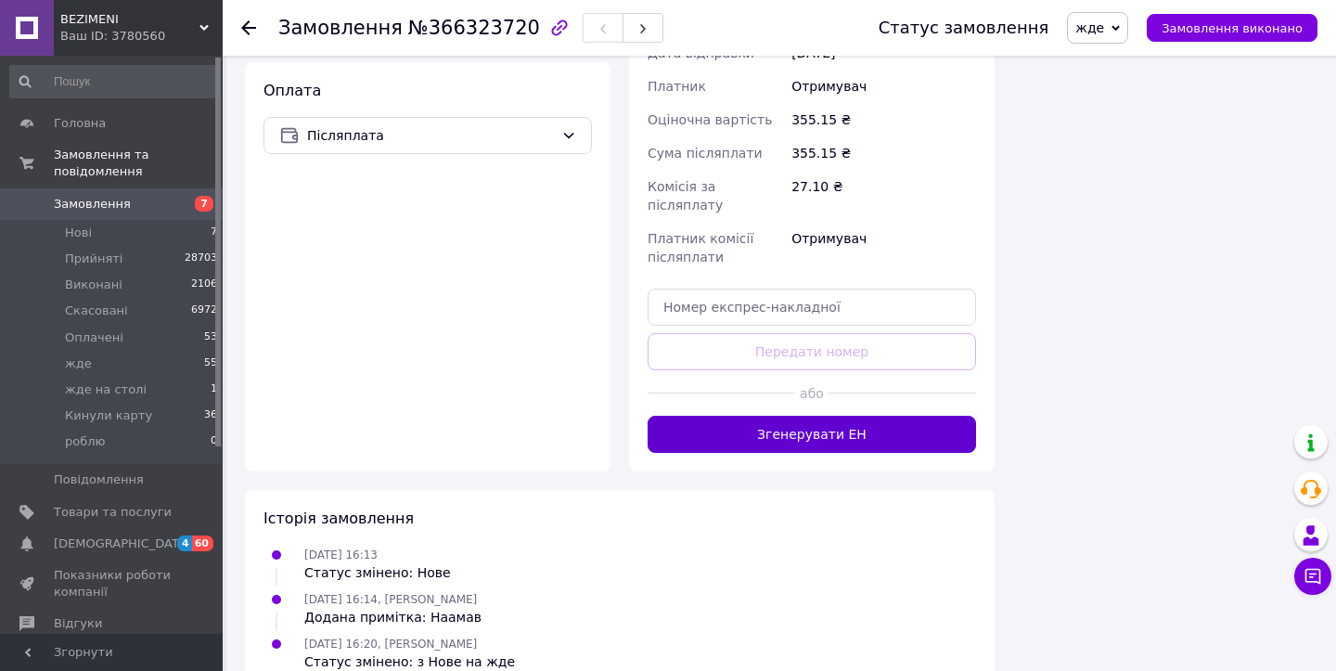
click at [732, 416] on button "Згенерувати ЕН" at bounding box center [812, 434] width 328 height 37
